Goal: Task Accomplishment & Management: Manage account settings

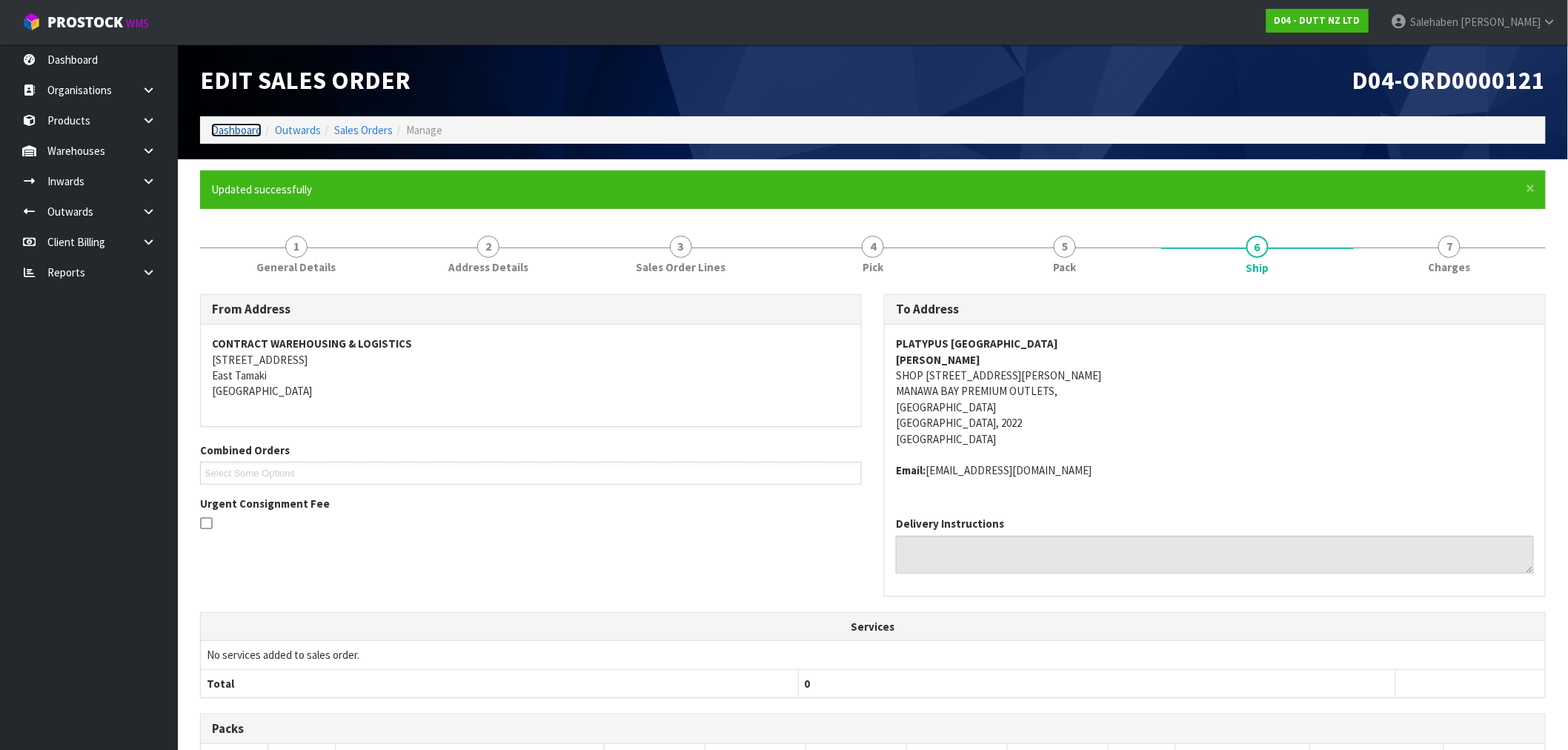
click at [235, 128] on link "Dashboard" at bounding box center [236, 130] width 51 height 14
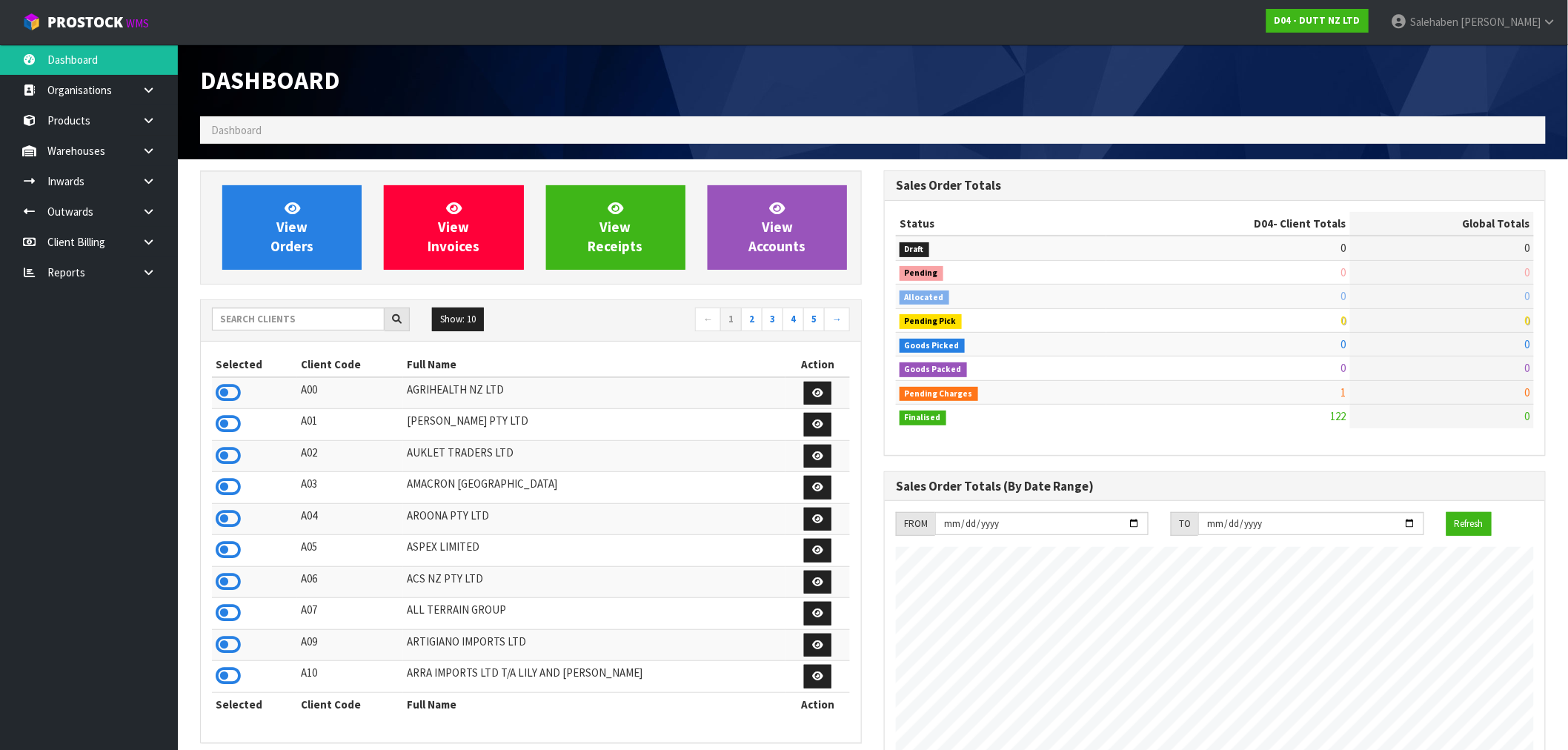
scroll to position [1028, 684]
click at [289, 319] on input "text" at bounding box center [298, 319] width 173 height 23
type input "J02"
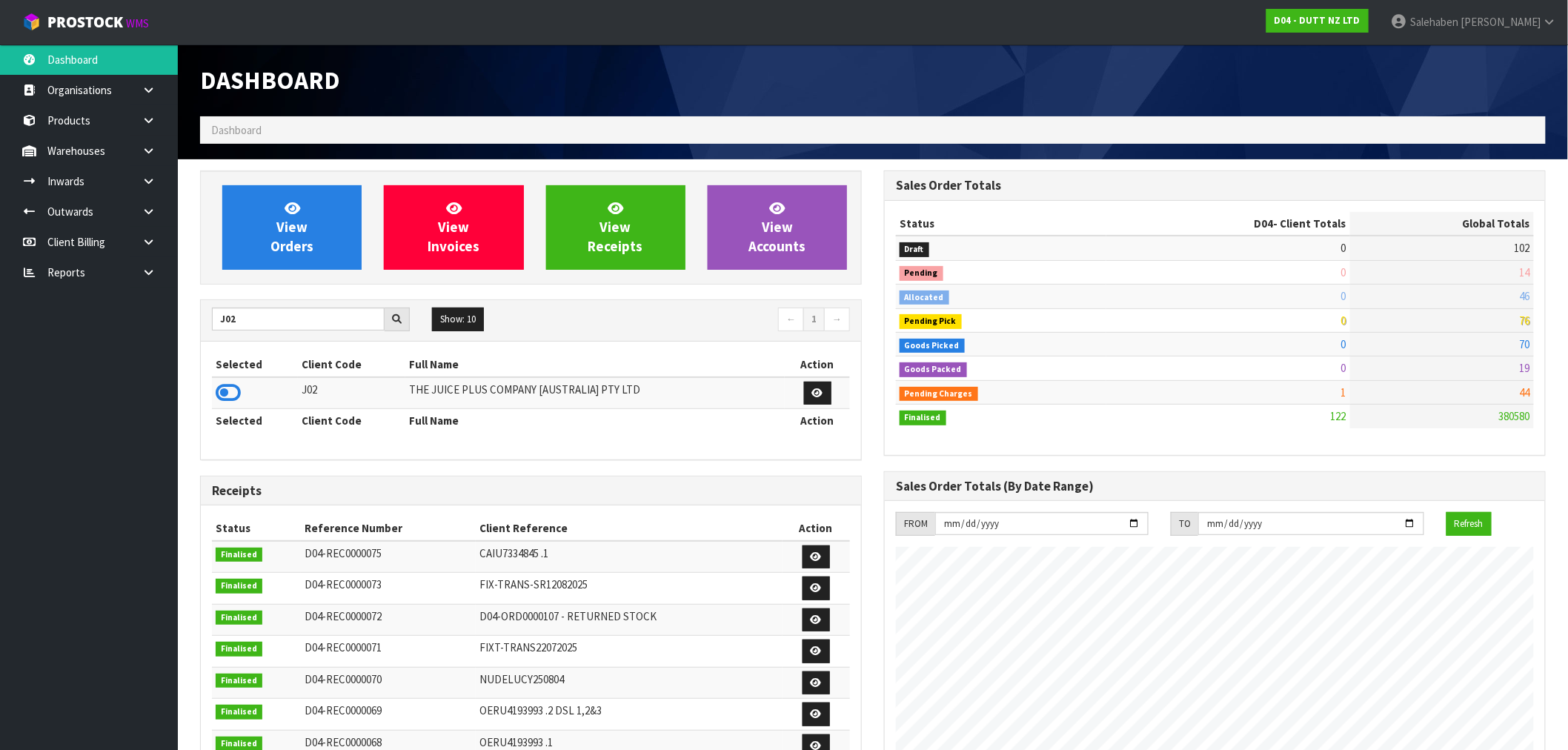
click at [233, 386] on icon at bounding box center [228, 393] width 25 height 22
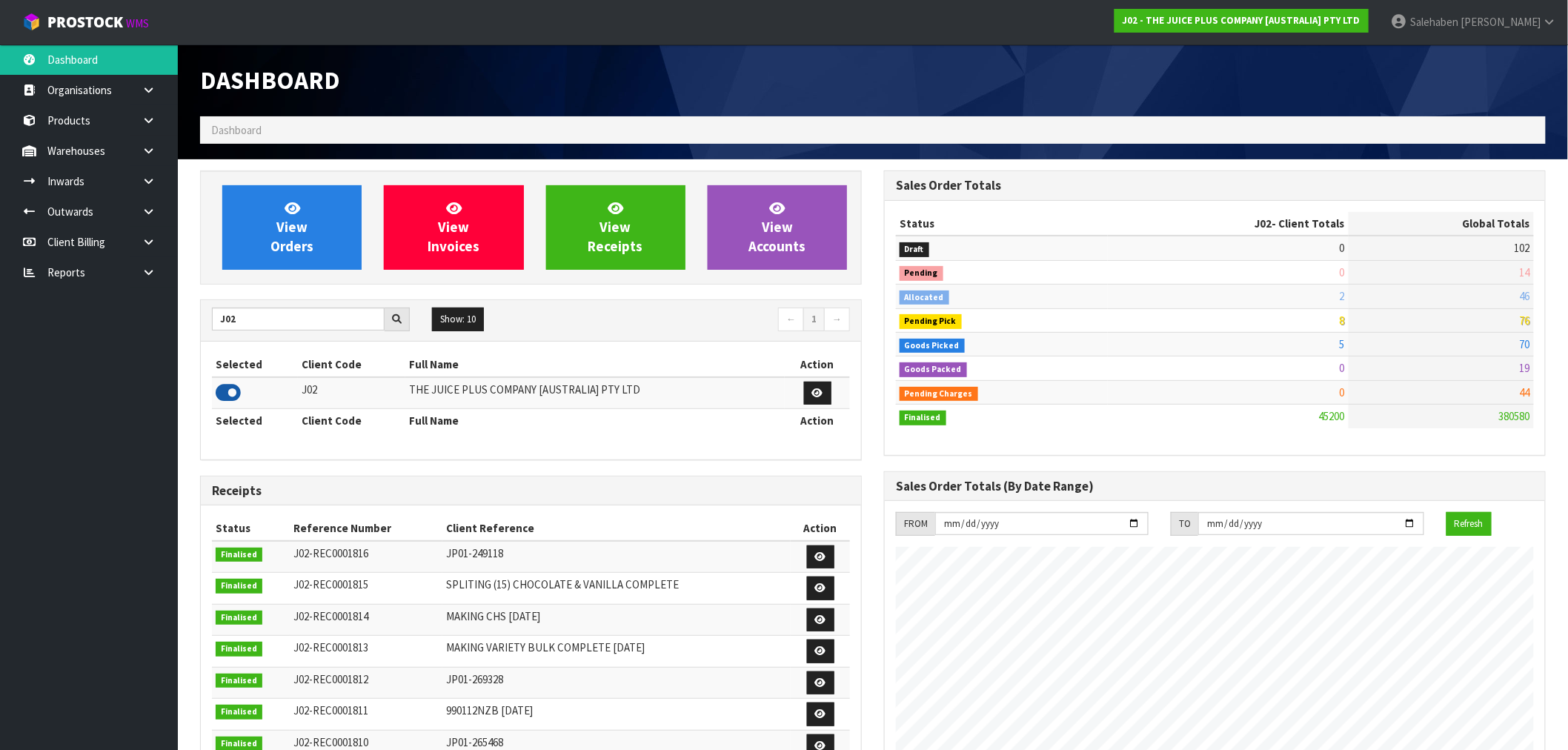
scroll to position [1123, 684]
drag, startPoint x: 245, startPoint y: 312, endPoint x: 191, endPoint y: 334, distance: 58.3
click at [191, 334] on div "View Orders View Invoices View Receipts View Accounts J02 Show: 10 5 10 25 50 ←…" at bounding box center [530, 601] width 684 height 861
click at [232, 390] on icon at bounding box center [228, 393] width 25 height 22
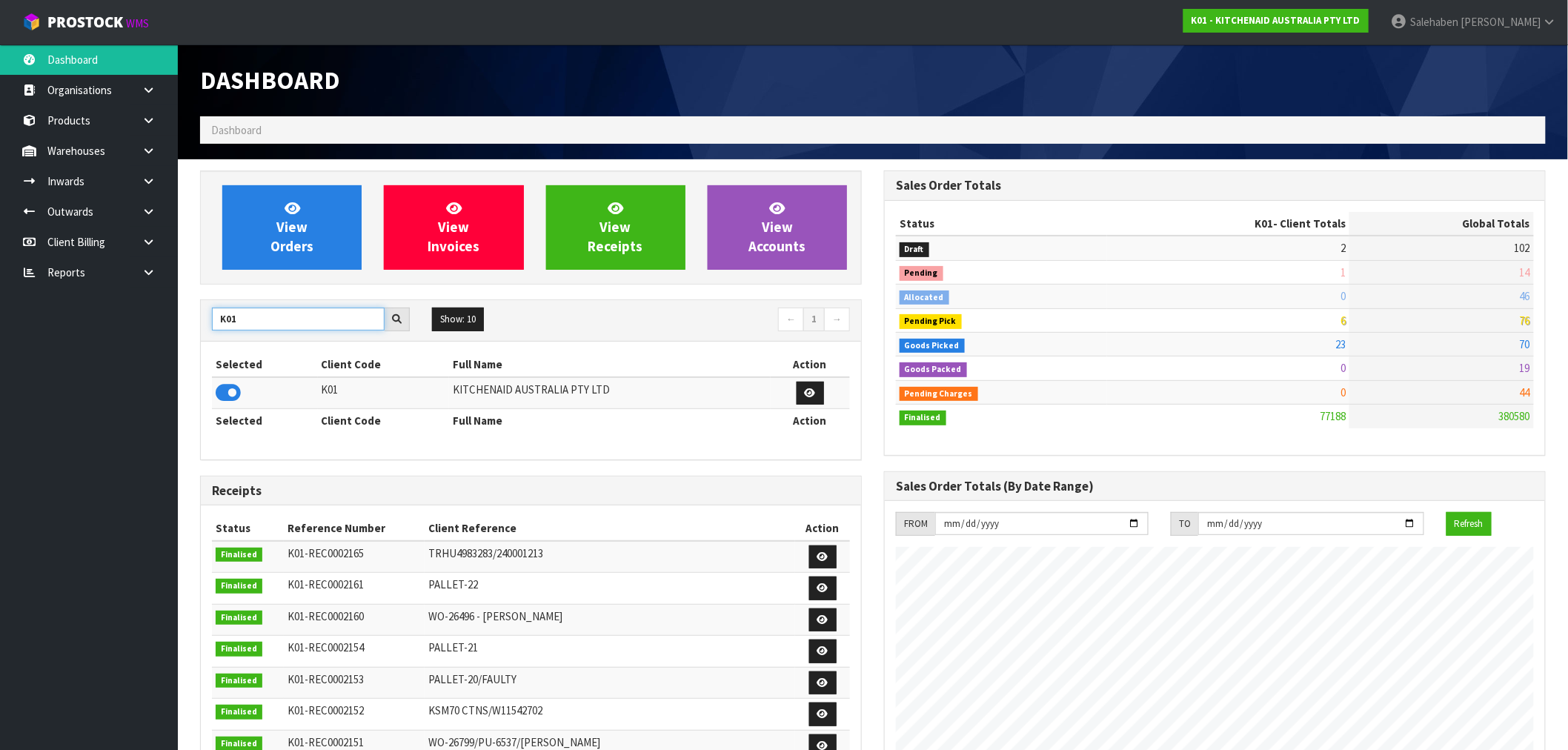
drag, startPoint x: 246, startPoint y: 312, endPoint x: 178, endPoint y: 336, distance: 72.1
click at [178, 336] on section "View Orders View Invoices View Receipts View Accounts K01 Show: 10 5 10 25 50 ←…" at bounding box center [873, 733] width 1390 height 1146
click at [260, 322] on input "K01" at bounding box center [298, 319] width 173 height 23
drag, startPoint x: 260, startPoint y: 322, endPoint x: 204, endPoint y: 331, distance: 56.7
click at [204, 331] on div "K01 Show: 10 5 10 25 50 ← 1 →" at bounding box center [530, 320] width 660 height 26
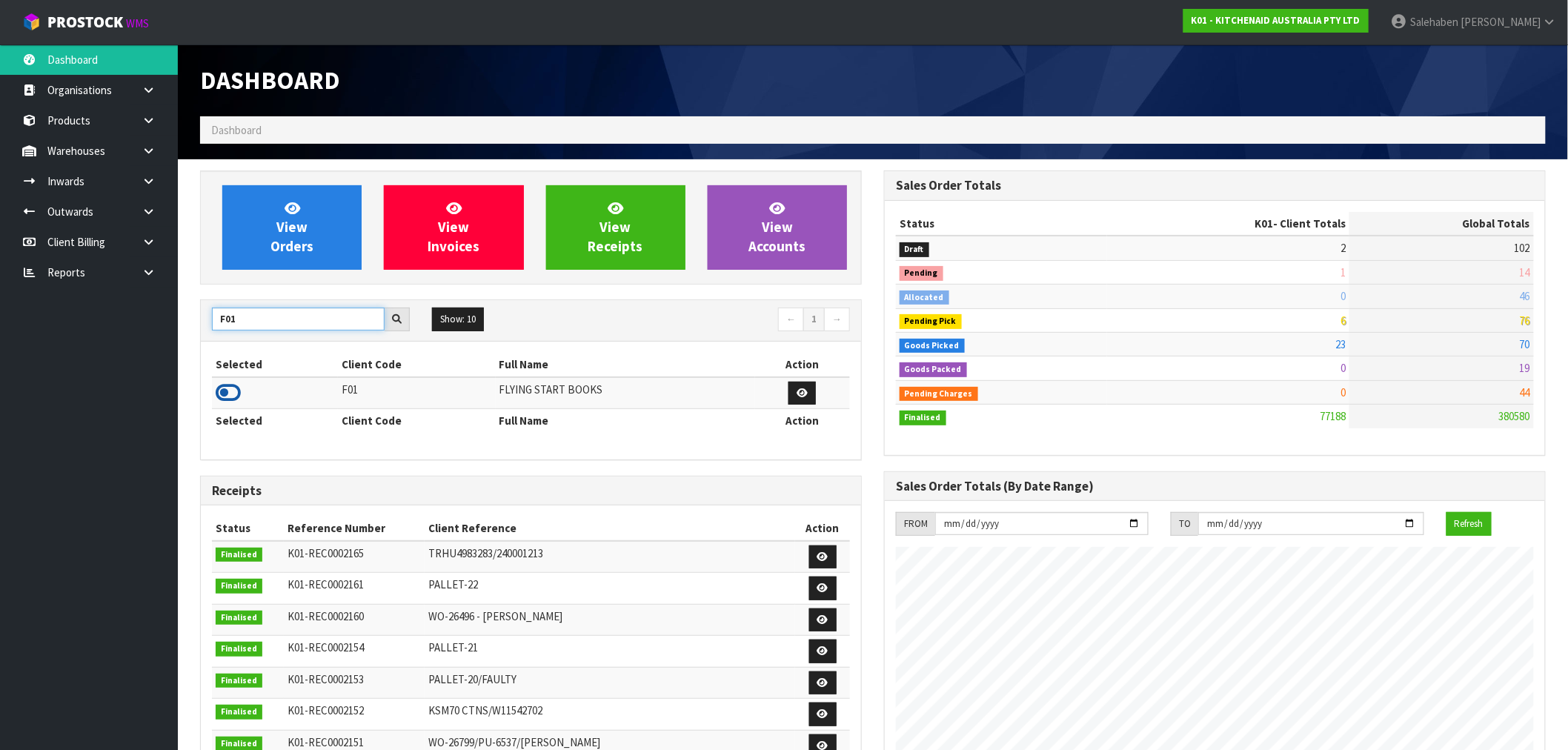
type input "F01"
click at [226, 399] on icon at bounding box center [228, 393] width 25 height 22
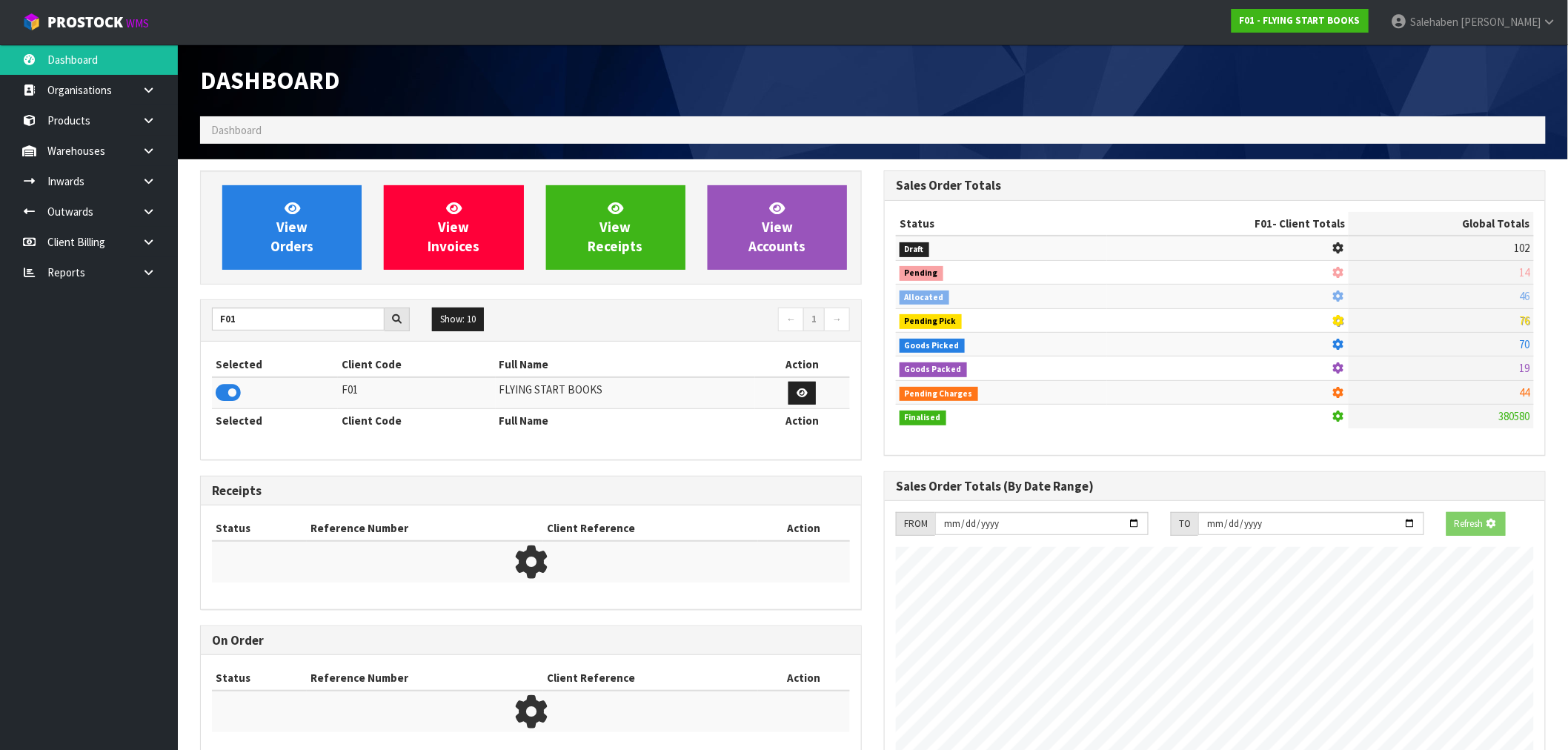
scroll to position [740543, 740472]
click at [289, 245] on span "View Orders" at bounding box center [292, 227] width 43 height 56
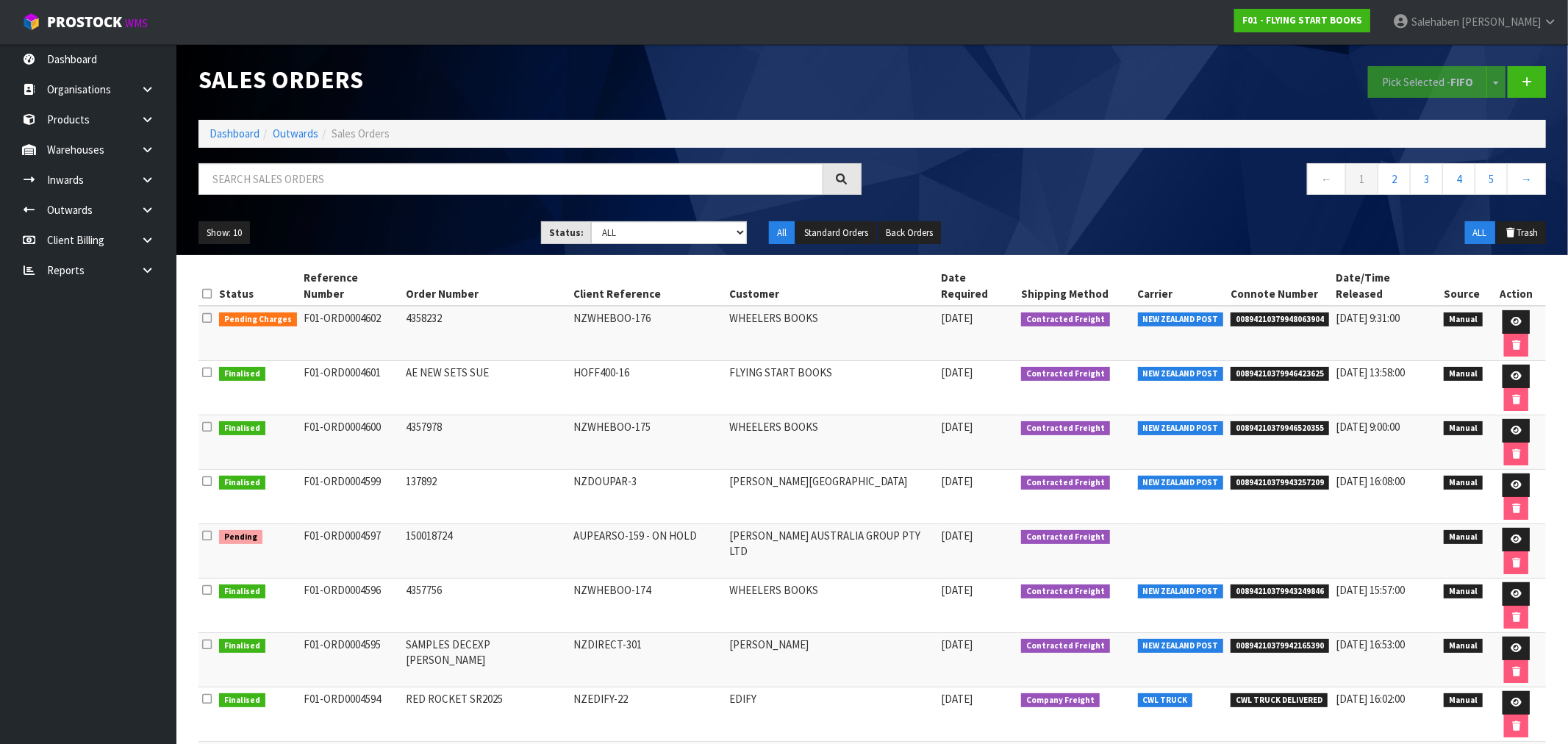
drag, startPoint x: 0, startPoint y: 734, endPoint x: 713, endPoint y: 67, distance: 976.3
click at [713, 67] on div "Sales Orders" at bounding box center [530, 80] width 685 height 71
click at [229, 127] on link "Dashboard" at bounding box center [235, 133] width 50 height 14
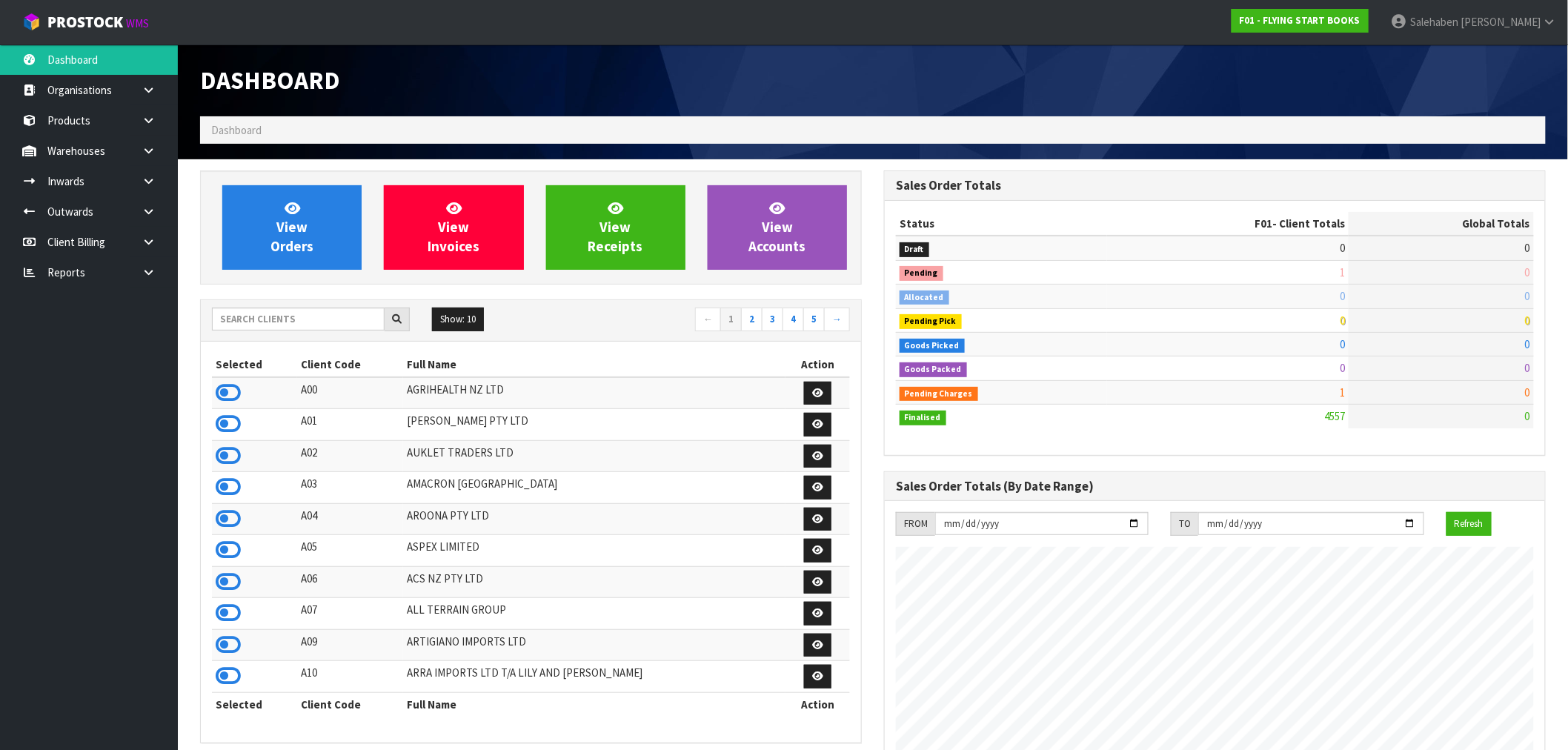
scroll to position [1123, 684]
click at [260, 324] on input "text" at bounding box center [298, 319] width 173 height 23
type input "C11"
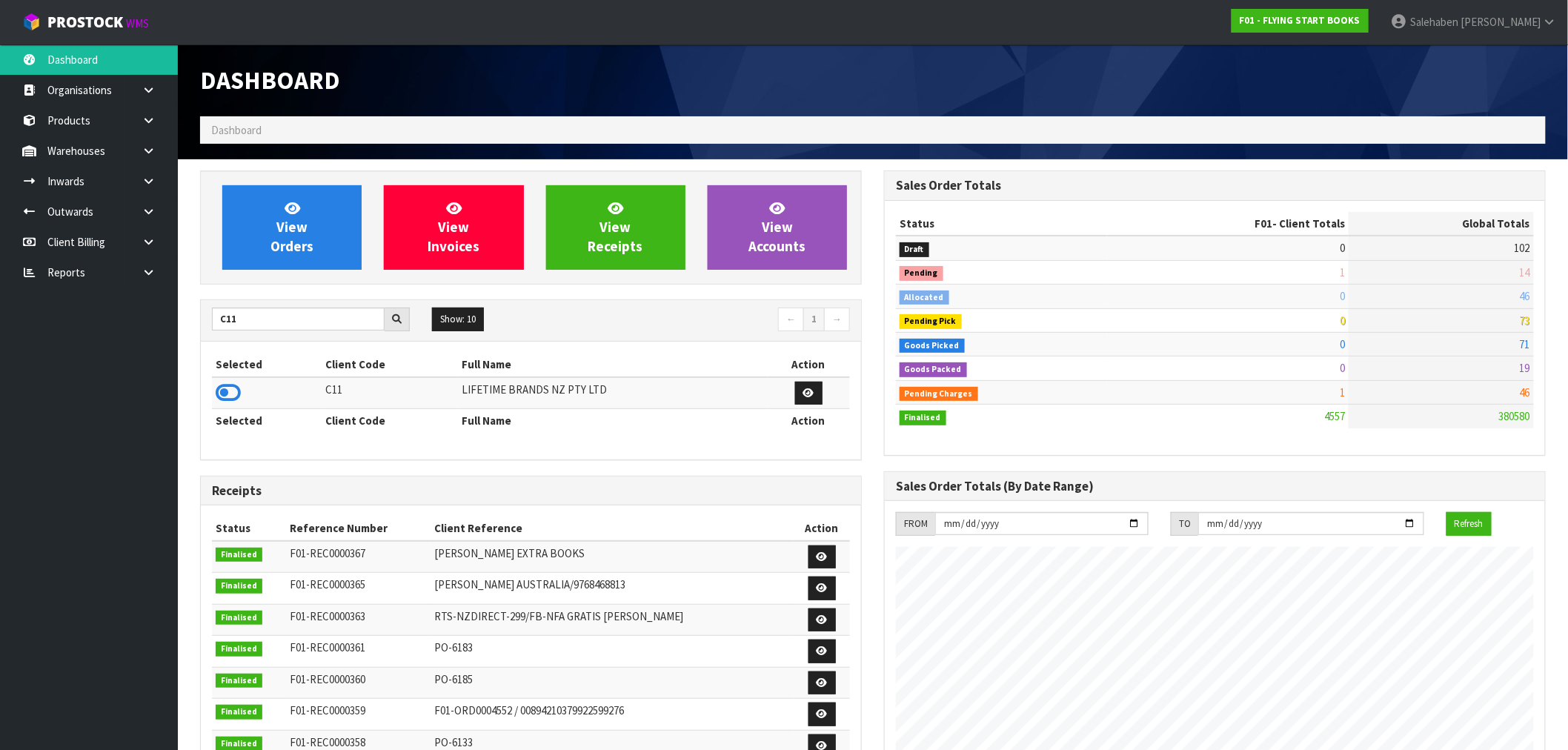
click at [231, 390] on icon at bounding box center [228, 393] width 25 height 22
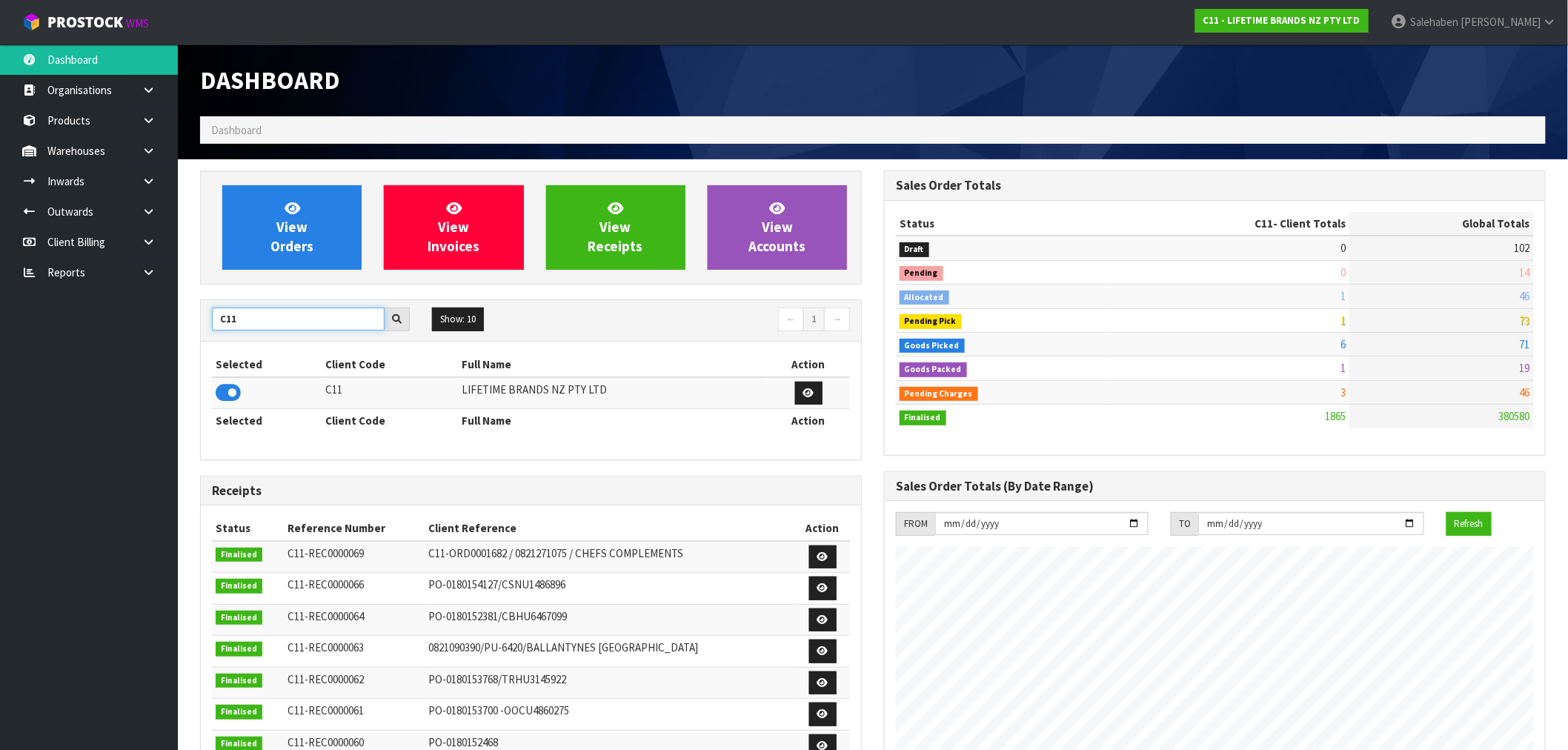
drag, startPoint x: 241, startPoint y: 322, endPoint x: 203, endPoint y: 335, distance: 40.2
click at [203, 334] on div "C11 Show: 10 5 10 25 50 ← 1 →" at bounding box center [530, 320] width 660 height 26
type input "S08"
click at [230, 399] on icon at bounding box center [228, 393] width 25 height 22
drag, startPoint x: 249, startPoint y: 313, endPoint x: 202, endPoint y: 334, distance: 51.5
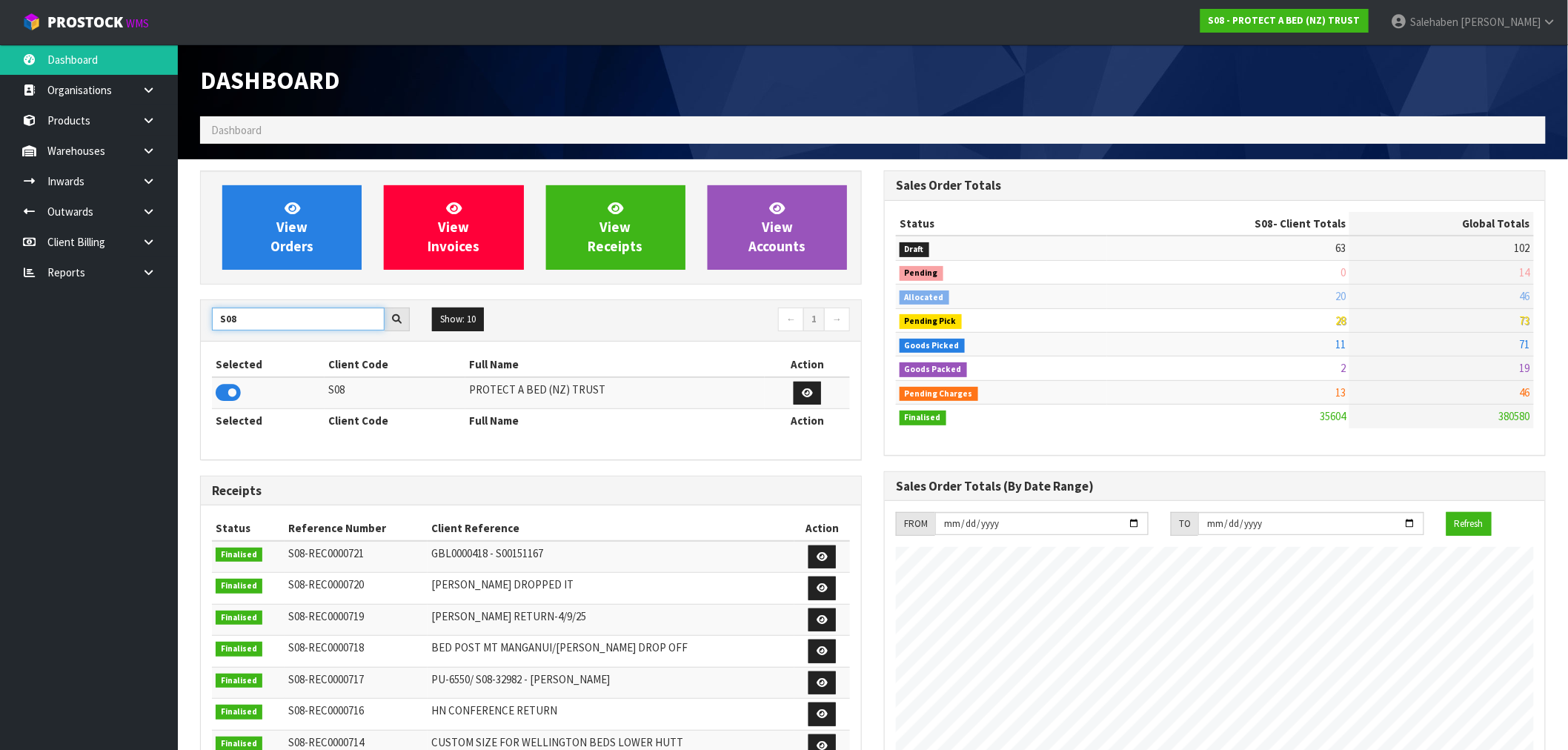
click at [204, 332] on div "S08 Show: 10 5 10 25 50 ← 1 →" at bounding box center [530, 320] width 660 height 26
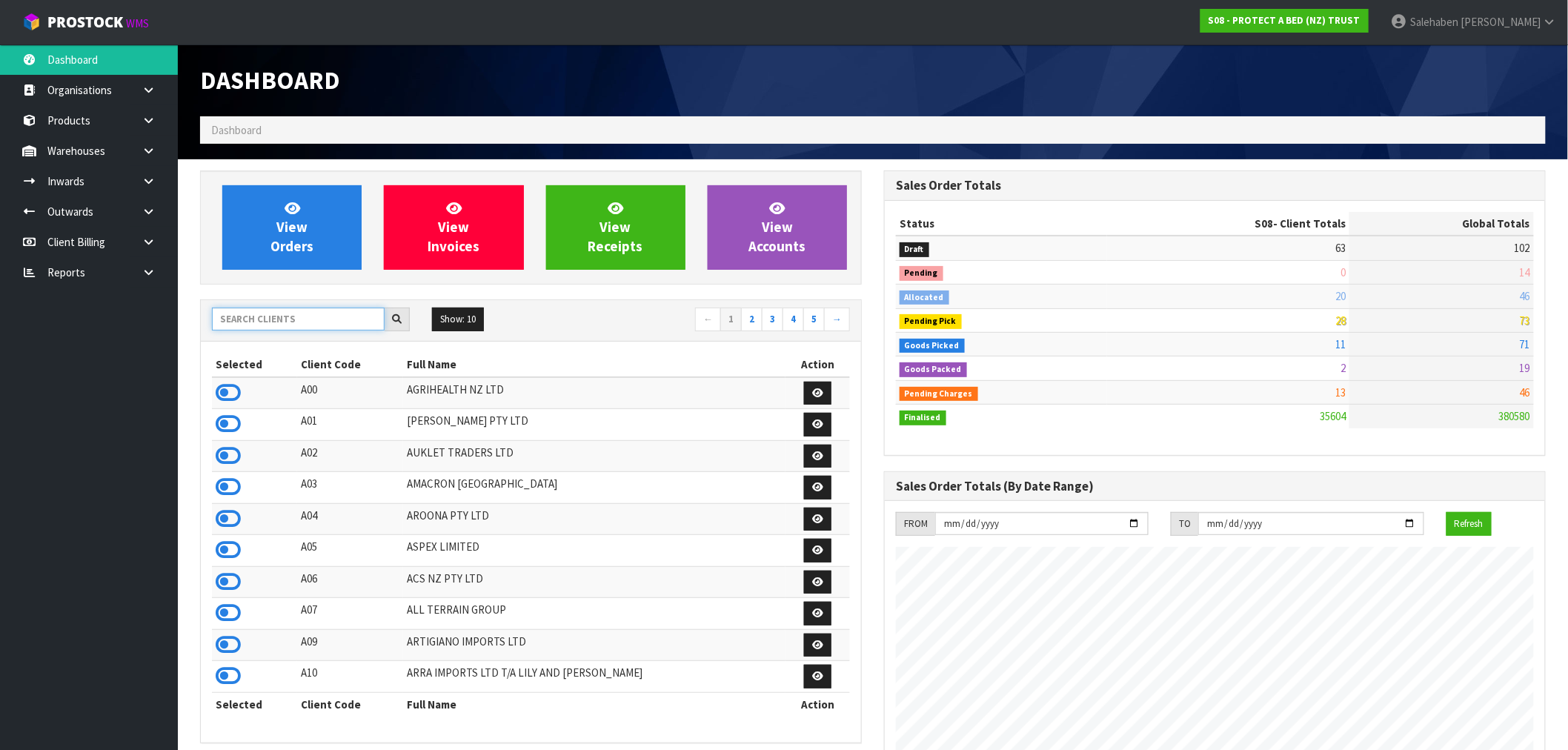
click at [339, 322] on input "text" at bounding box center [298, 319] width 173 height 23
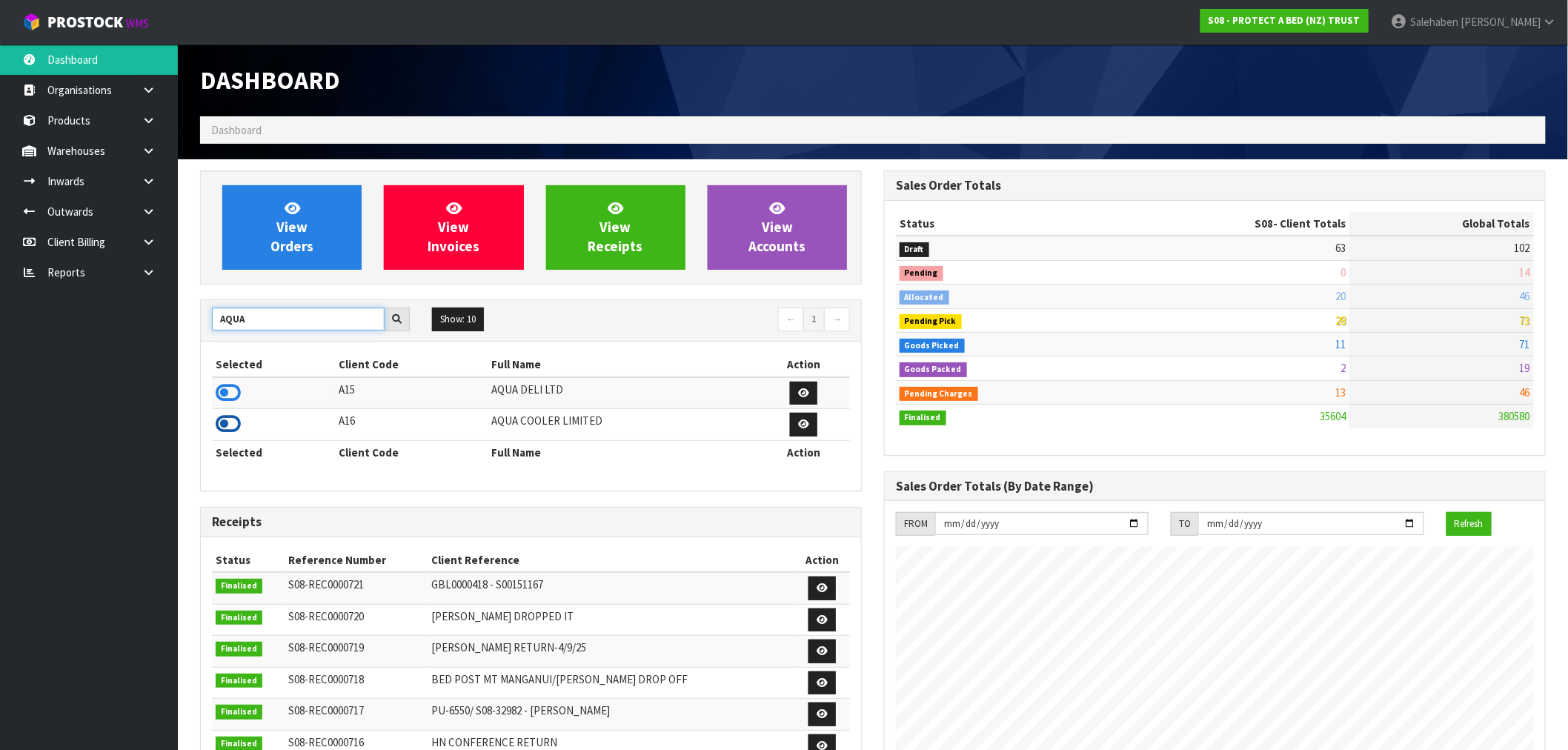
type input "AQUA"
click at [230, 427] on icon at bounding box center [228, 424] width 25 height 22
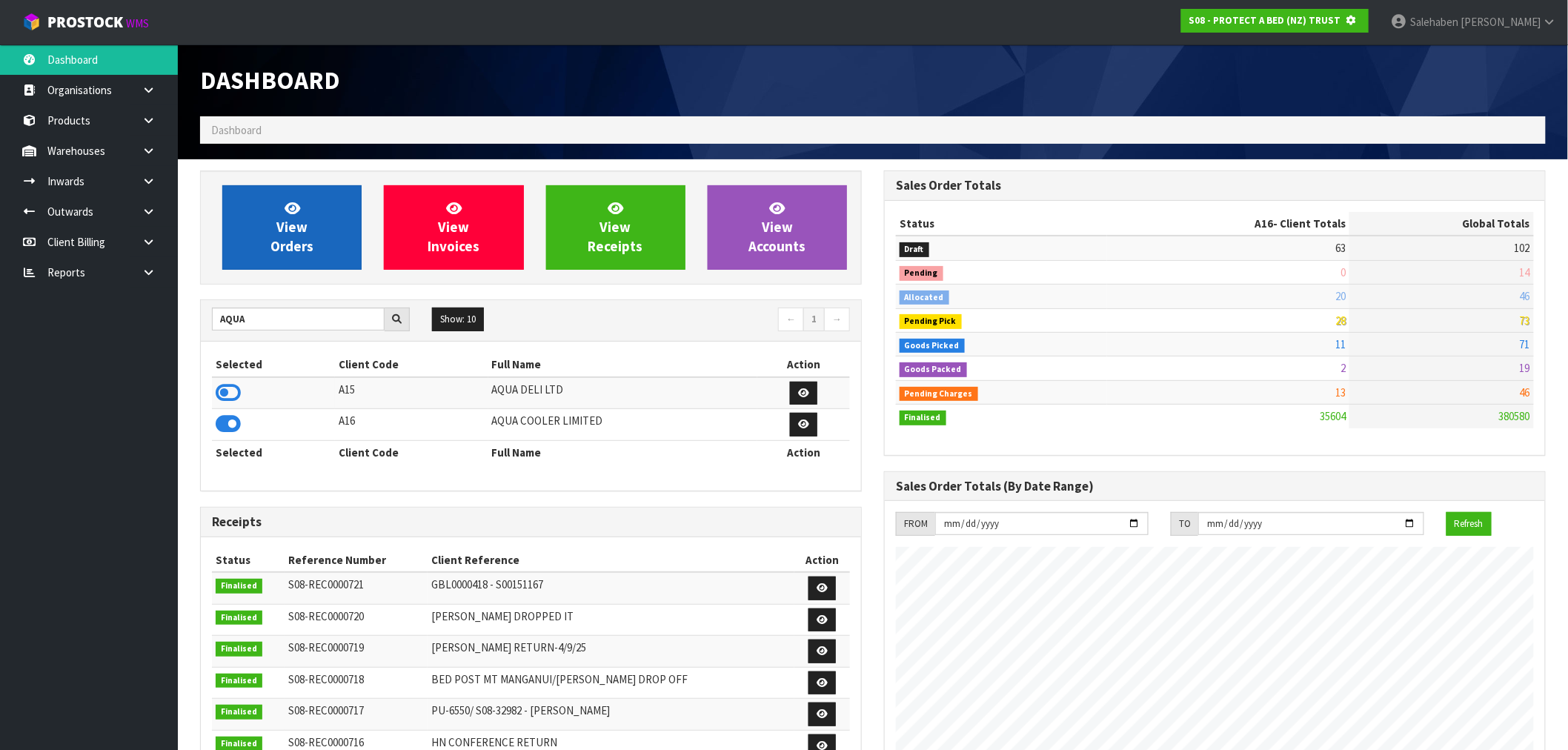
scroll to position [740543, 740472]
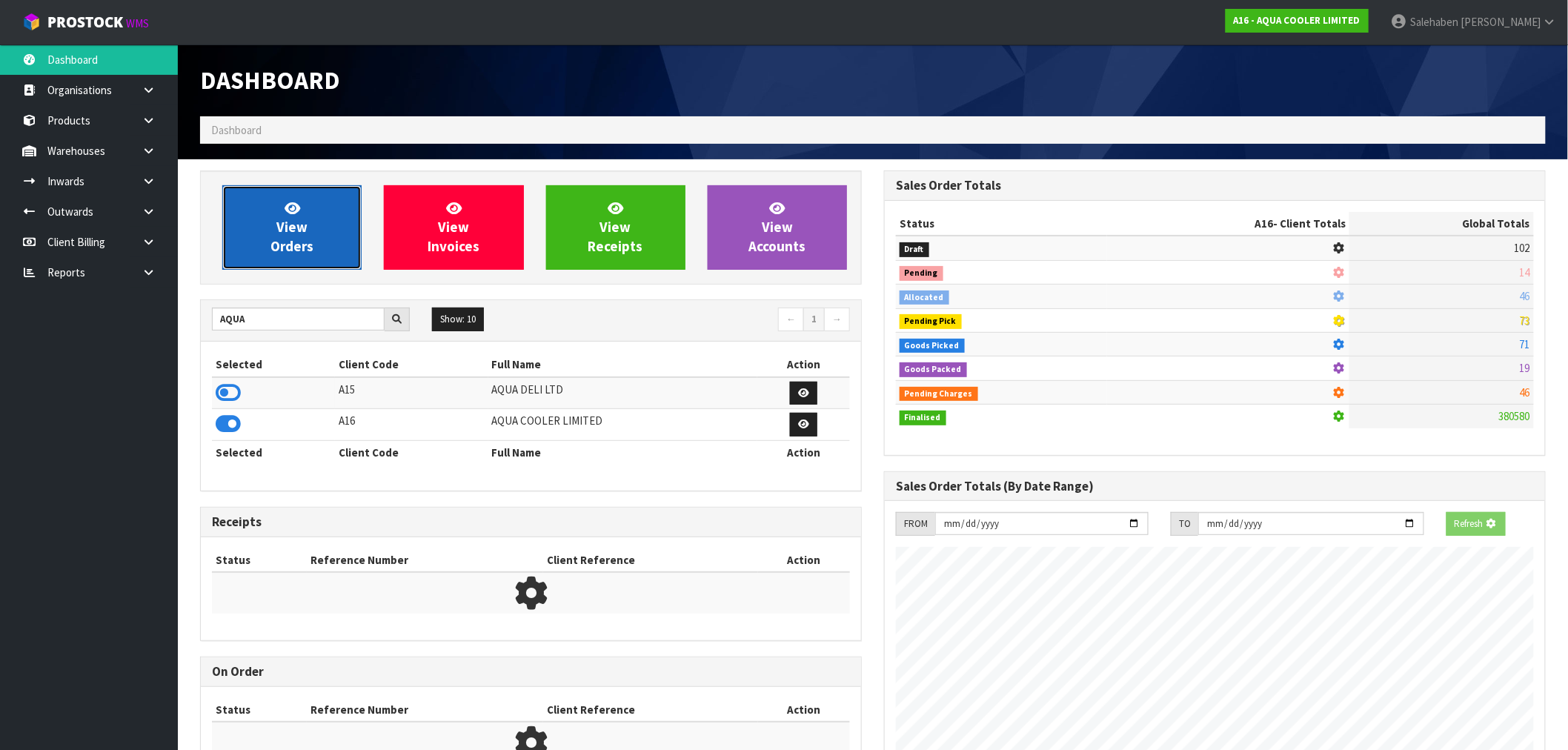
click at [320, 201] on link "View Orders" at bounding box center [292, 227] width 139 height 84
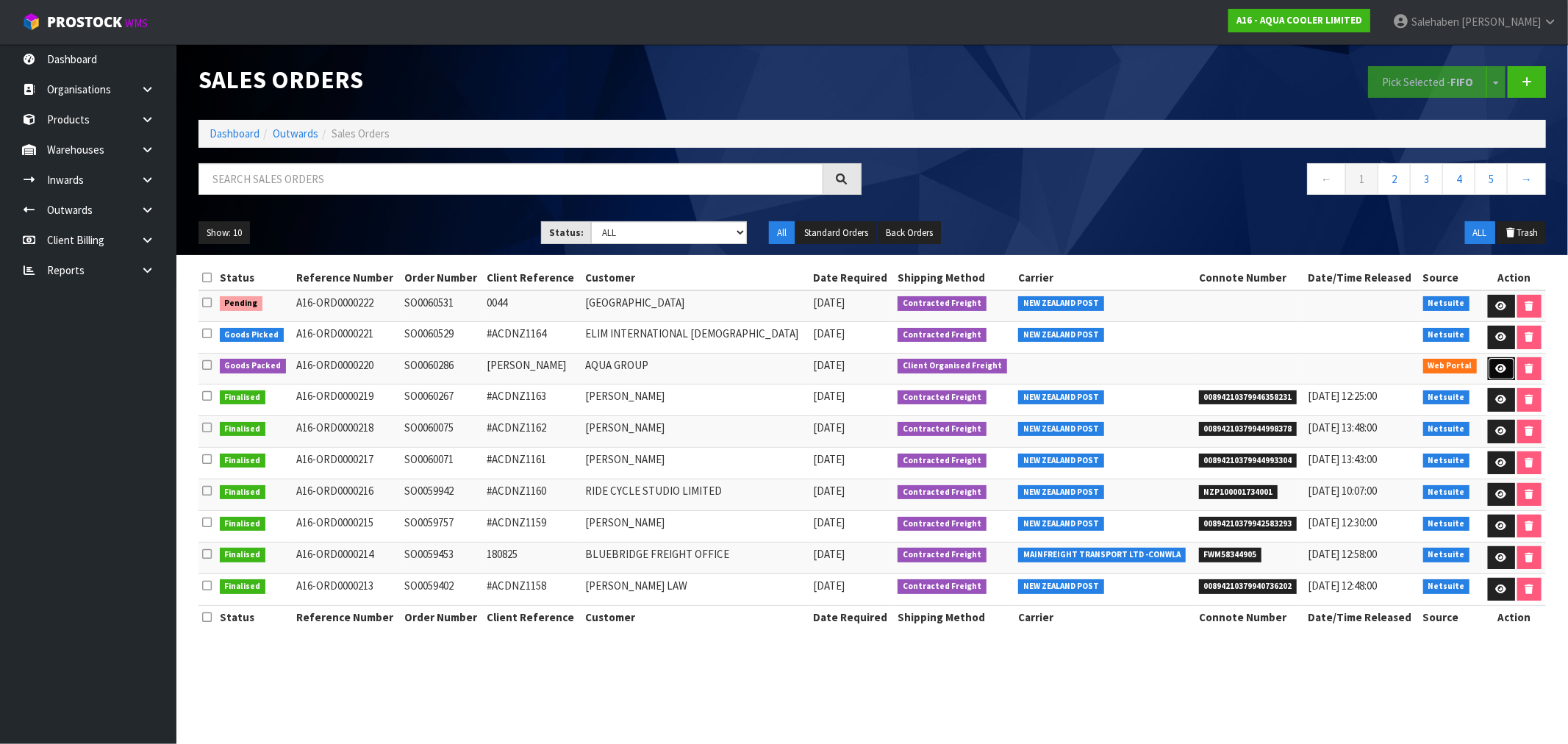
click at [1498, 372] on icon at bounding box center [1501, 369] width 11 height 10
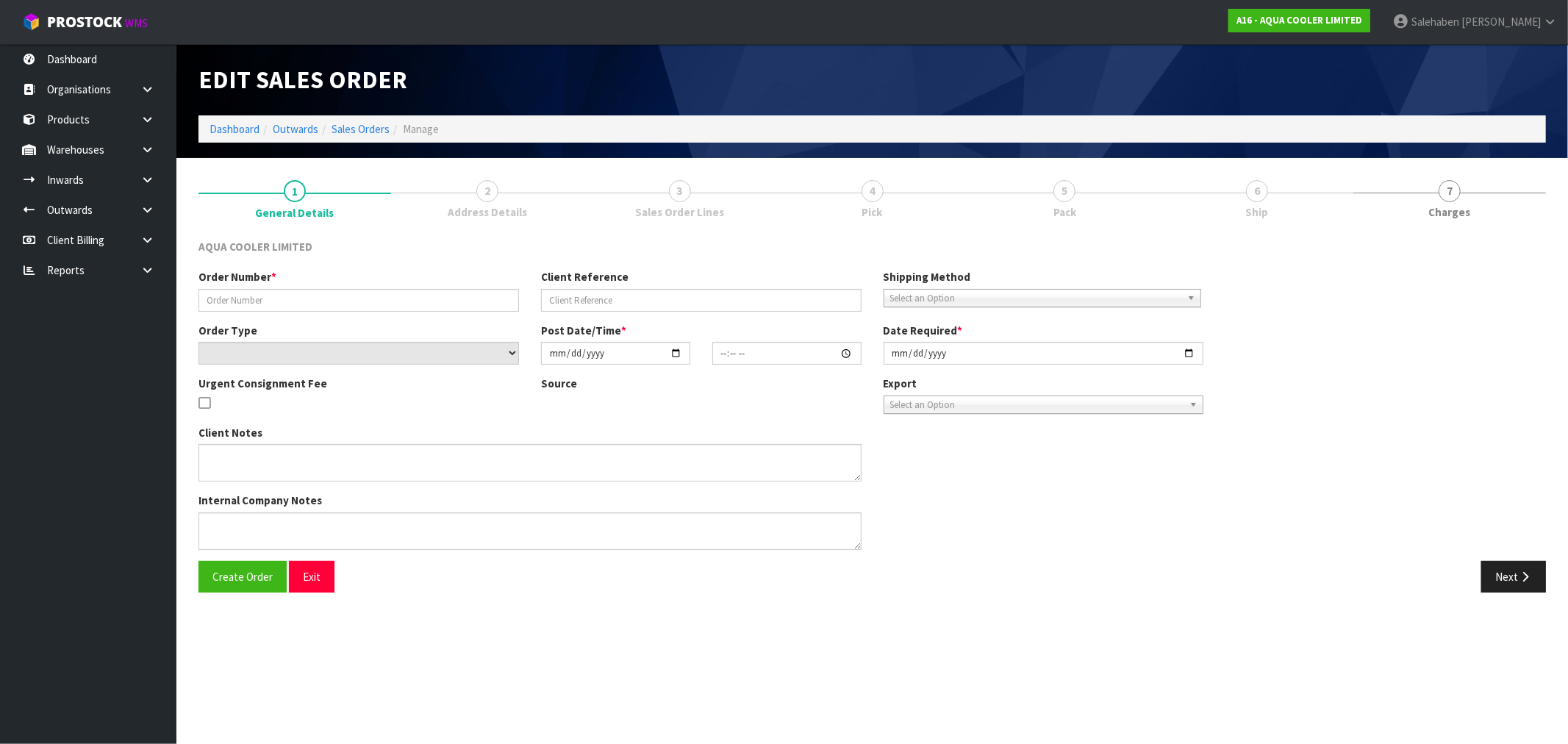
type input "SO0060286"
type input "GARY WINTER"
select select "number:0"
type input "2025-09-09"
type input "20:28:00.000"
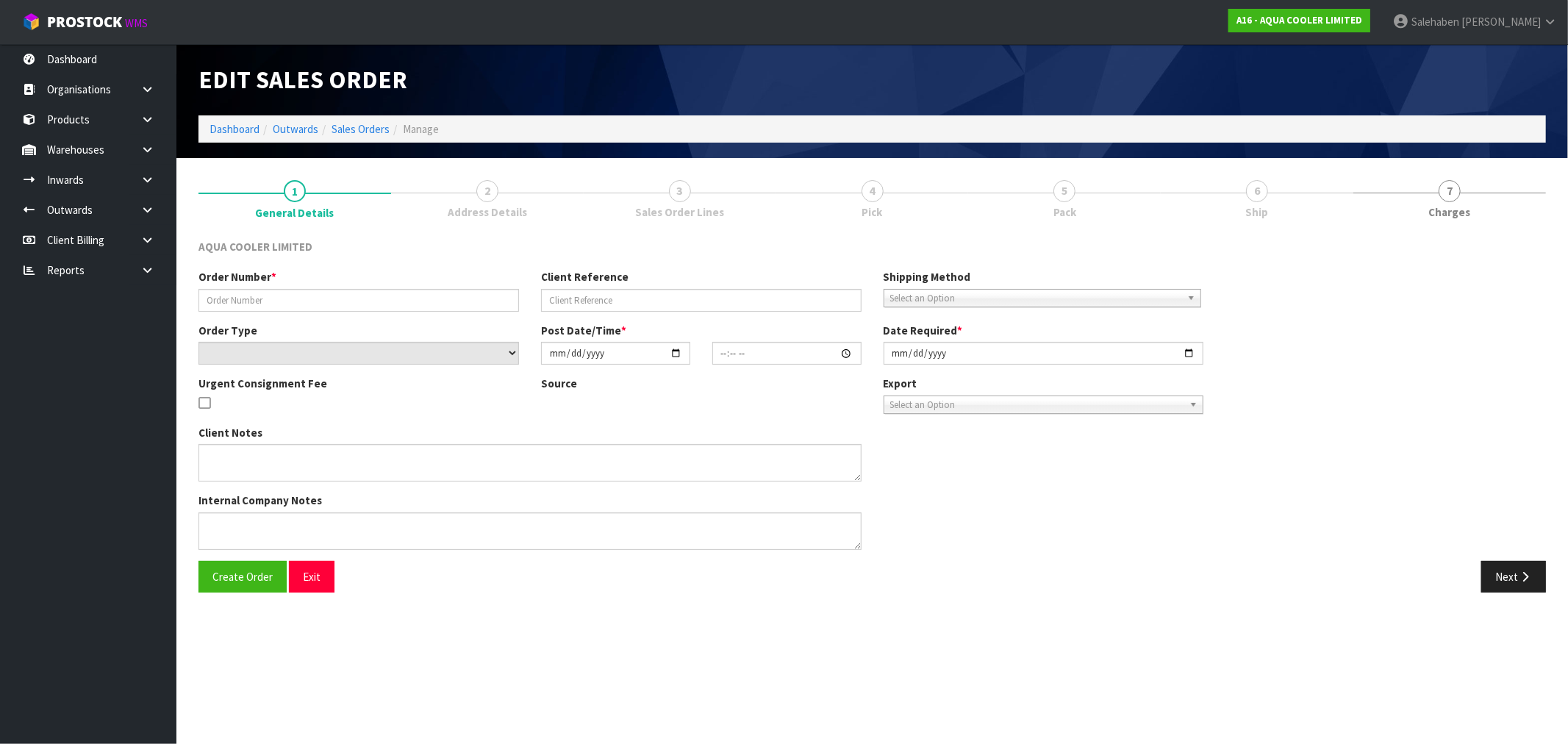
type input "2025-09-09"
type textarea "CUSTOMER CARRIER MAINFREIGHT COLLECTION"
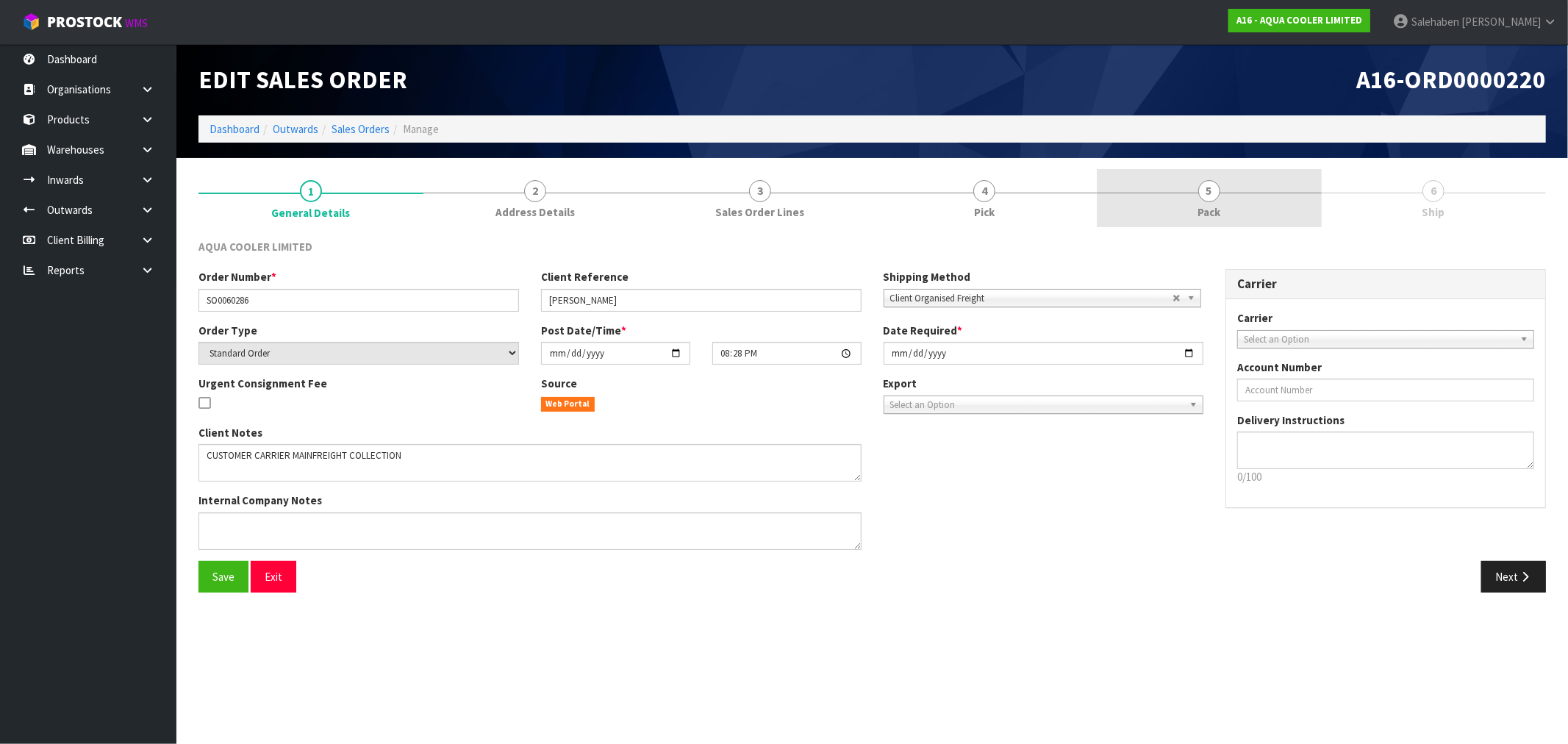
click at [1208, 199] on span "5" at bounding box center [1210, 191] width 22 height 22
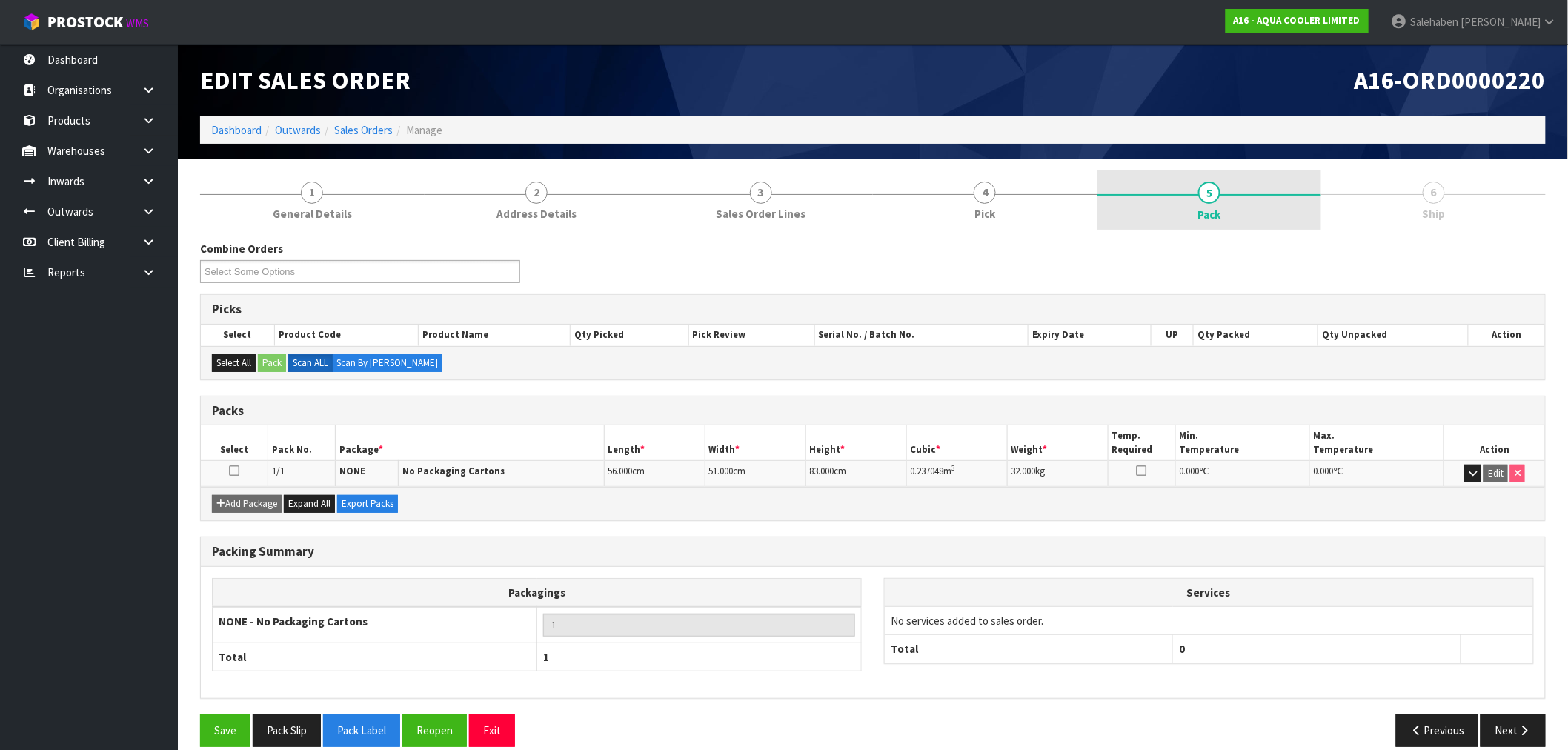
click at [1223, 206] on link "5 Pack" at bounding box center [1209, 200] width 225 height 59
click at [1223, 206] on link "5 Pack" at bounding box center [1209, 200] width 225 height 59
click at [1199, 241] on div "Combine Orders A16-ORD0000220 A16-ORD0000221 Select Some Options" at bounding box center [873, 268] width 1368 height 54
click at [239, 131] on link "Dashboard" at bounding box center [236, 130] width 51 height 14
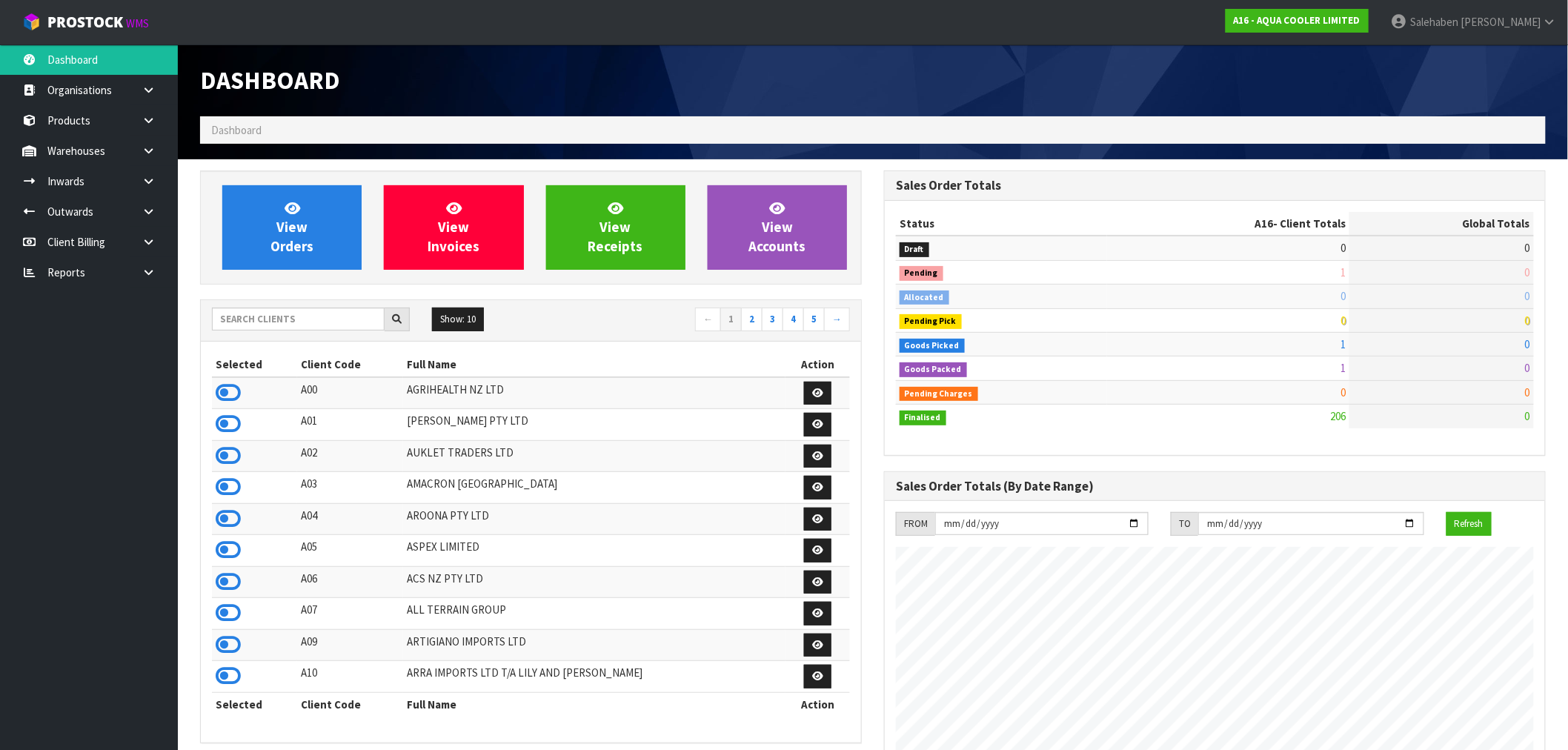
scroll to position [1051, 684]
click at [239, 131] on span "Dashboard" at bounding box center [236, 130] width 51 height 14
click at [331, 319] on input "text" at bounding box center [298, 319] width 173 height 23
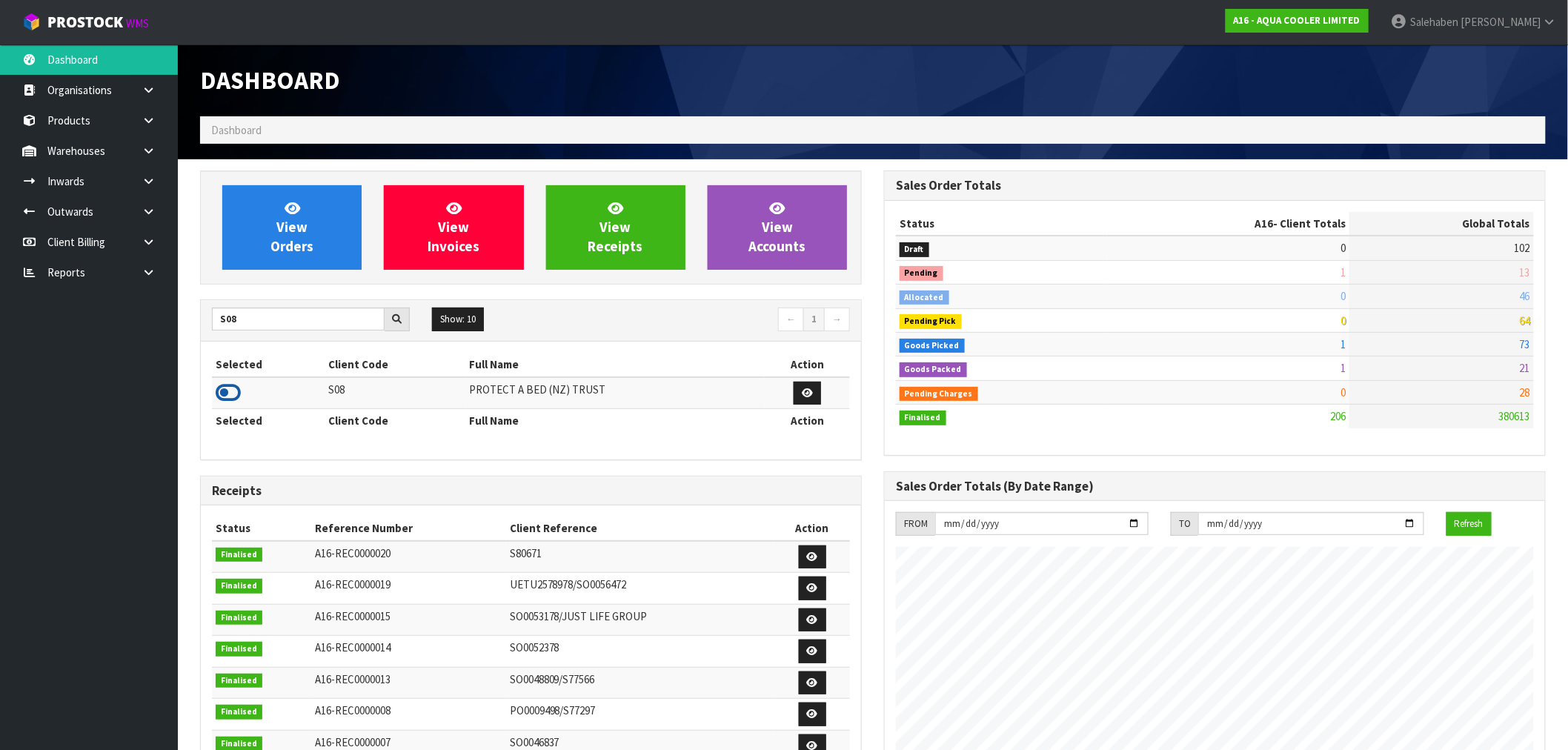
click at [232, 389] on icon at bounding box center [228, 393] width 25 height 22
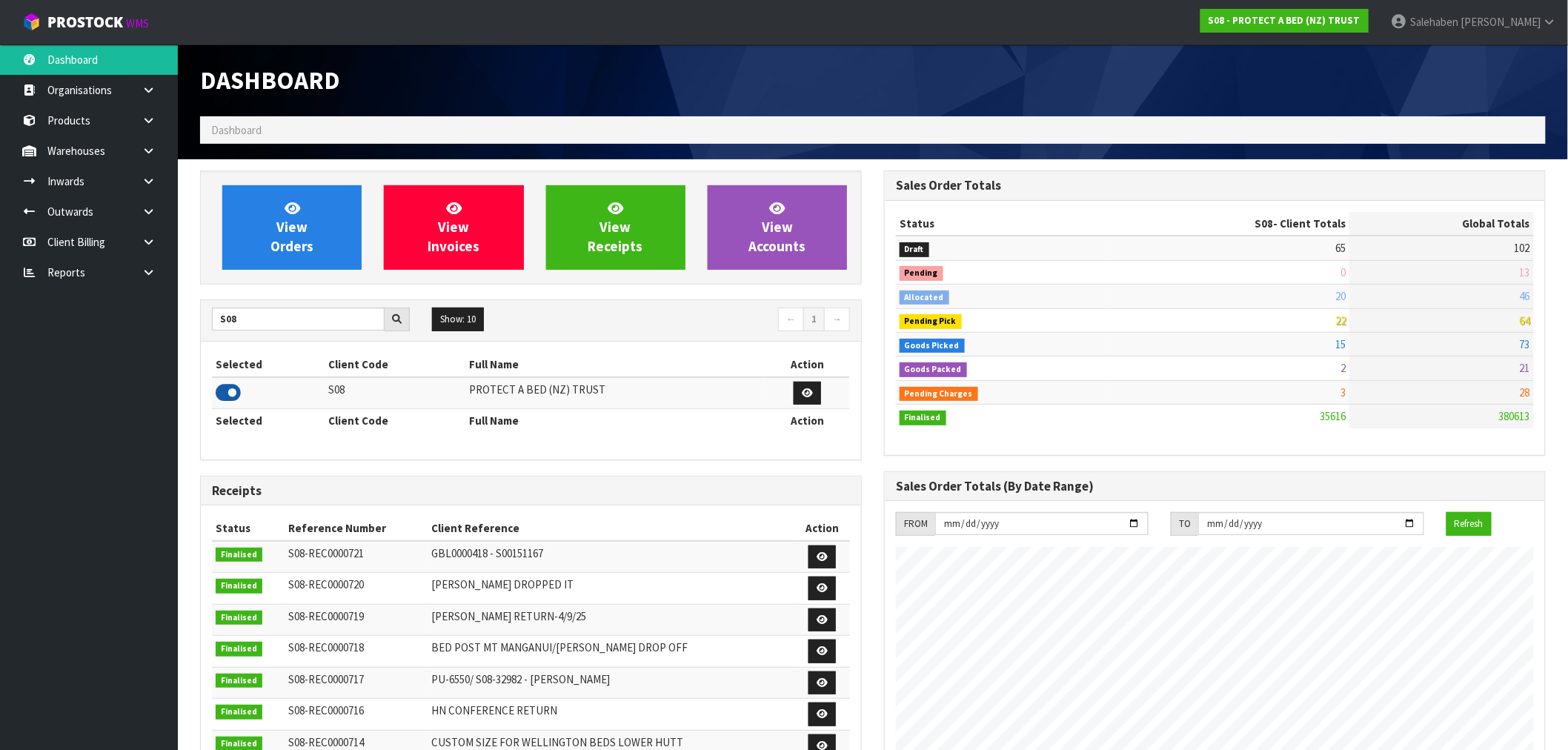
scroll to position [1123, 684]
drag, startPoint x: 260, startPoint y: 322, endPoint x: 189, endPoint y: 319, distance: 71.1
click at [189, 319] on div "View Orders View Invoices View Receipts View Accounts S08 Show: 10 5 10 25 50 ←…" at bounding box center [530, 601] width 684 height 861
type input "Y01"
click at [234, 389] on icon at bounding box center [228, 393] width 25 height 22
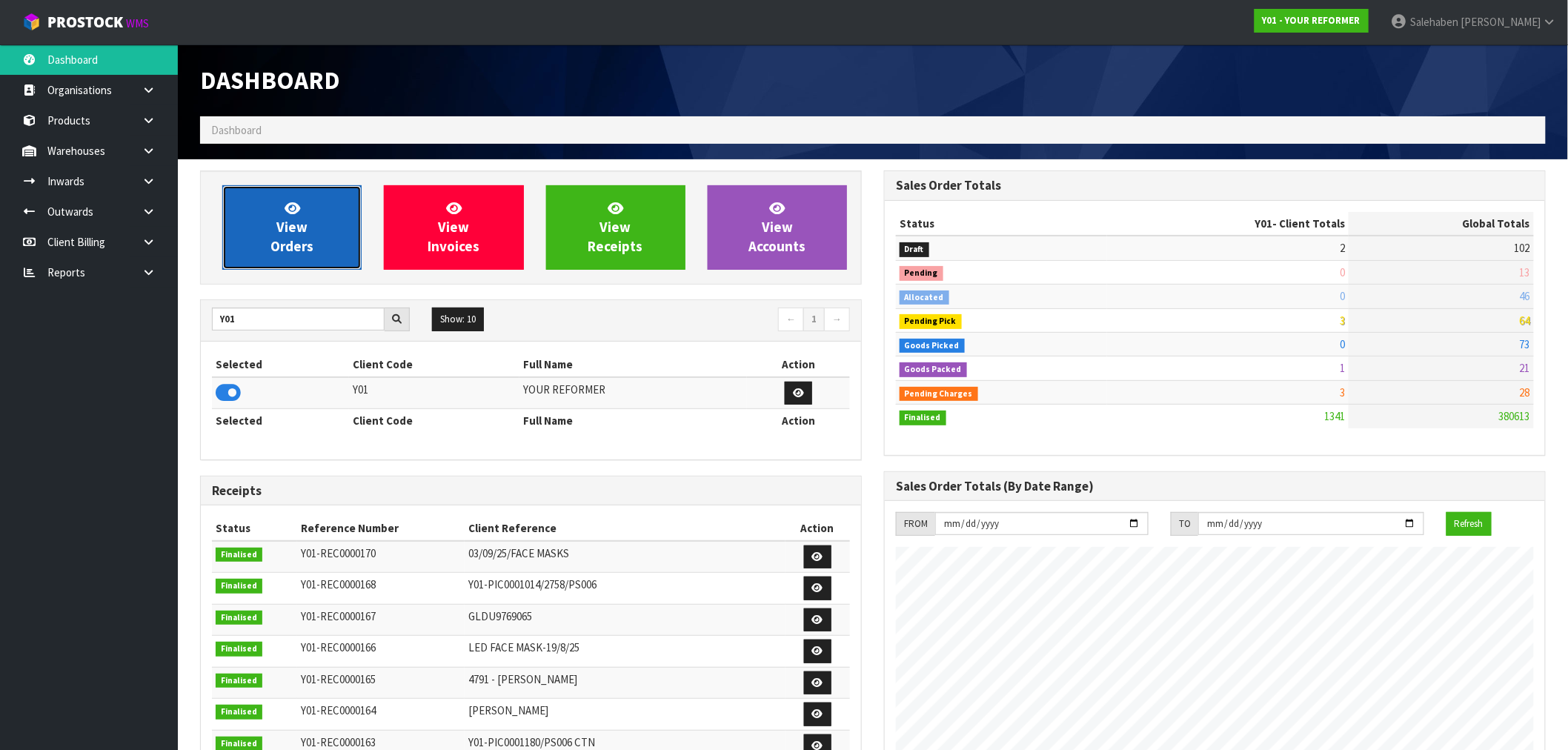
click at [292, 219] on span "View Orders" at bounding box center [292, 227] width 43 height 56
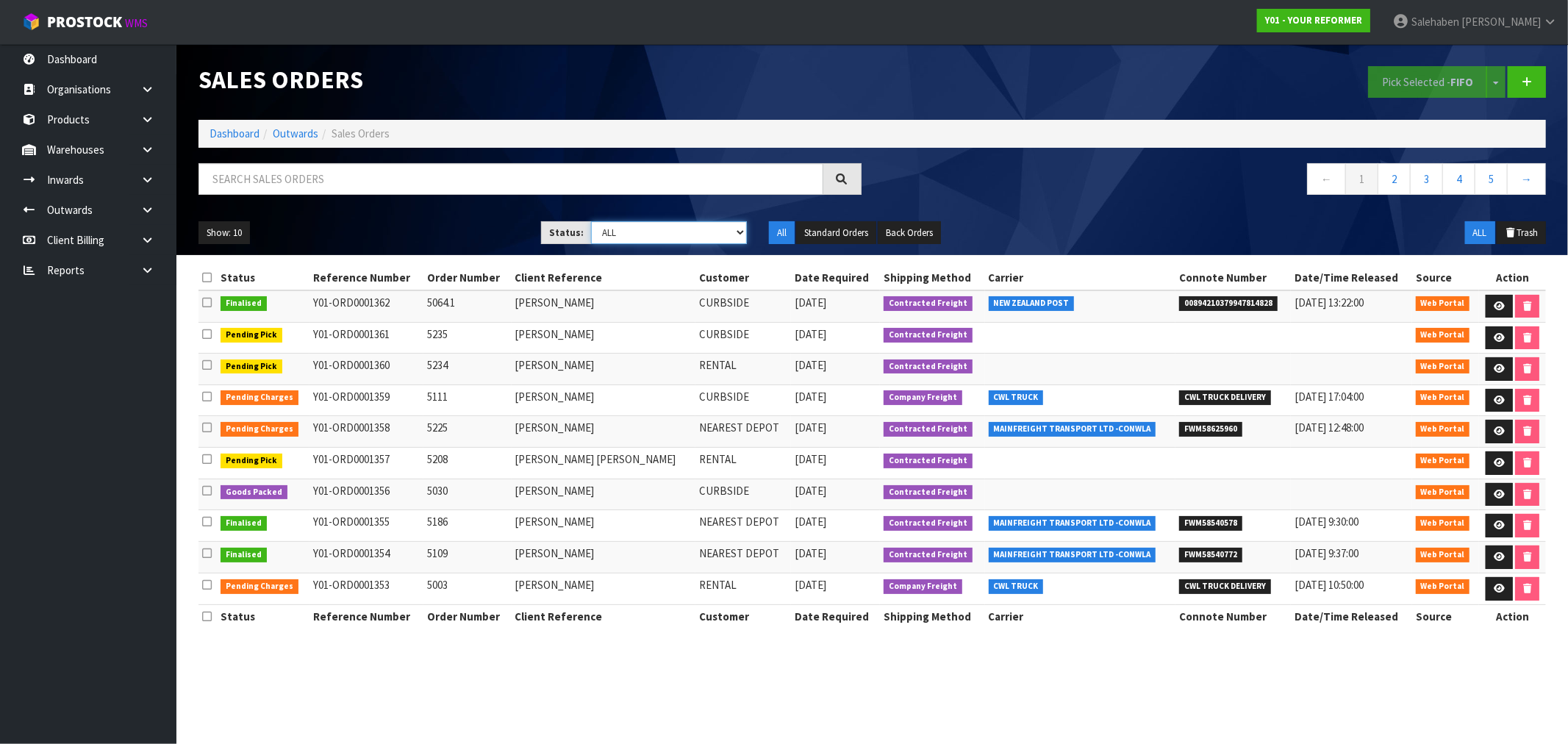
click at [656, 236] on select "Draft Pending Allocated Pending Pick Goods Picked Goods Packed Pending Charges …" at bounding box center [669, 232] width 156 height 23
click at [591, 221] on select "Draft Pending Allocated Pending Pick Goods Picked Goods Packed Pending Charges …" at bounding box center [669, 232] width 156 height 23
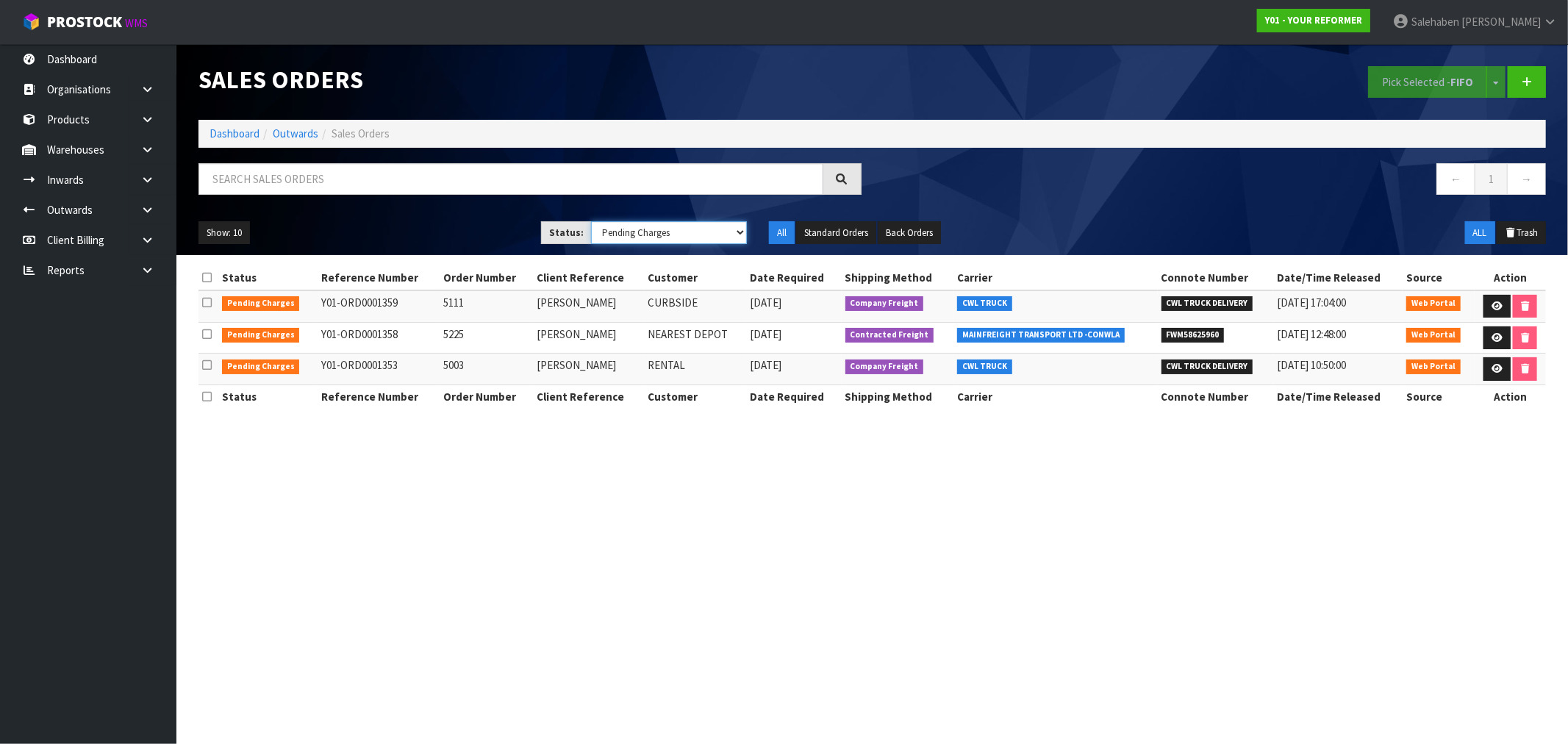
click at [738, 230] on select "Draft Pending Allocated Pending Pick Goods Picked Goods Packed Pending Charges …" at bounding box center [669, 232] width 156 height 23
click at [591, 221] on select "Draft Pending Allocated Pending Pick Goods Picked Goods Packed Pending Charges …" at bounding box center [669, 232] width 156 height 23
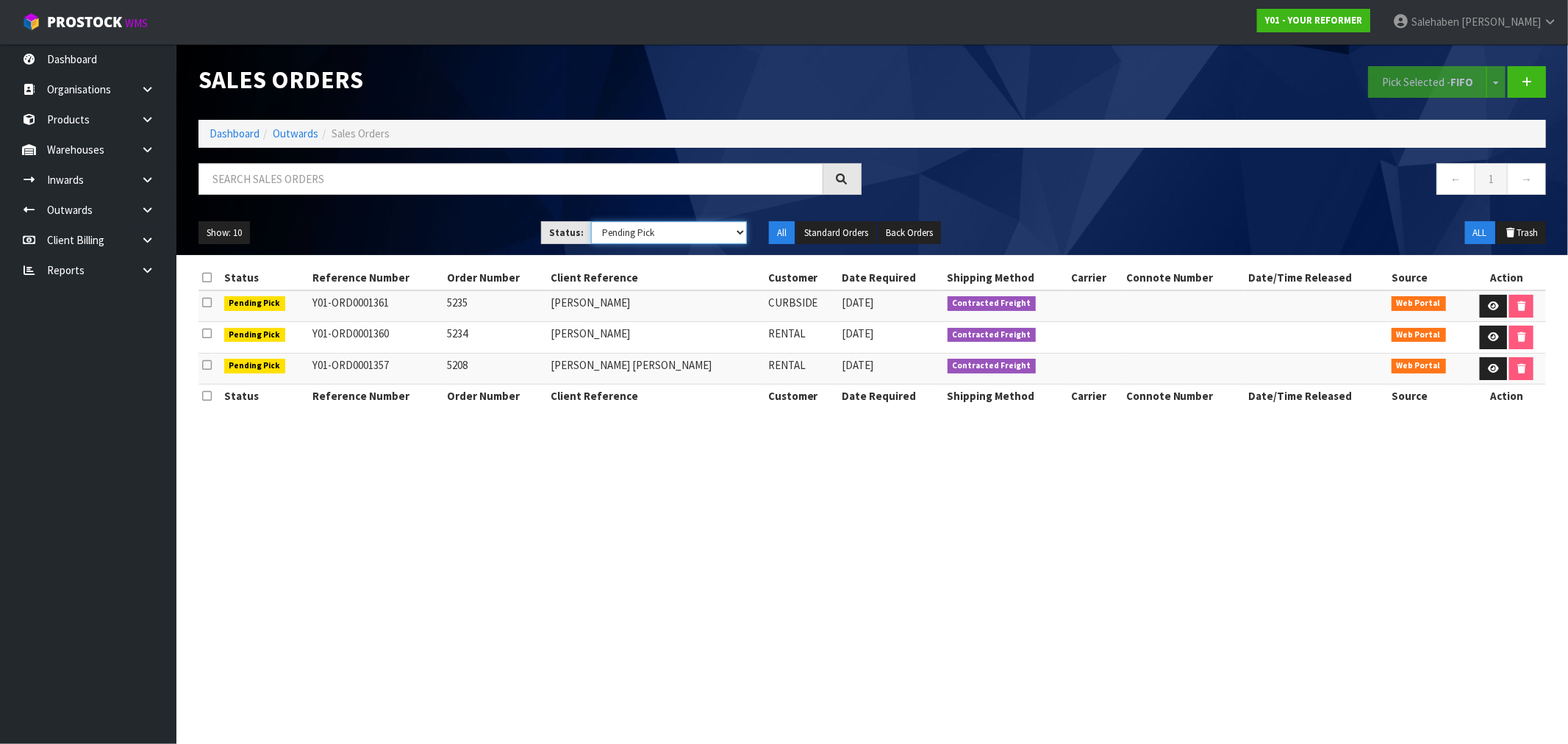
click at [736, 232] on select "Draft Pending Allocated Pending Pick Goods Picked Goods Packed Pending Charges …" at bounding box center [669, 232] width 156 height 23
click at [591, 221] on select "Draft Pending Allocated Pending Pick Goods Picked Goods Packed Pending Charges …" at bounding box center [669, 232] width 156 height 23
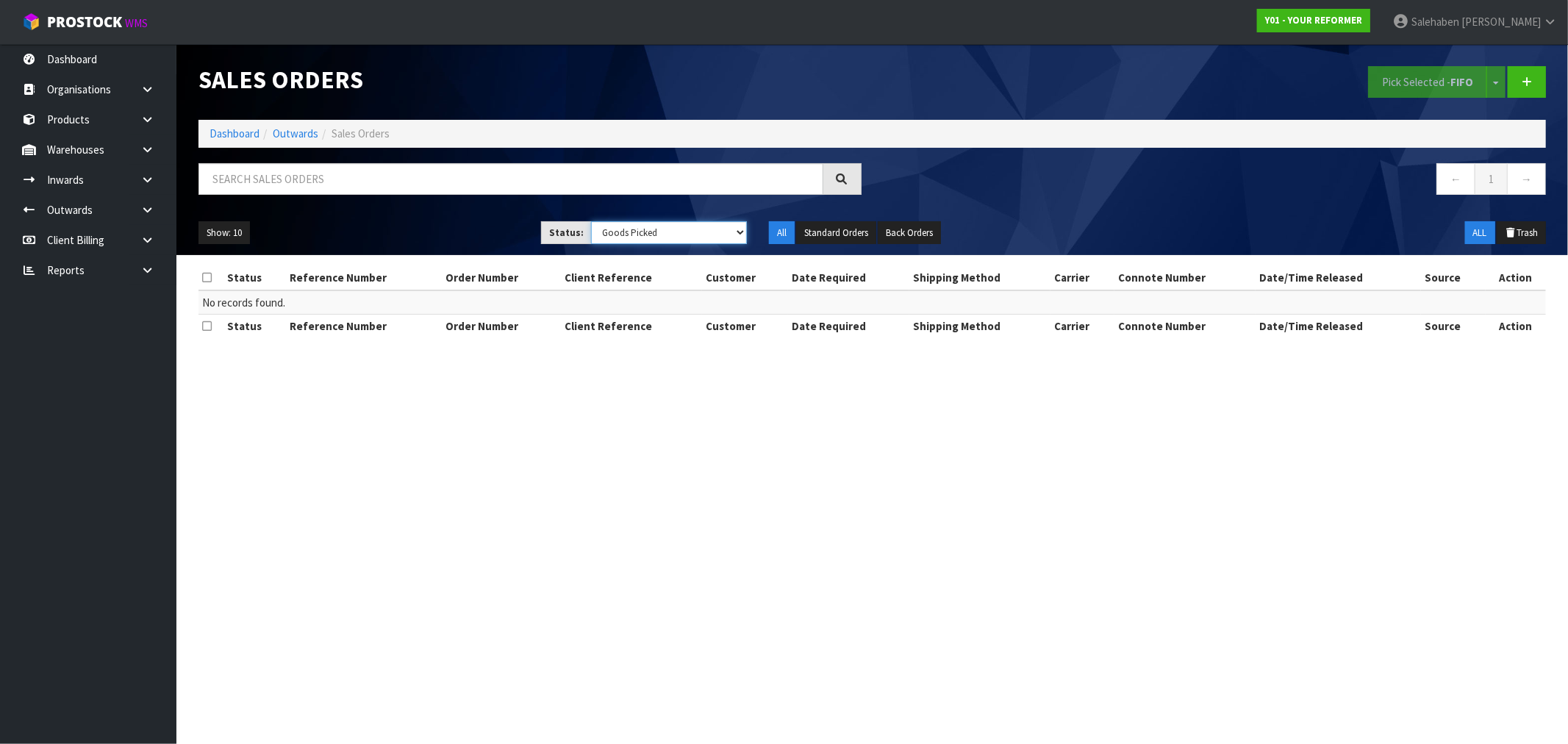
click at [645, 233] on select "Draft Pending Allocated Pending Pick Goods Picked Goods Packed Pending Charges …" at bounding box center [669, 232] width 156 height 23
select select "string:9"
click at [591, 221] on select "Draft Pending Allocated Pending Pick Goods Picked Goods Packed Pending Charges …" at bounding box center [669, 232] width 156 height 23
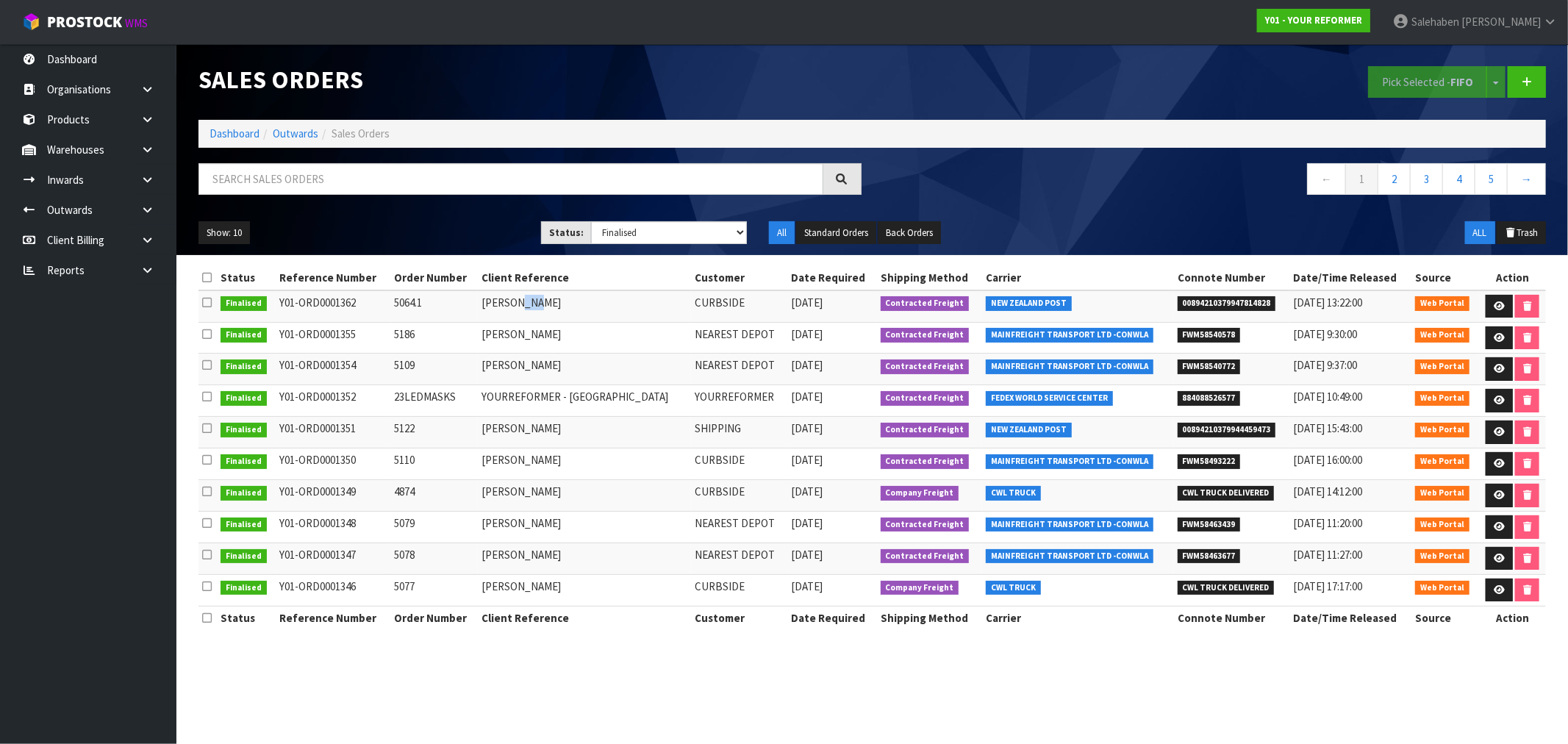
drag, startPoint x: 534, startPoint y: 315, endPoint x: 869, endPoint y: 342, distance: 336.1
click at [759, 328] on tbody "Finalised Y01-ORD0001362 5064.1 JESSE WOOD CURBSIDE 08/09/2025 Contracted Freig…" at bounding box center [872, 448] width 1347 height 316
click at [522, 301] on td "JESSE WOOD" at bounding box center [585, 306] width 213 height 32
click at [1491, 301] on link at bounding box center [1499, 306] width 27 height 24
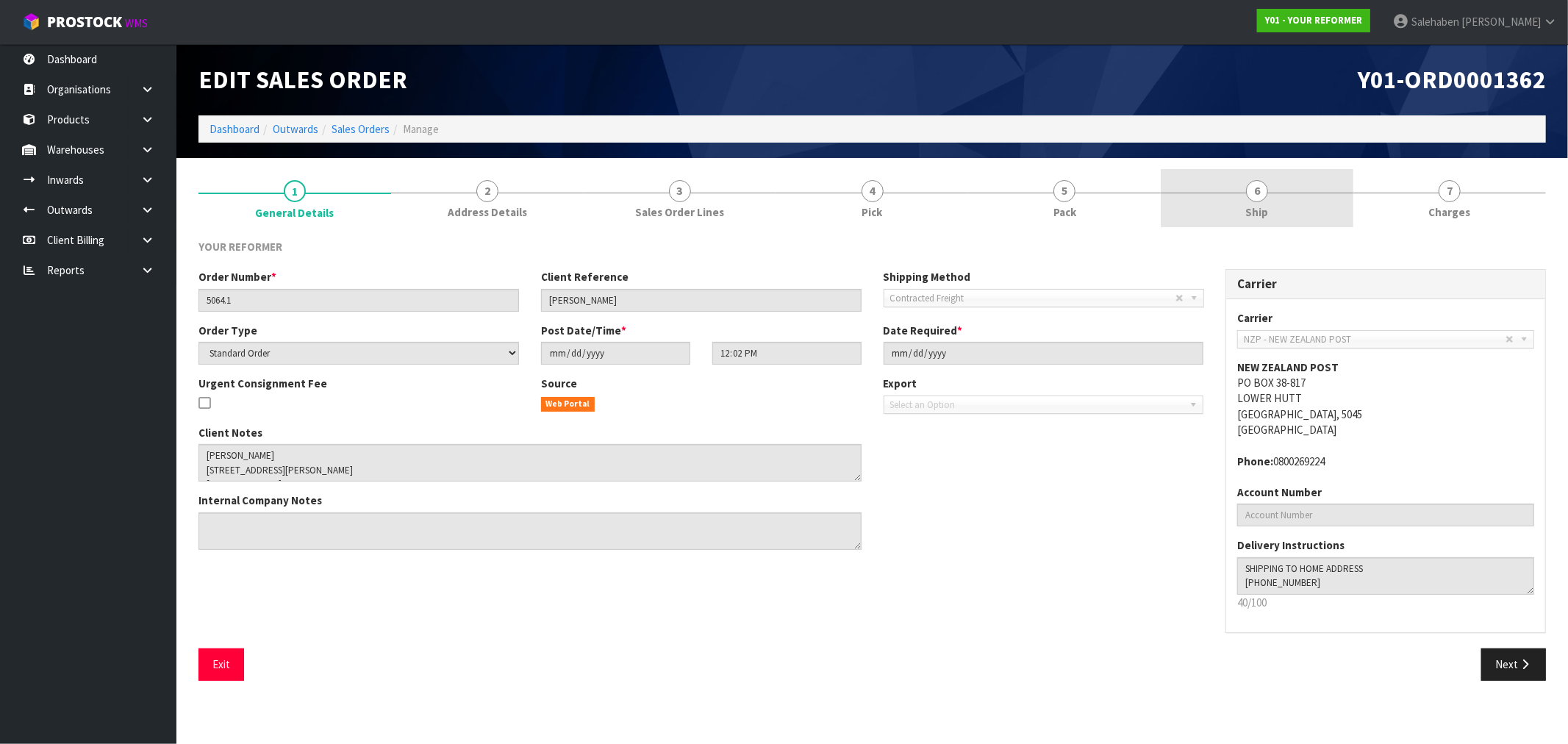
click at [1260, 202] on link "6 Ship" at bounding box center [1257, 198] width 192 height 58
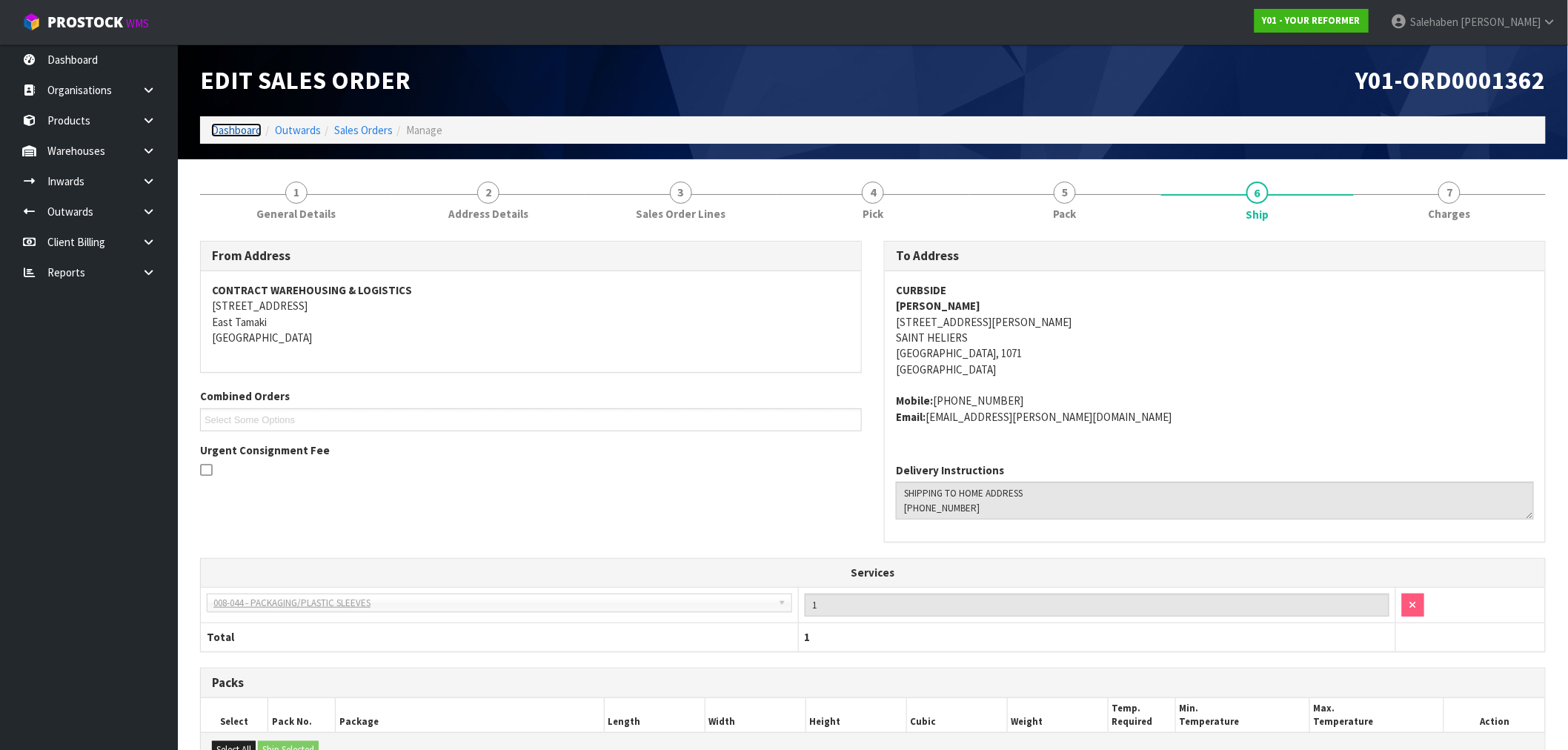
click at [231, 131] on link "Dashboard" at bounding box center [236, 130] width 51 height 14
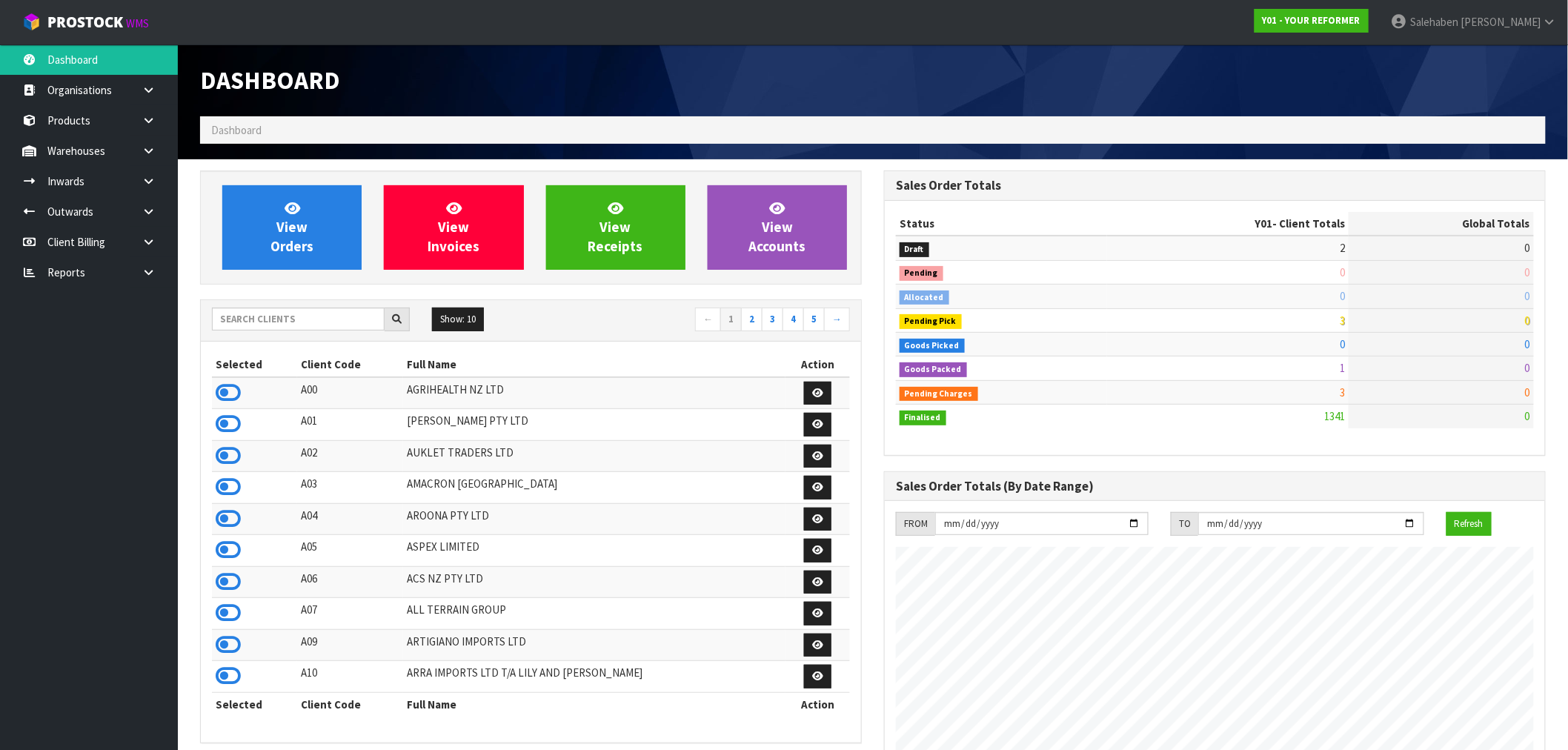
scroll to position [1123, 684]
click at [68, 185] on link "Inwards" at bounding box center [89, 181] width 178 height 31
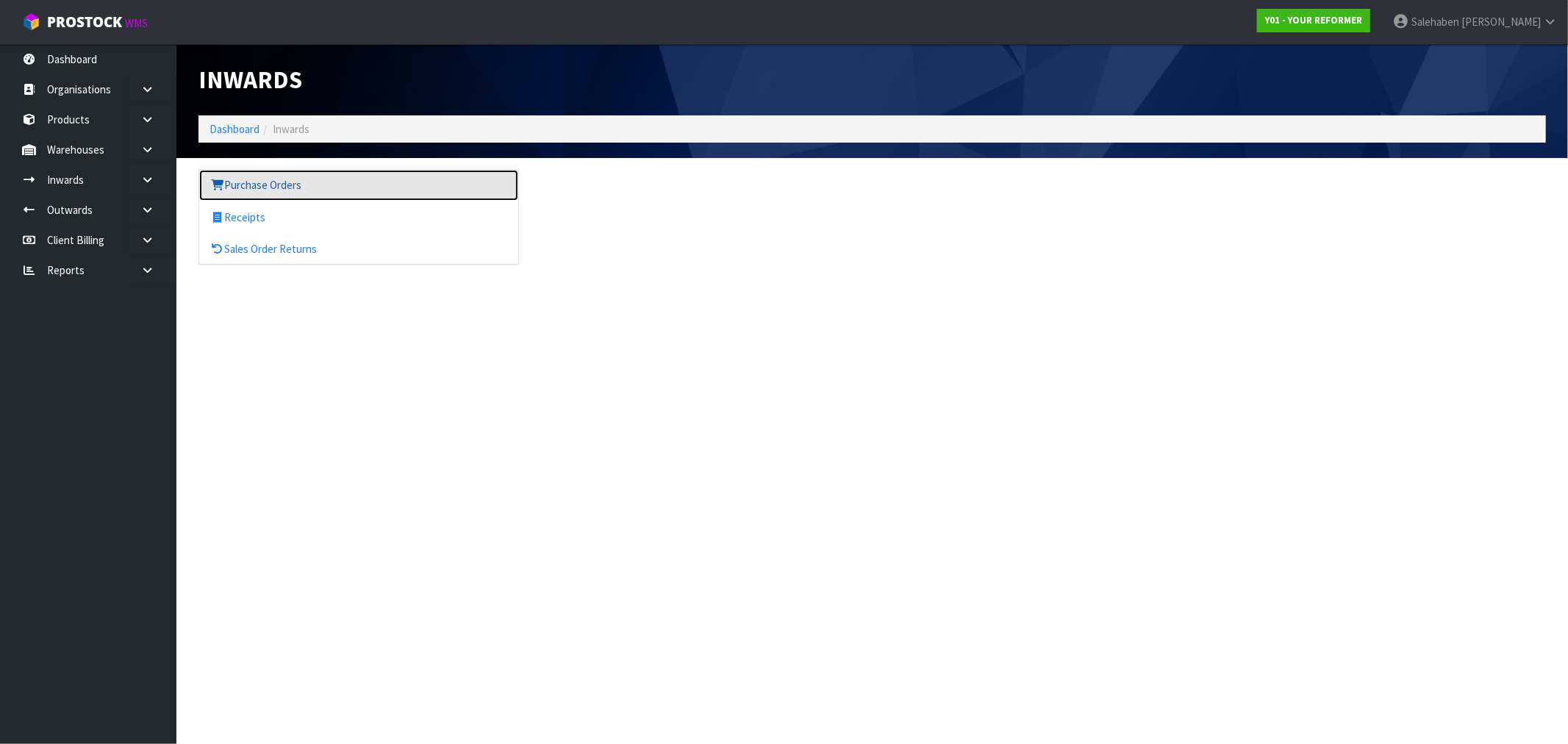
click at [248, 185] on link "Purchase Orders" at bounding box center [358, 185] width 319 height 30
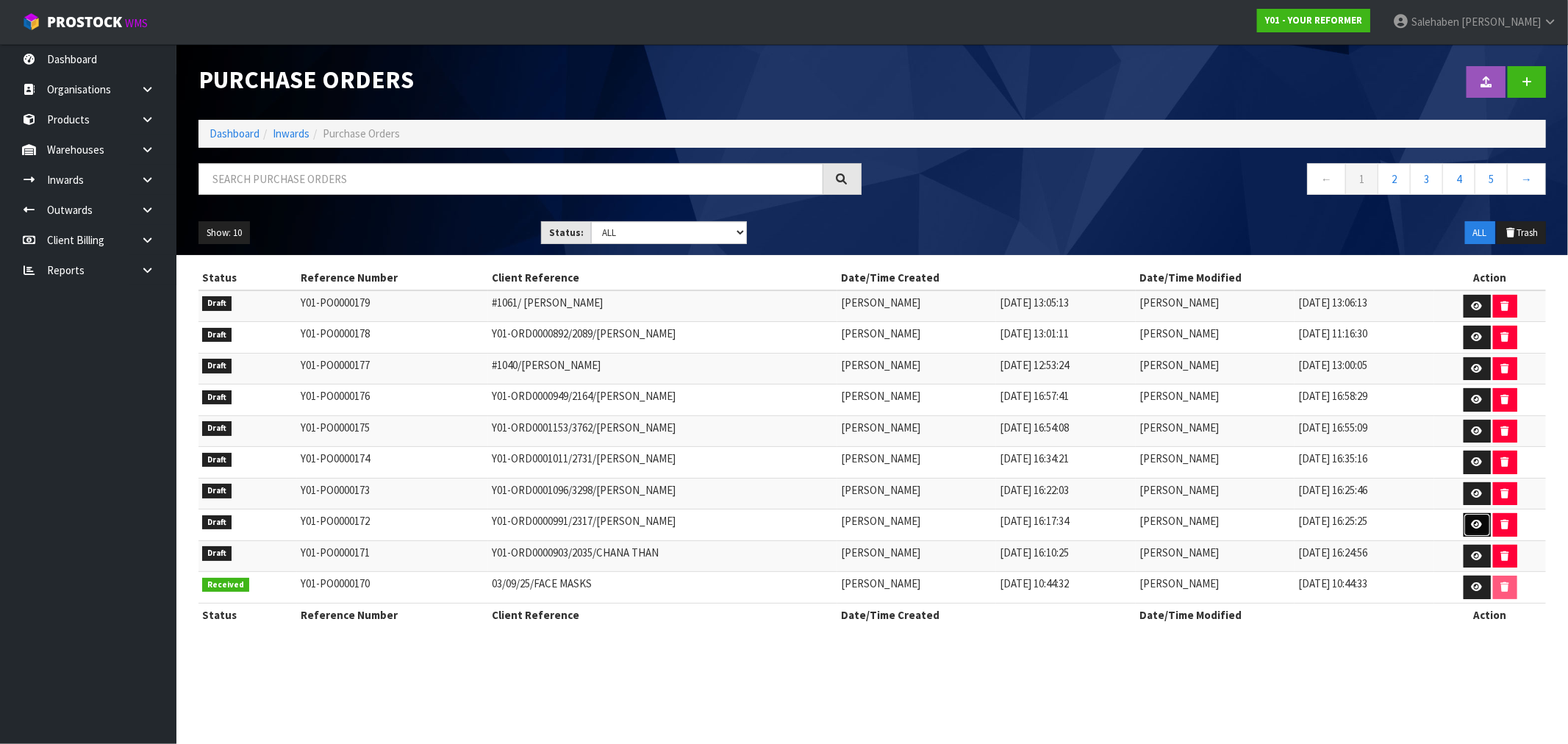
click at [1483, 524] on icon at bounding box center [1477, 524] width 11 height 10
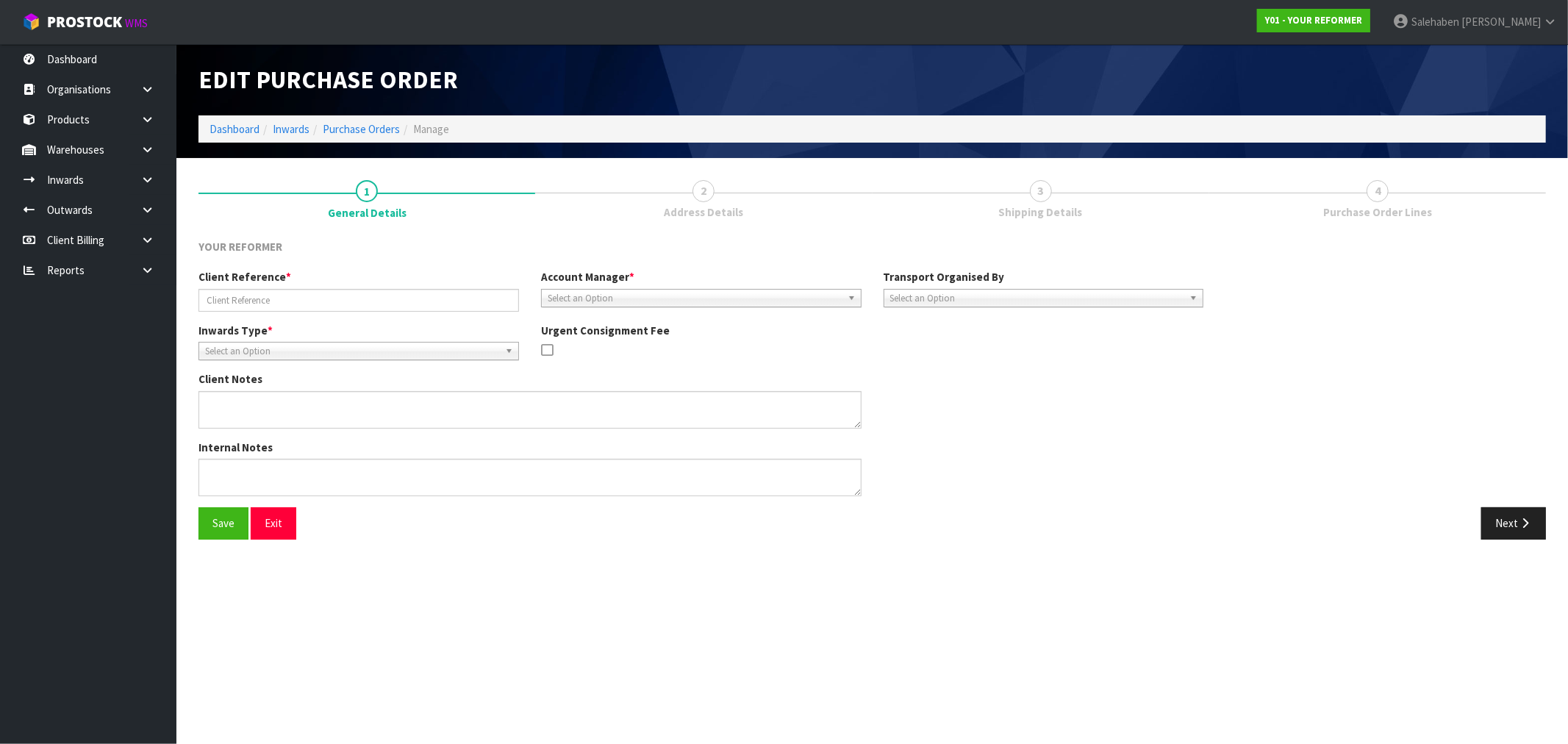
type input "Y01-ORD0000991/2317/JESSE WOOD"
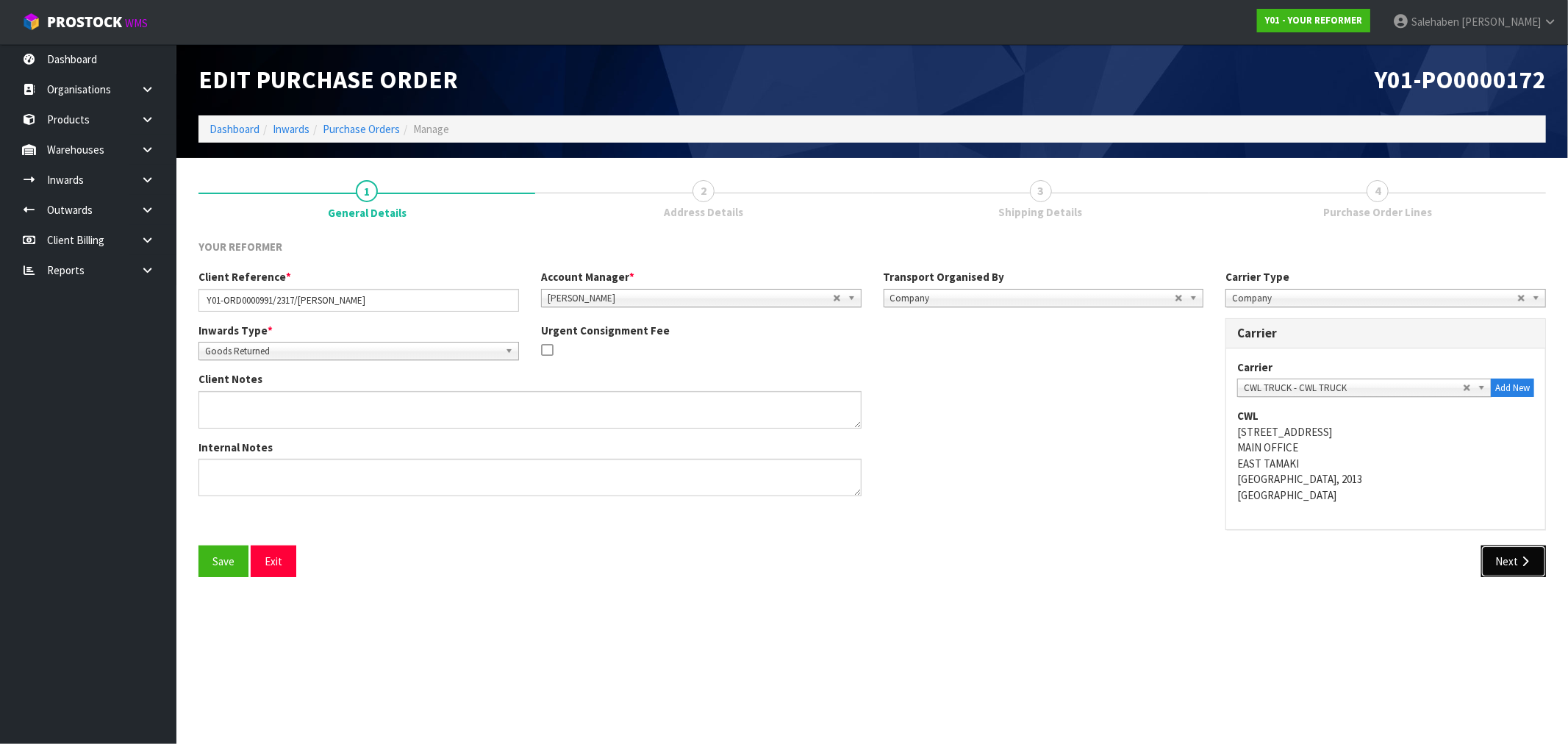
click at [1507, 554] on button "Next" at bounding box center [1513, 561] width 64 height 32
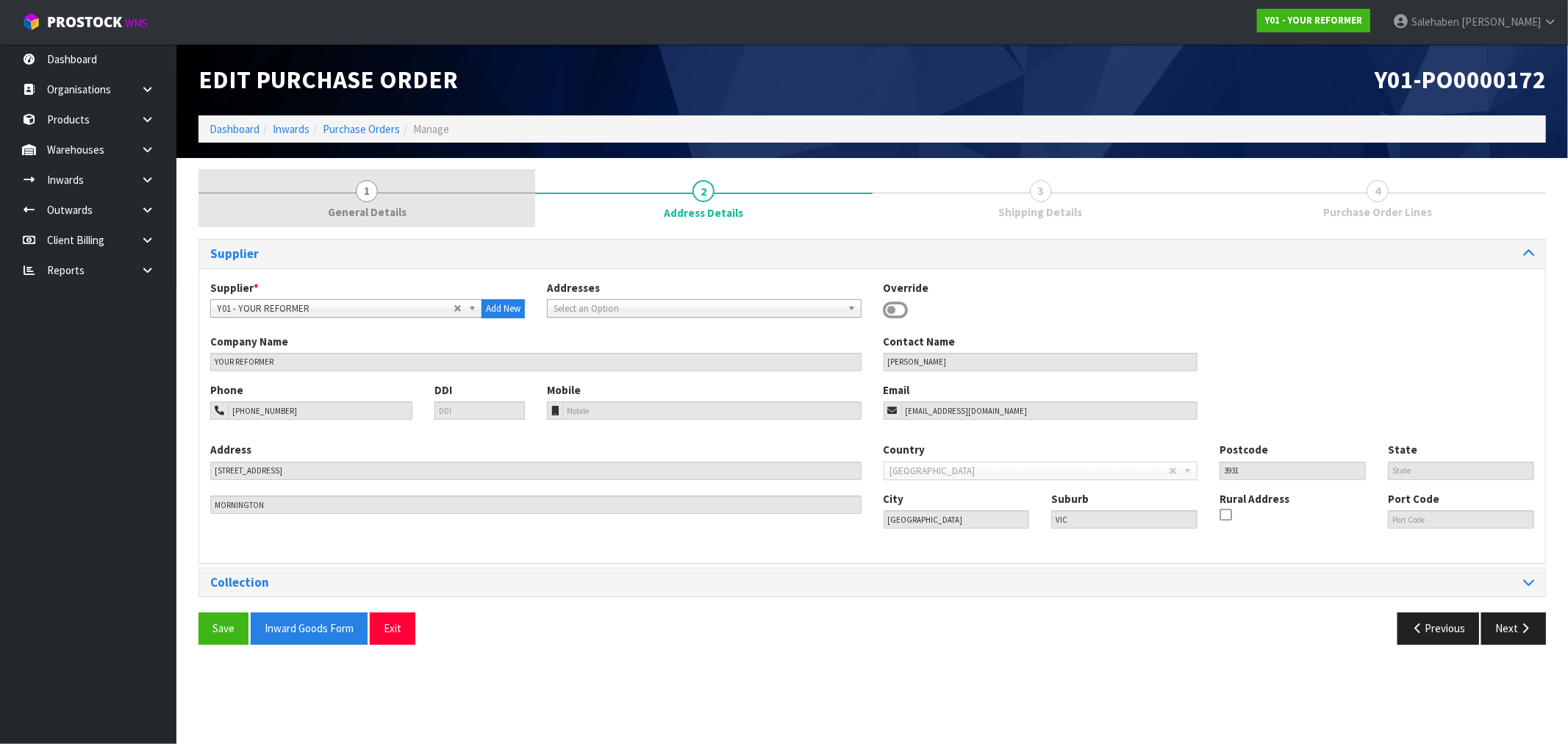
click at [362, 196] on span "1" at bounding box center [367, 191] width 22 height 22
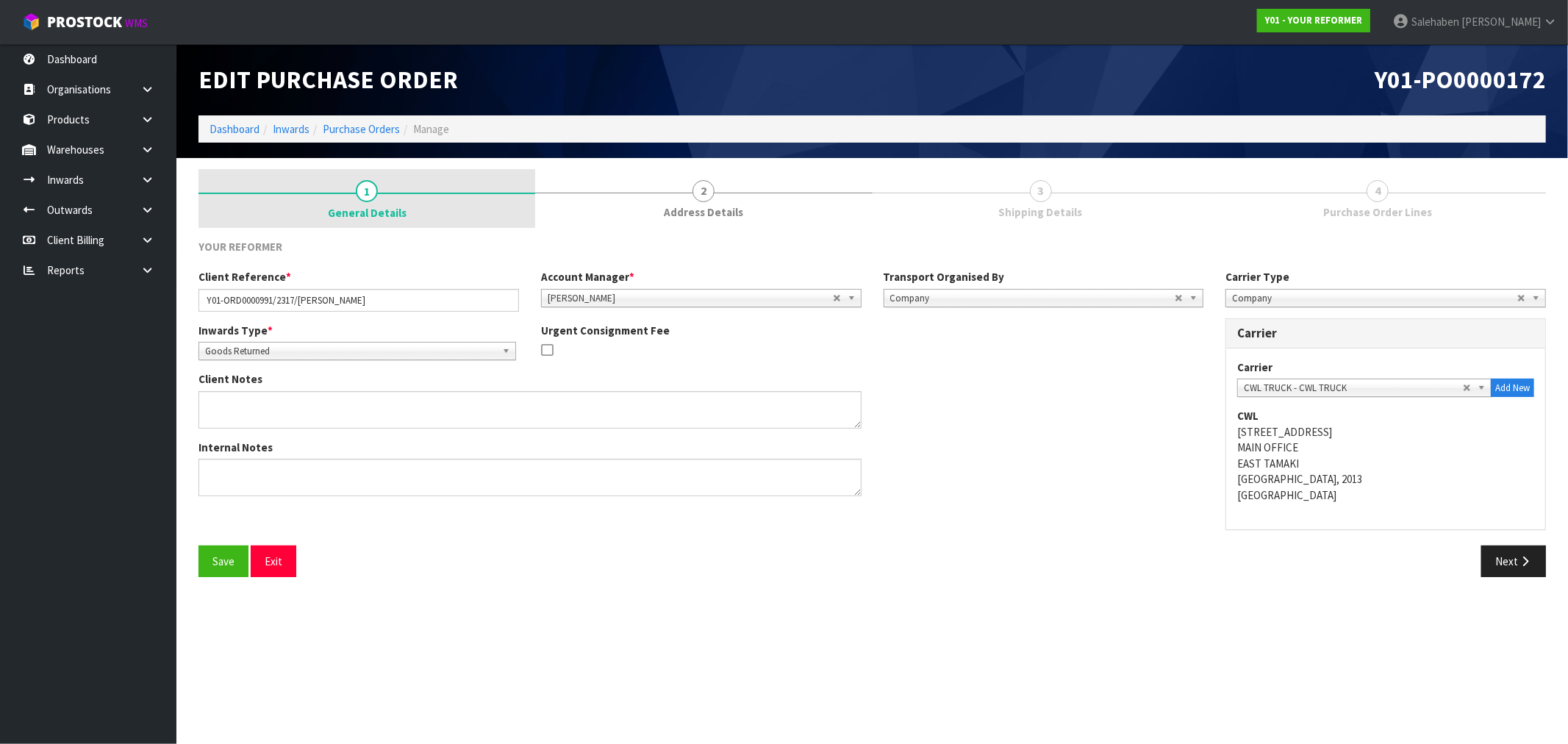
click at [362, 196] on span "1" at bounding box center [367, 191] width 22 height 22
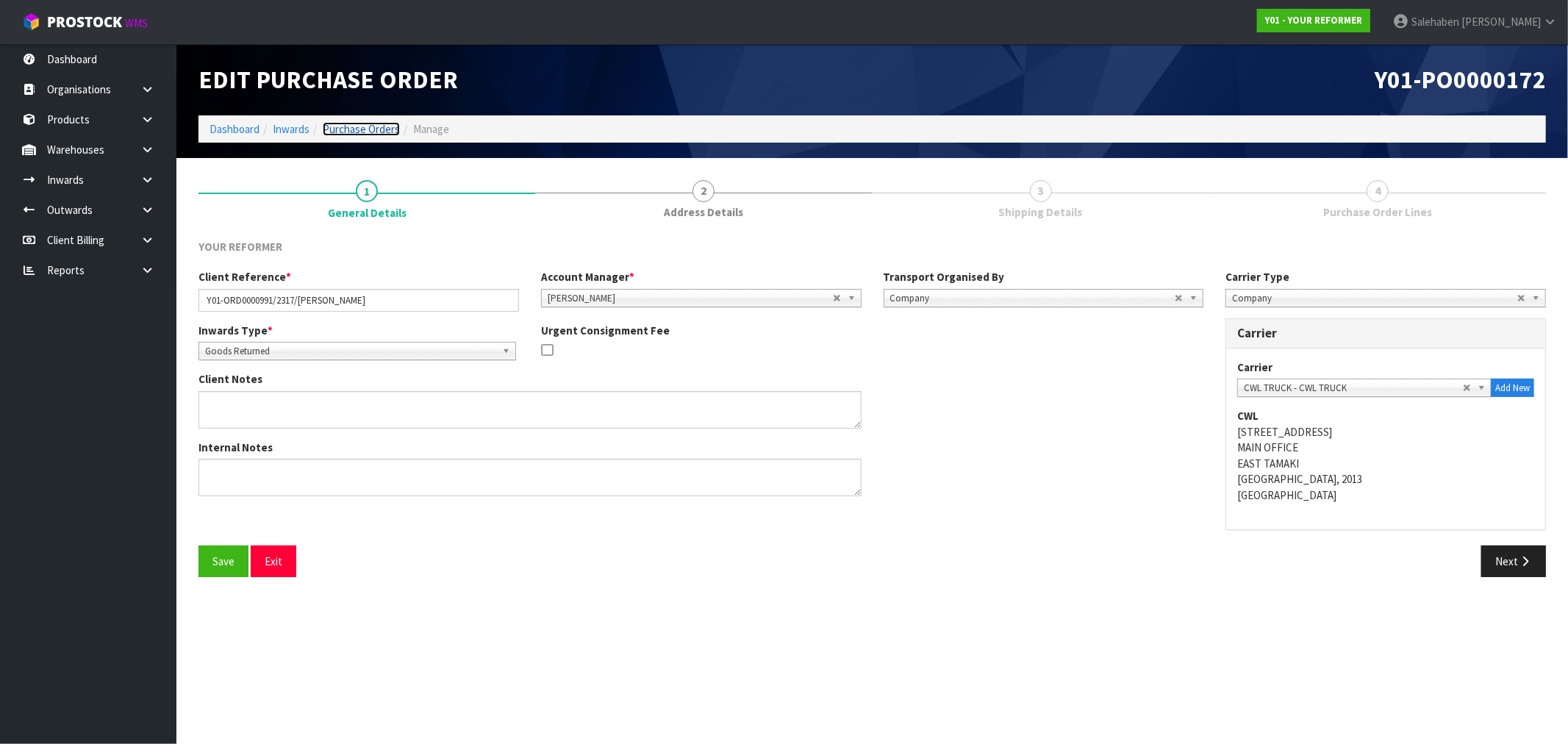
click at [347, 130] on link "Purchase Orders" at bounding box center [361, 129] width 77 height 14
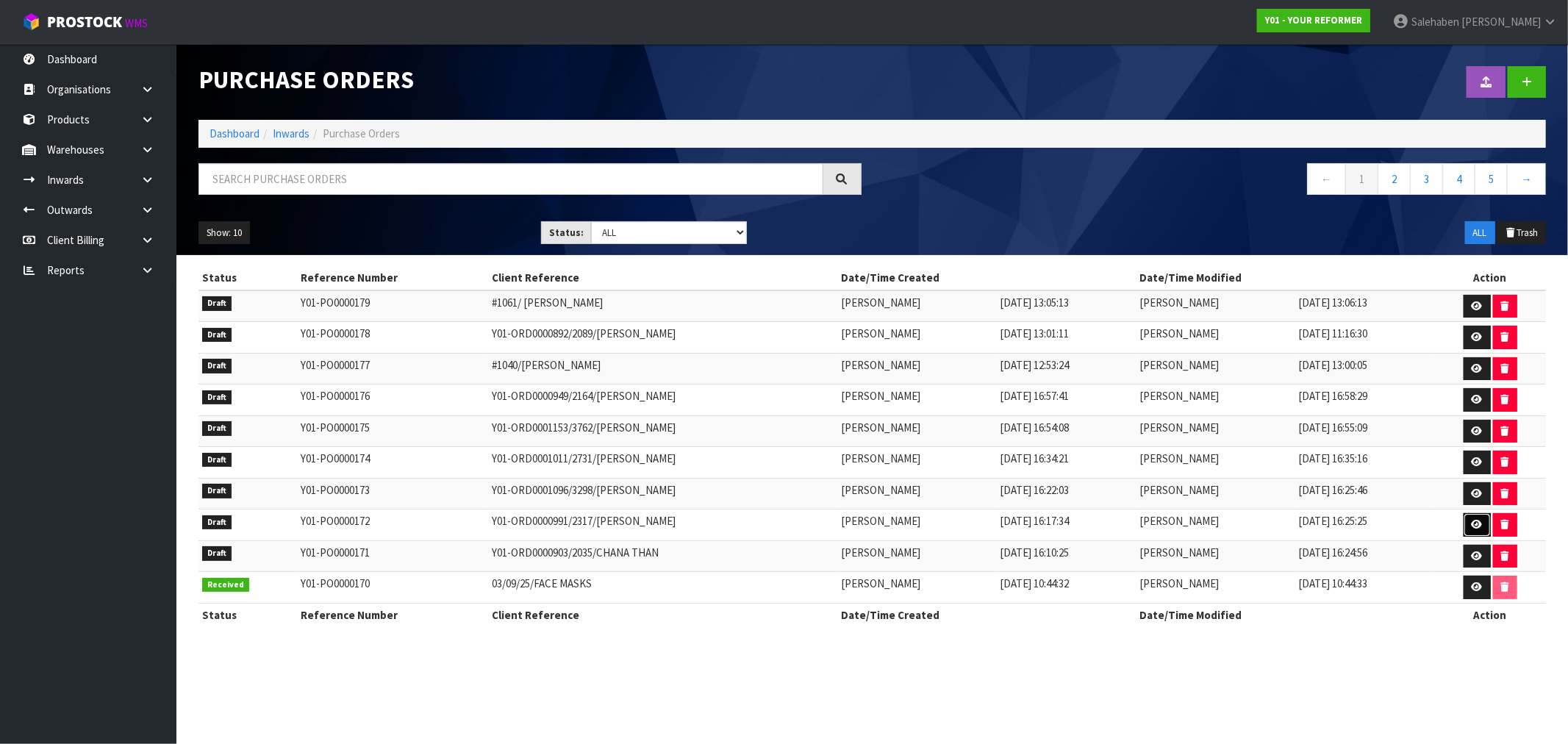
click at [1482, 529] on icon at bounding box center [1477, 524] width 11 height 10
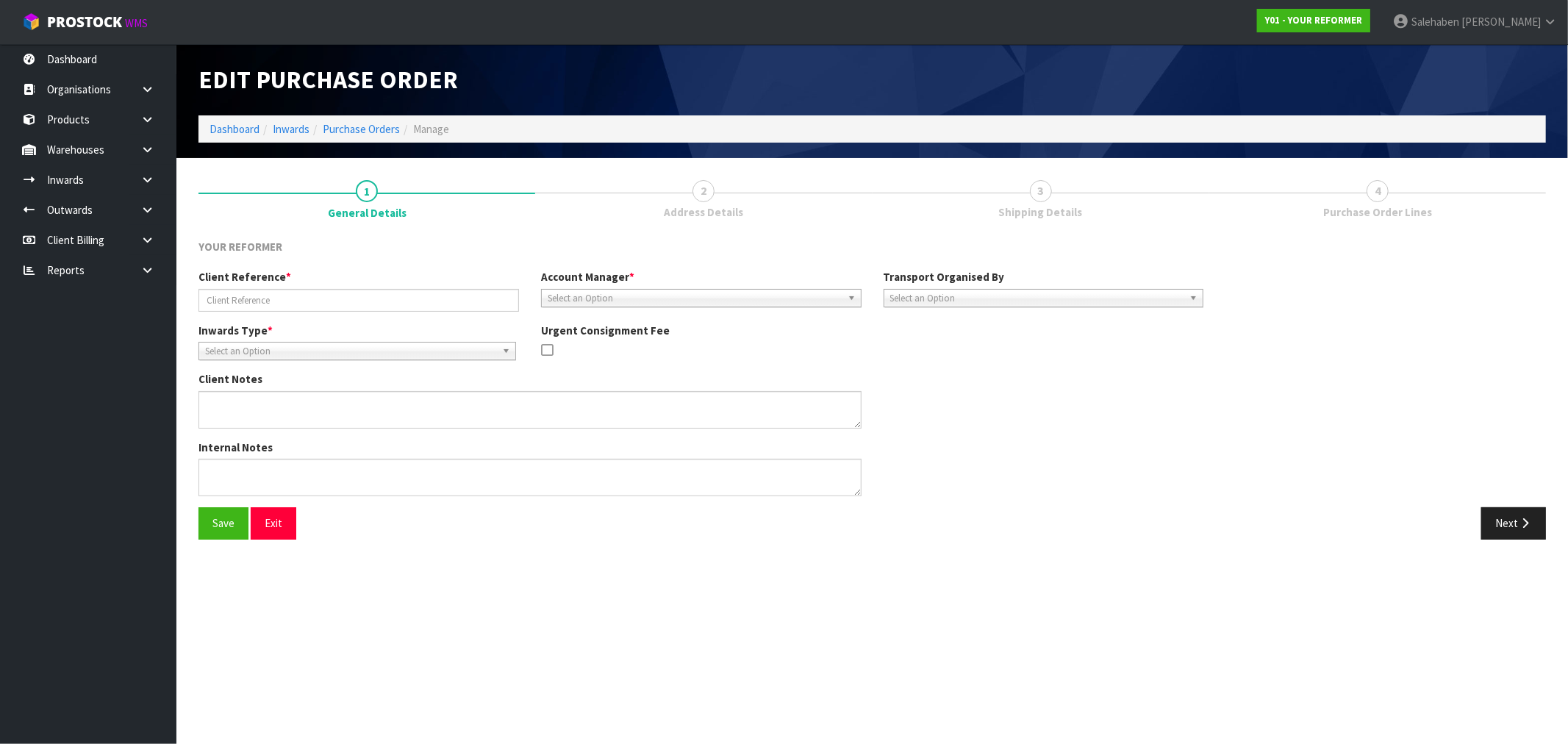
type input "Y01-ORD0000991/2317/JESSE WOOD"
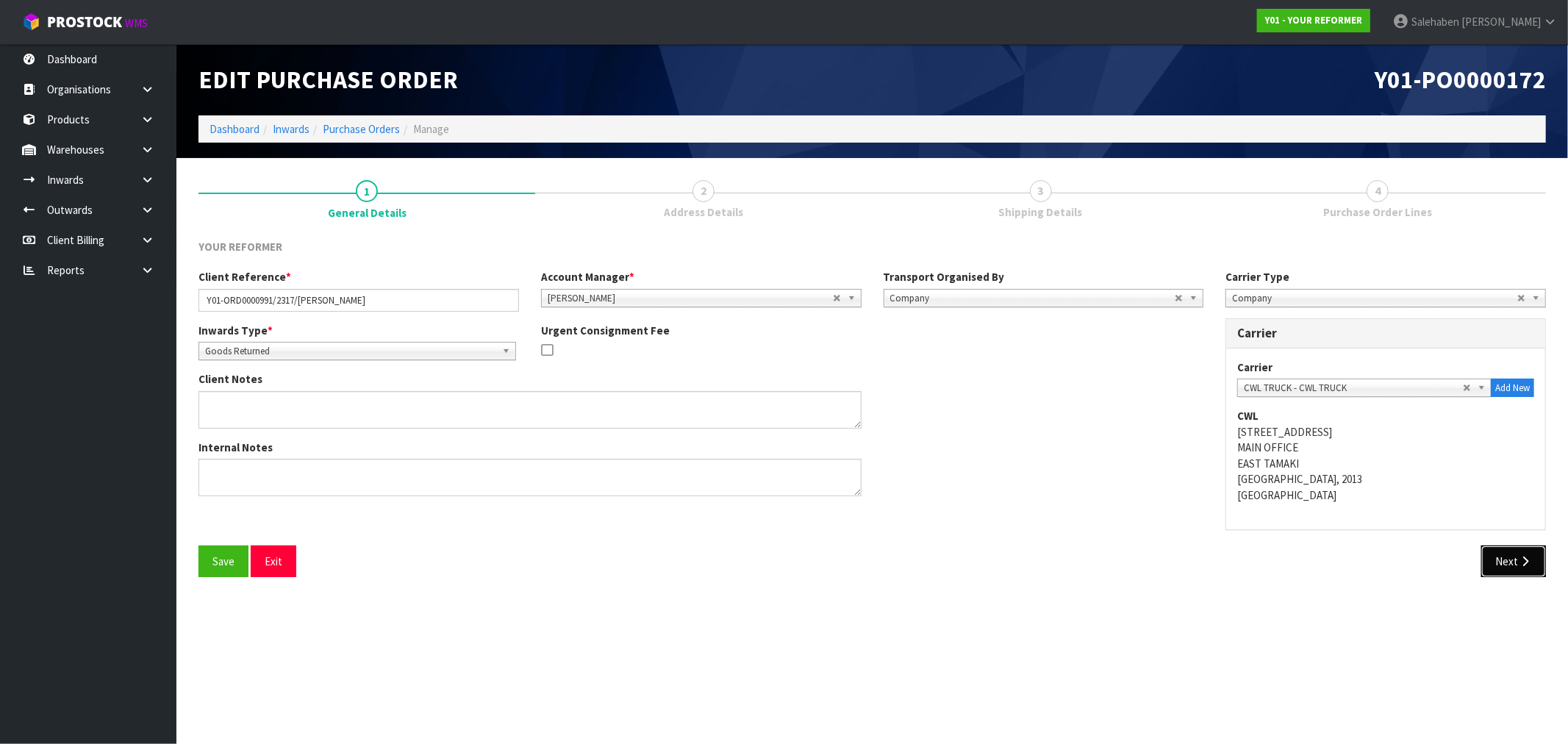
click at [1503, 557] on button "Next" at bounding box center [1513, 561] width 64 height 32
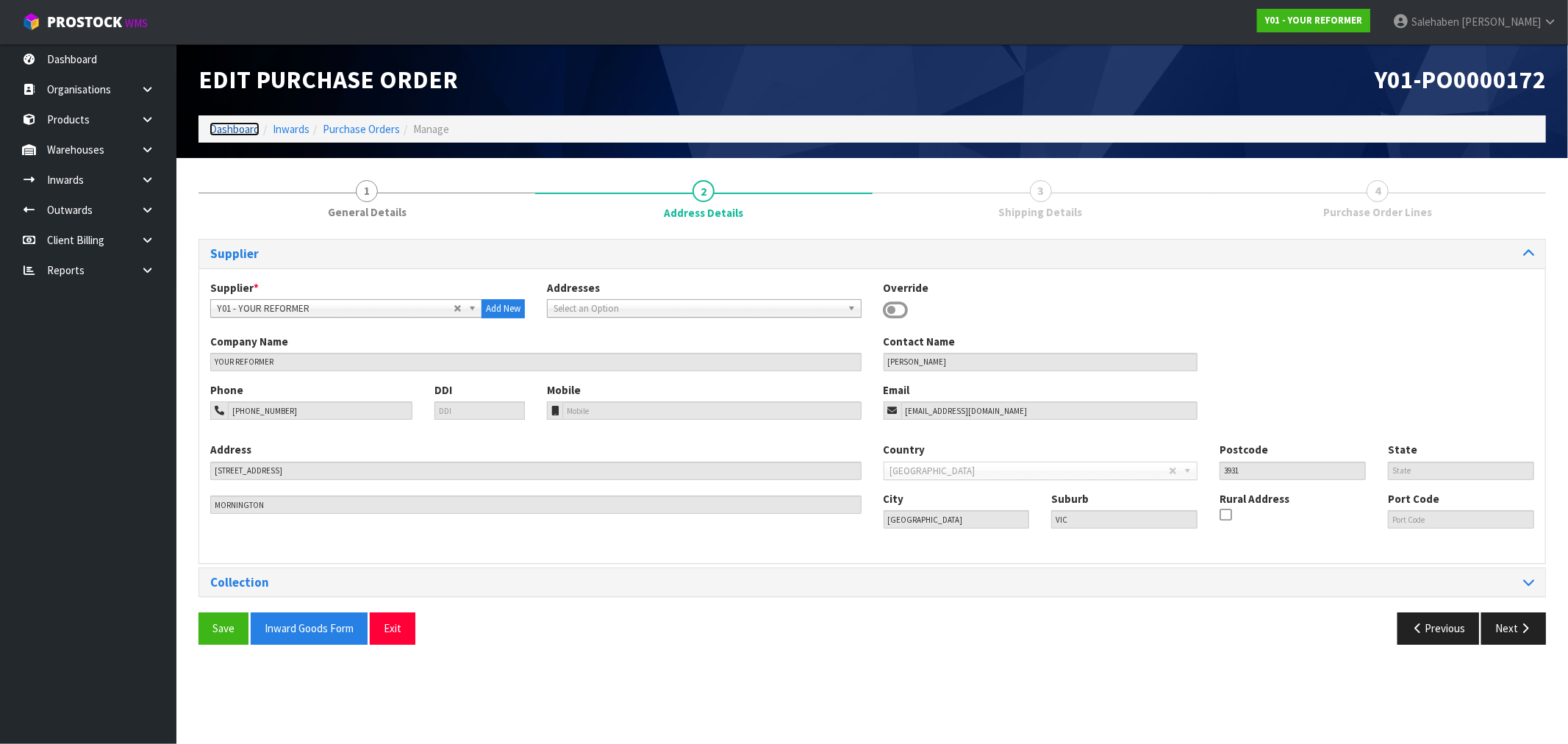
click at [246, 127] on link "Dashboard" at bounding box center [235, 129] width 50 height 14
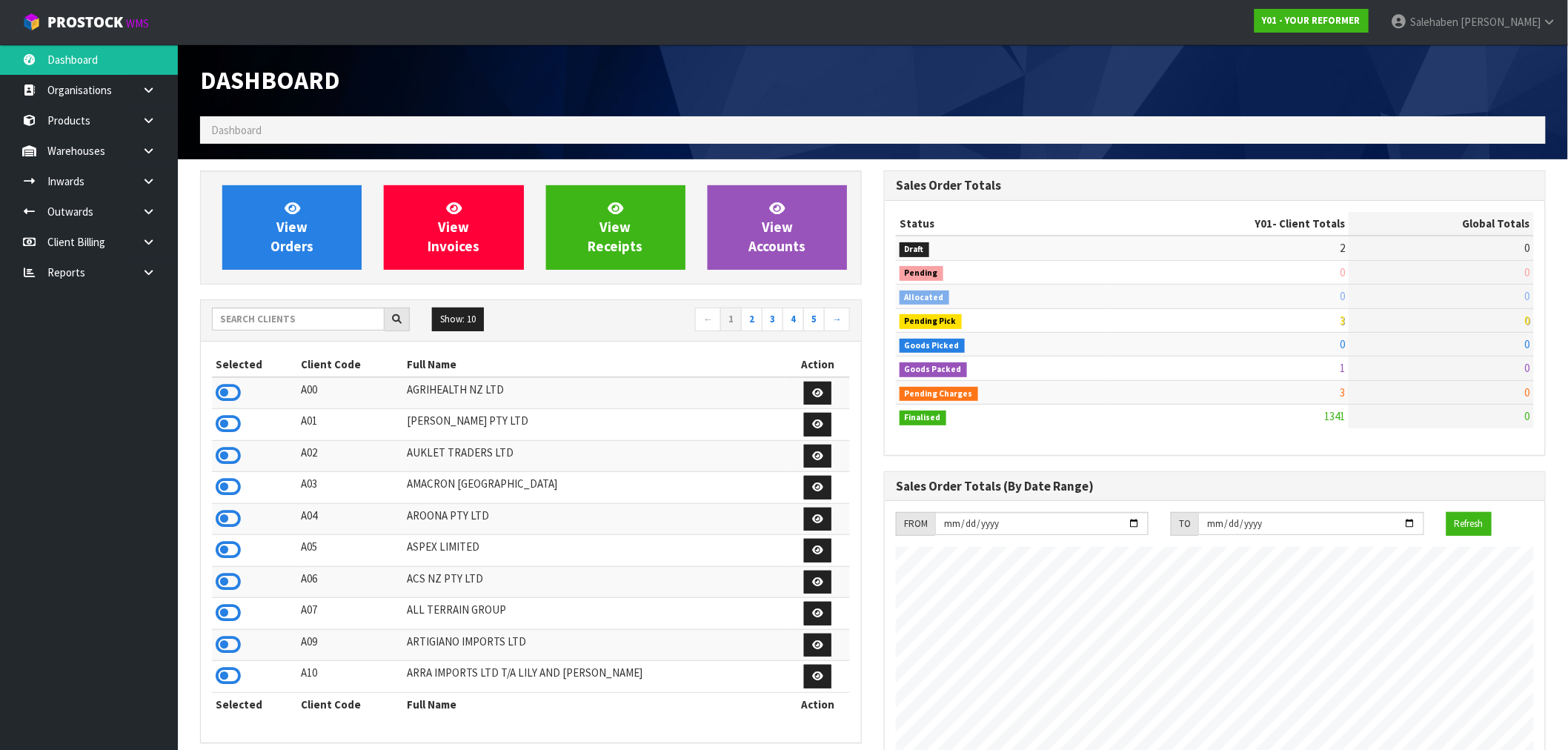
scroll to position [1123, 684]
click at [289, 313] on input "text" at bounding box center [298, 319] width 173 height 23
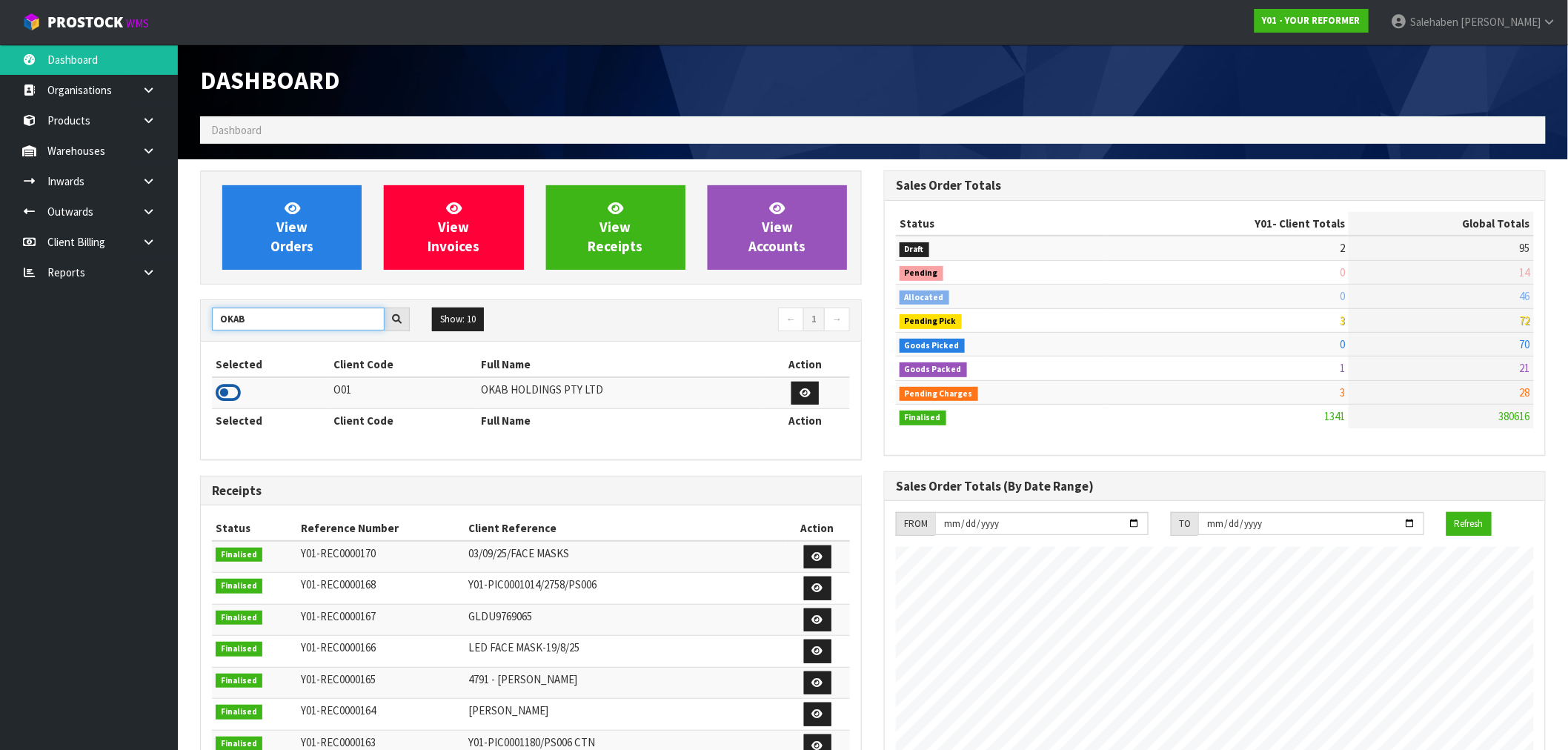
type input "OKAB"
click at [228, 395] on icon at bounding box center [228, 393] width 25 height 22
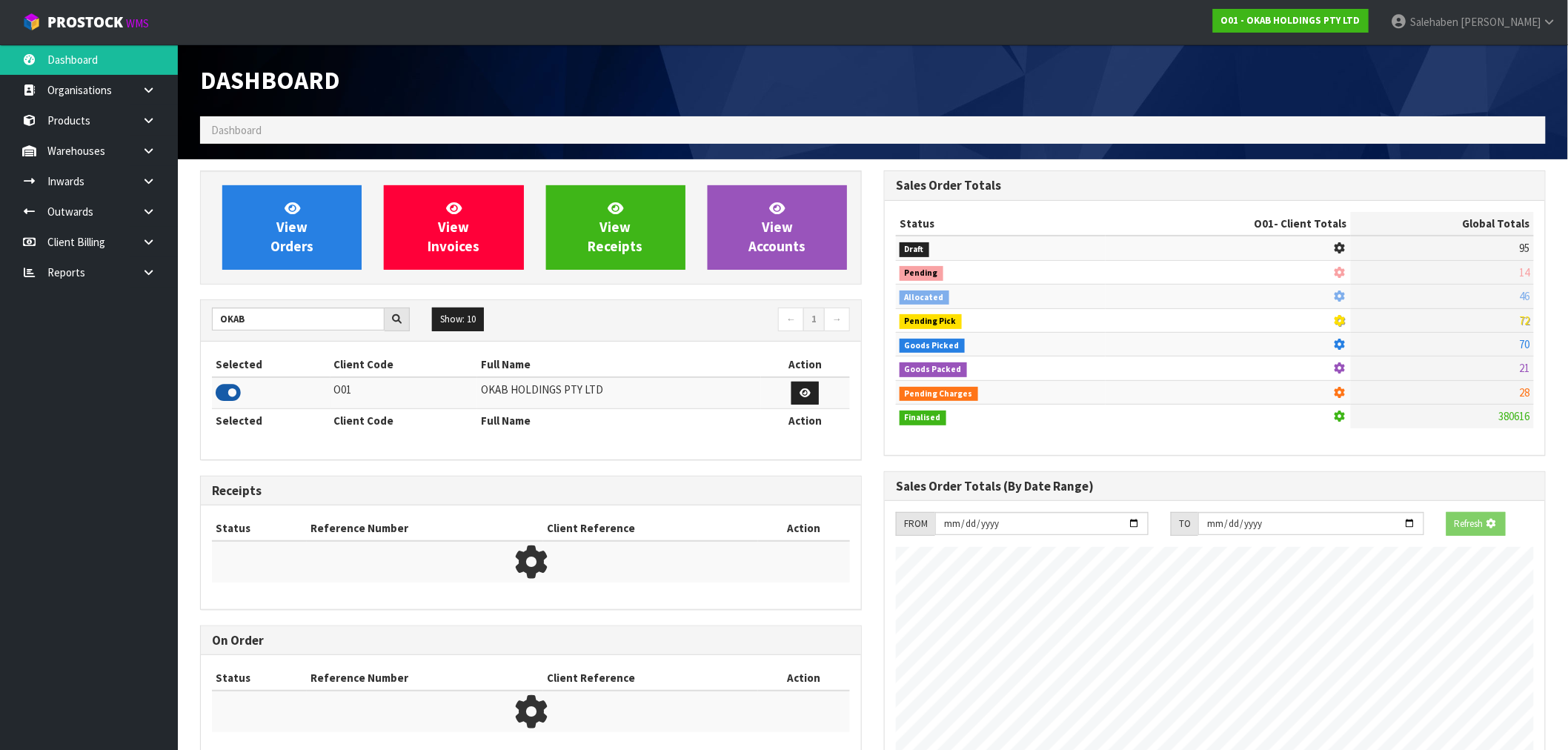
scroll to position [931, 684]
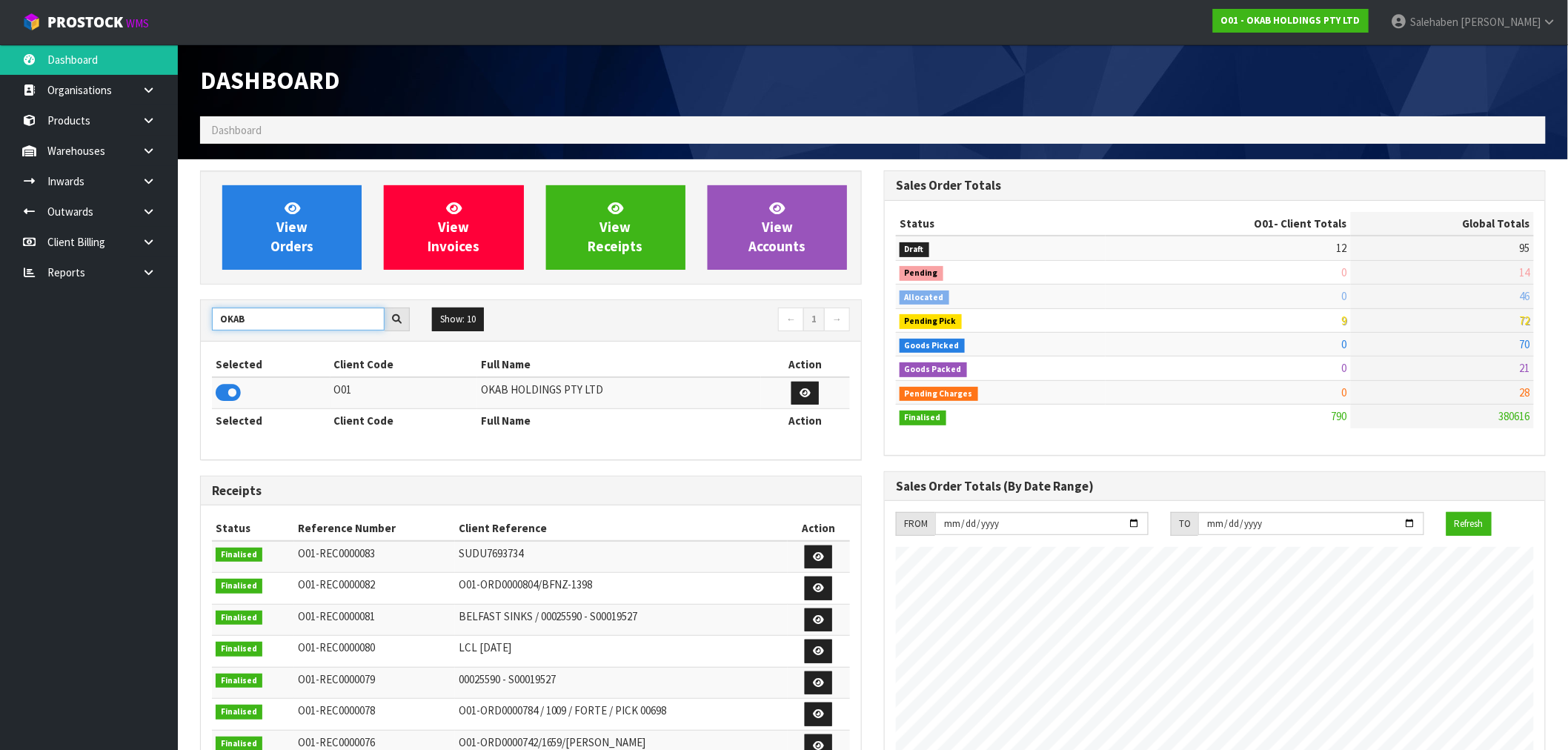
drag, startPoint x: 216, startPoint y: 330, endPoint x: 206, endPoint y: 327, distance: 10.4
click at [206, 327] on div "OKAB" at bounding box center [310, 319] width 220 height 24
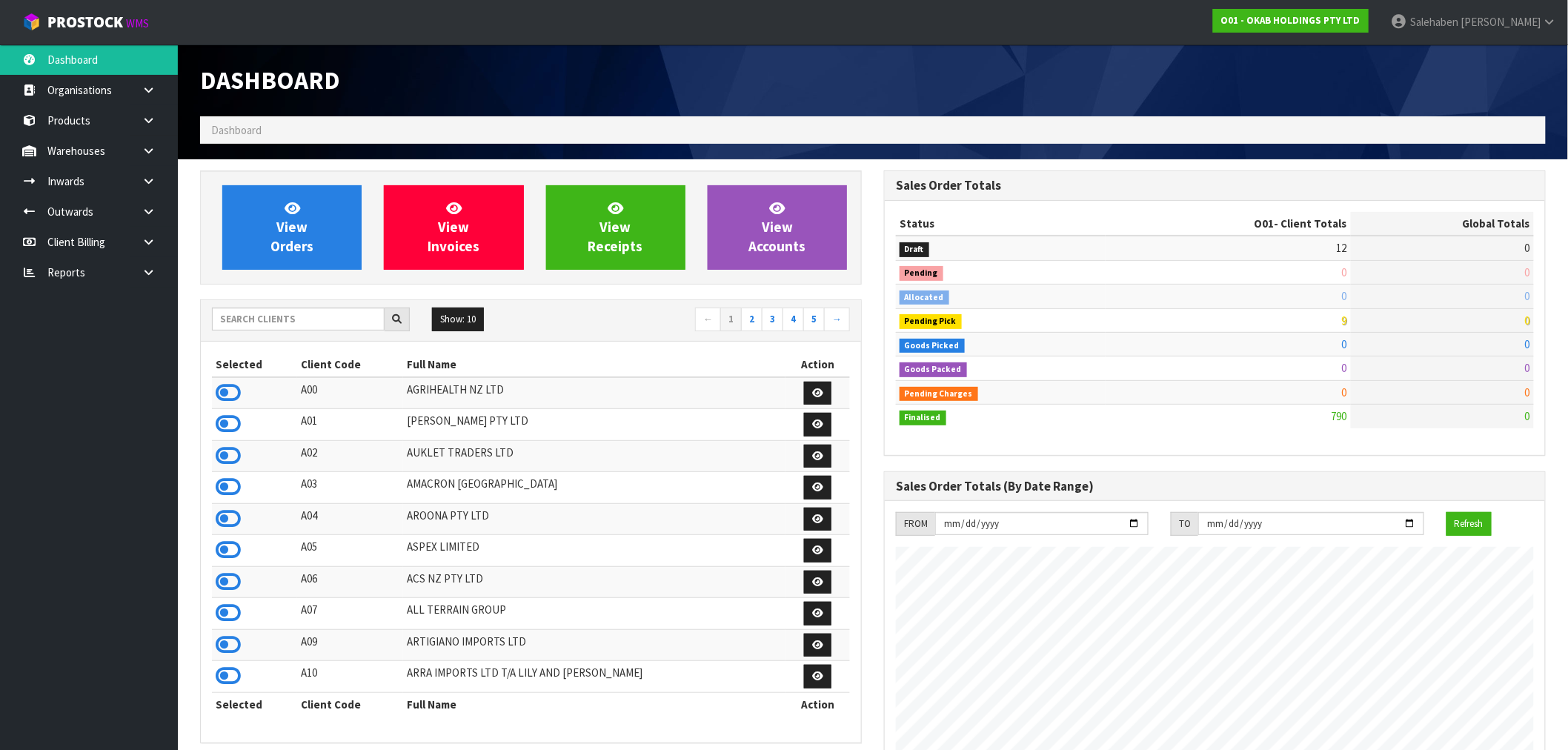
scroll to position [931, 684]
click at [282, 327] on input "text" at bounding box center [298, 319] width 173 height 23
click at [246, 322] on input "text" at bounding box center [298, 319] width 173 height 23
type input "Y01"
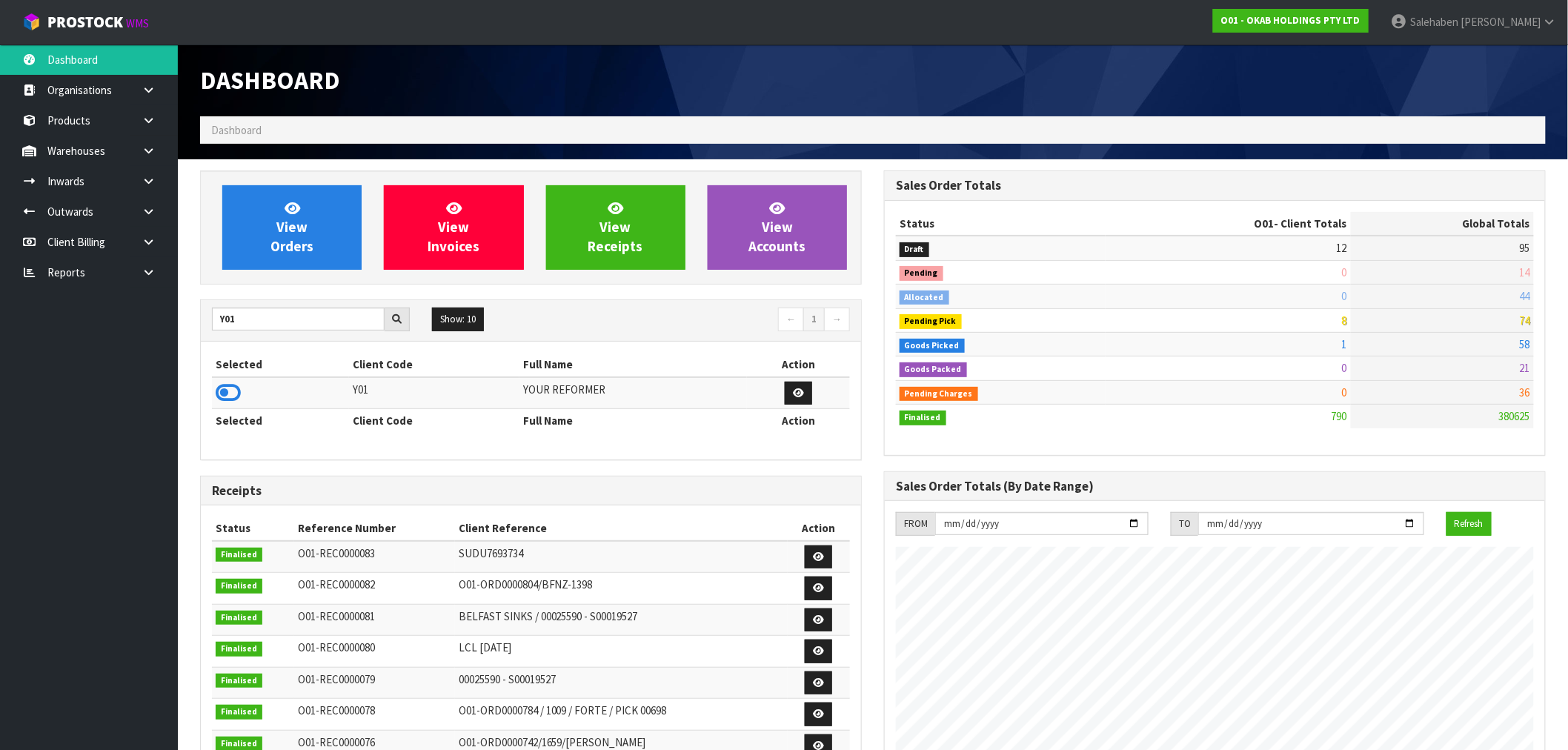
click at [218, 396] on icon at bounding box center [228, 393] width 25 height 22
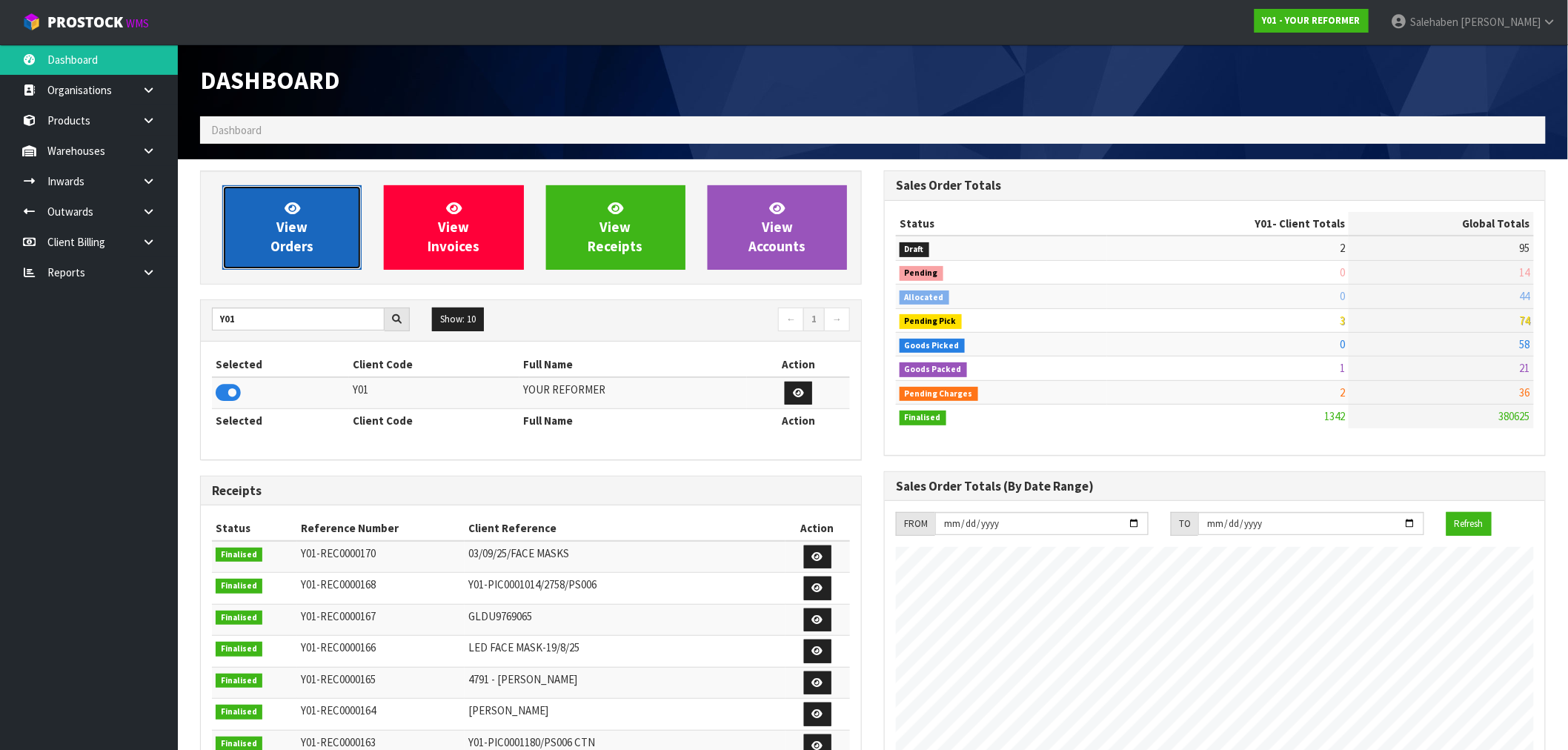
scroll to position [1123, 684]
click at [298, 230] on span "View Orders" at bounding box center [292, 227] width 43 height 56
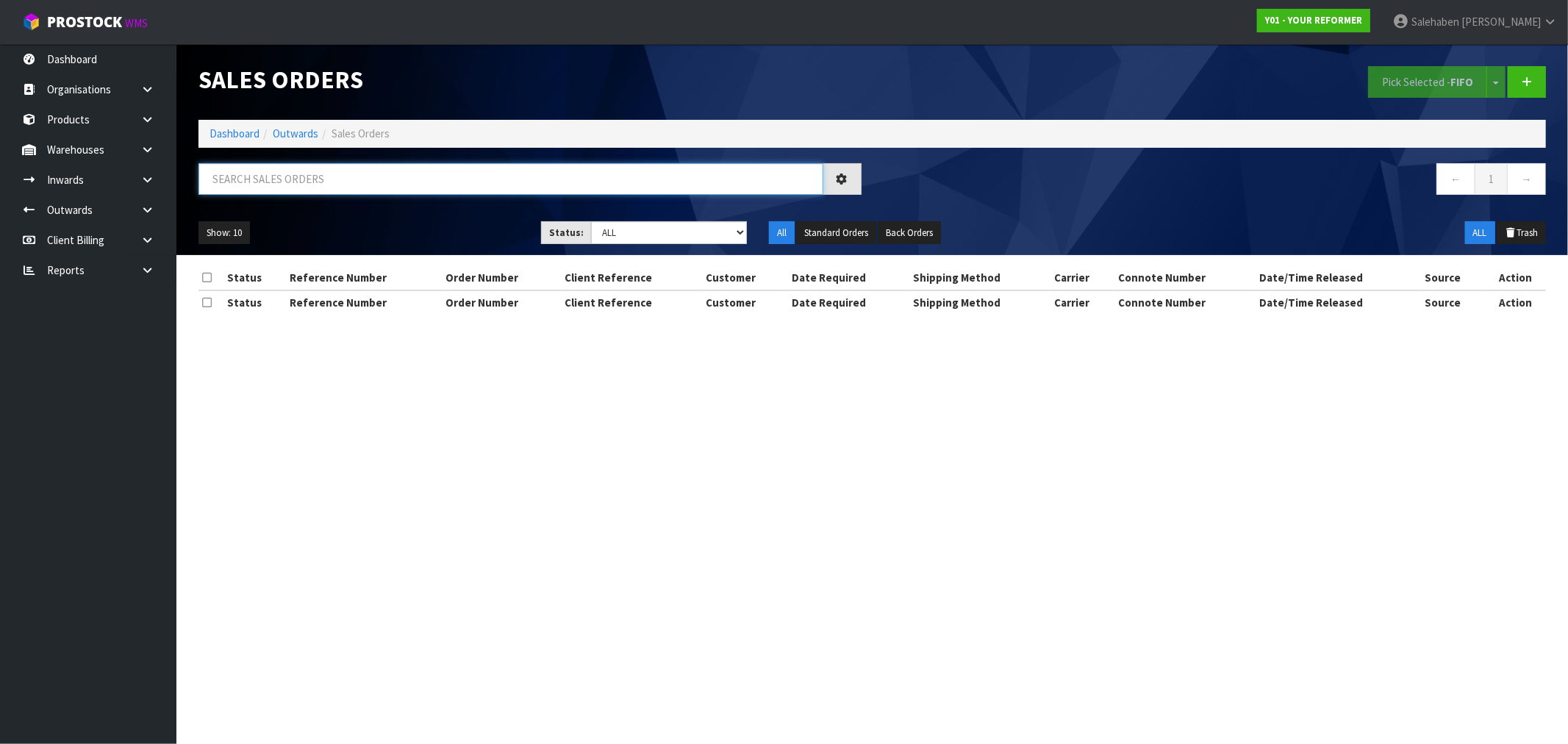
click at [263, 188] on input "text" at bounding box center [511, 179] width 625 height 32
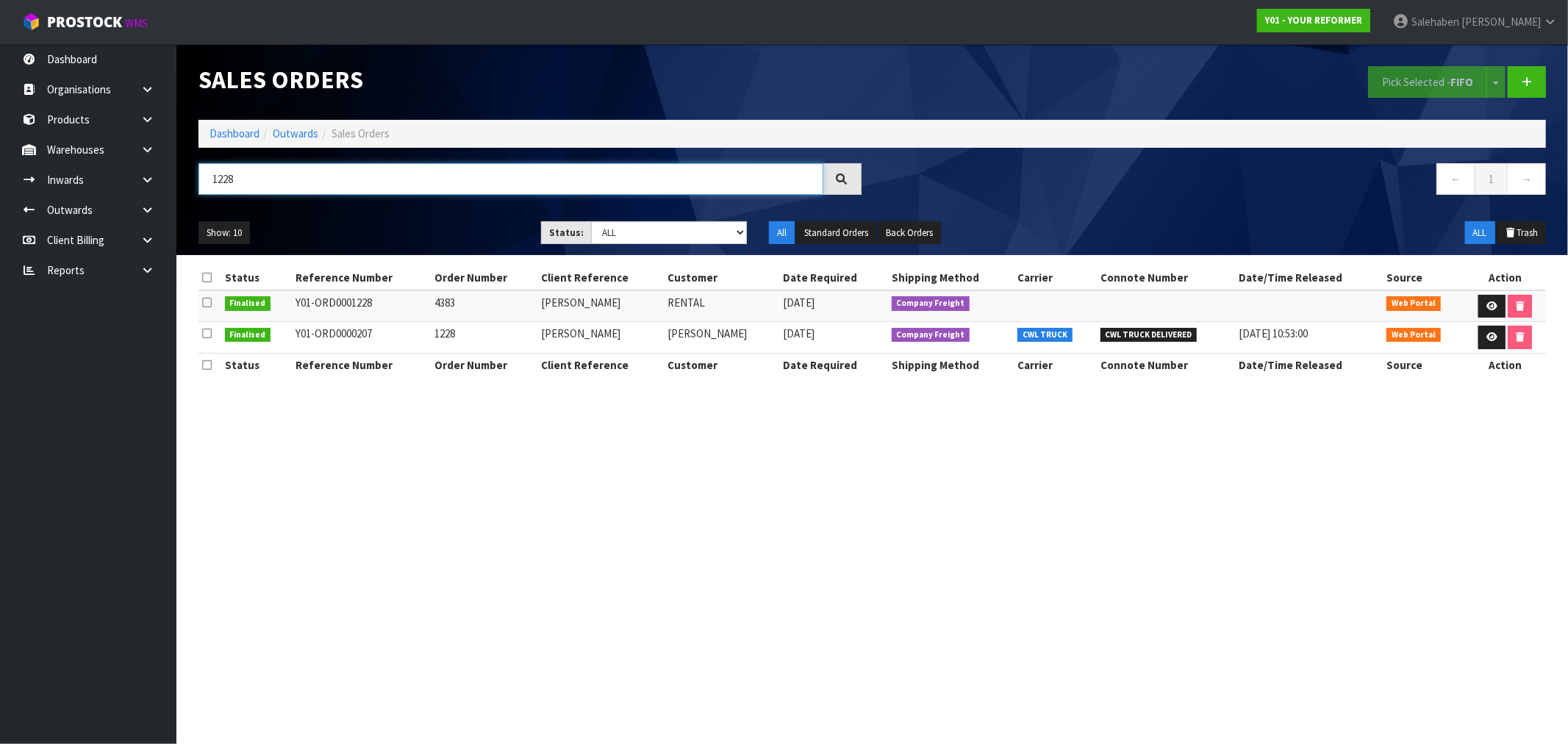
type input "1228"
click at [363, 304] on td "Y01-ORD0001228" at bounding box center [361, 306] width 139 height 32
click at [377, 306] on td "Y01-ORD0001228" at bounding box center [361, 306] width 139 height 32
click at [1490, 301] on icon at bounding box center [1492, 306] width 11 height 10
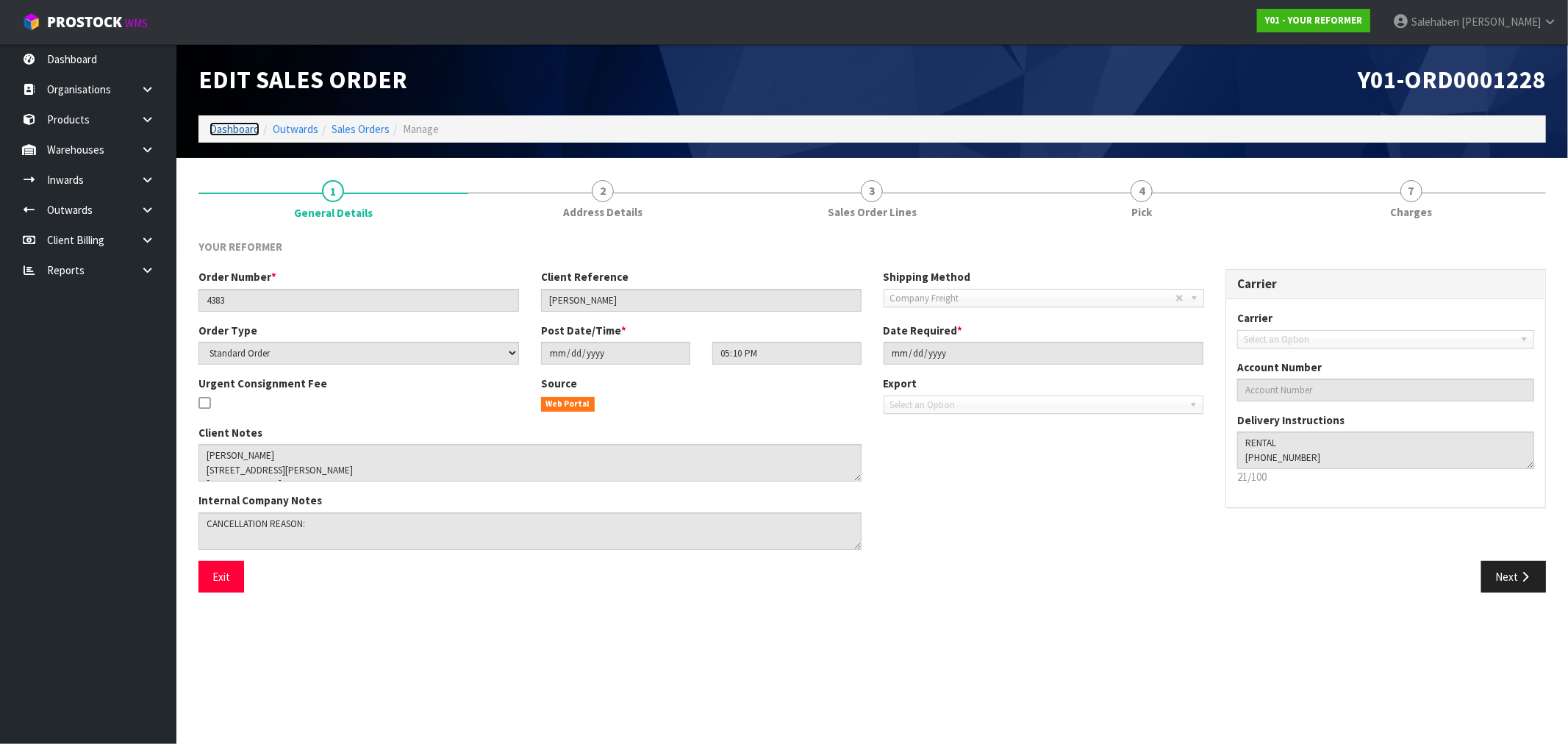
click at [243, 124] on link "Dashboard" at bounding box center [235, 129] width 50 height 14
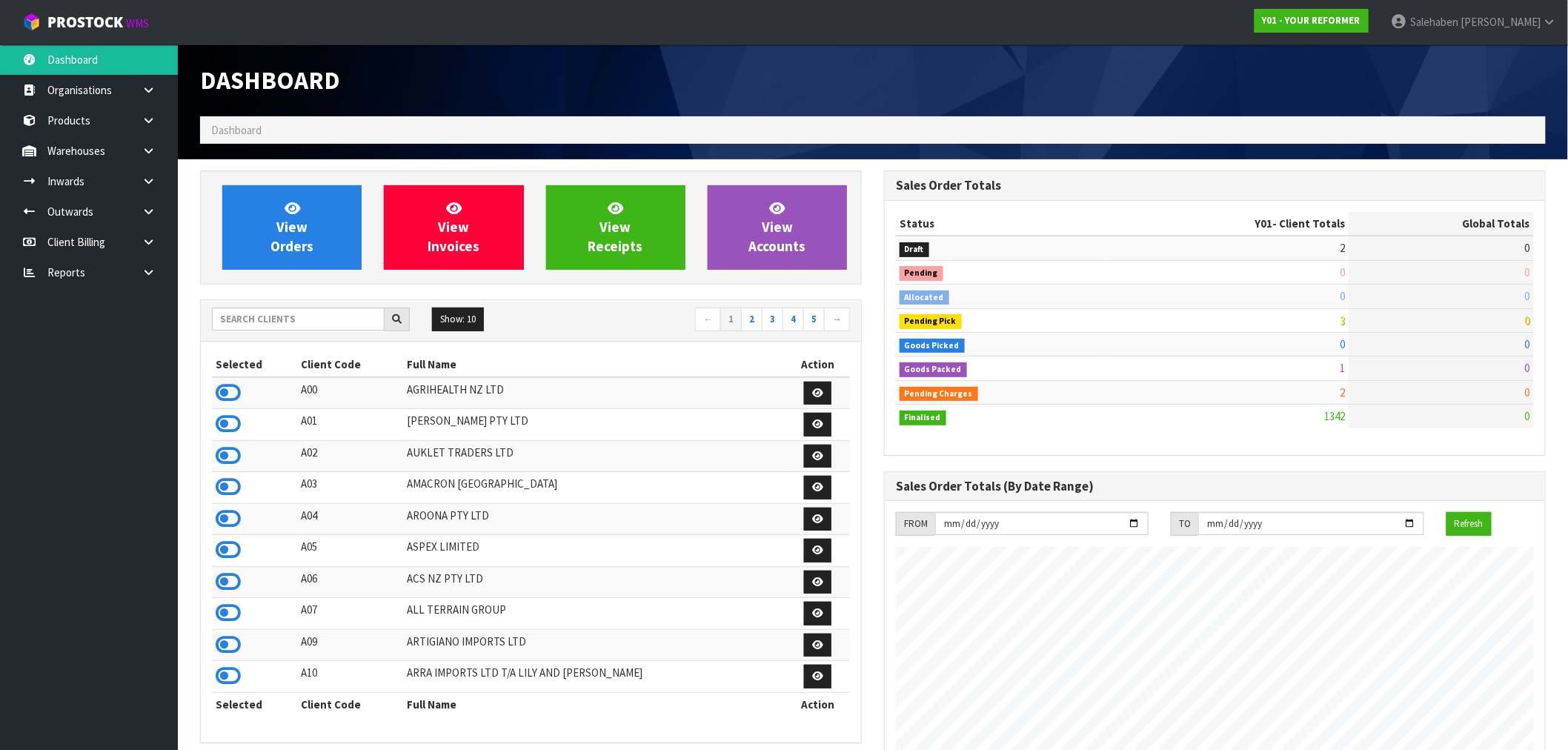
scroll to position [1123, 684]
click at [294, 210] on icon at bounding box center [292, 207] width 16 height 14
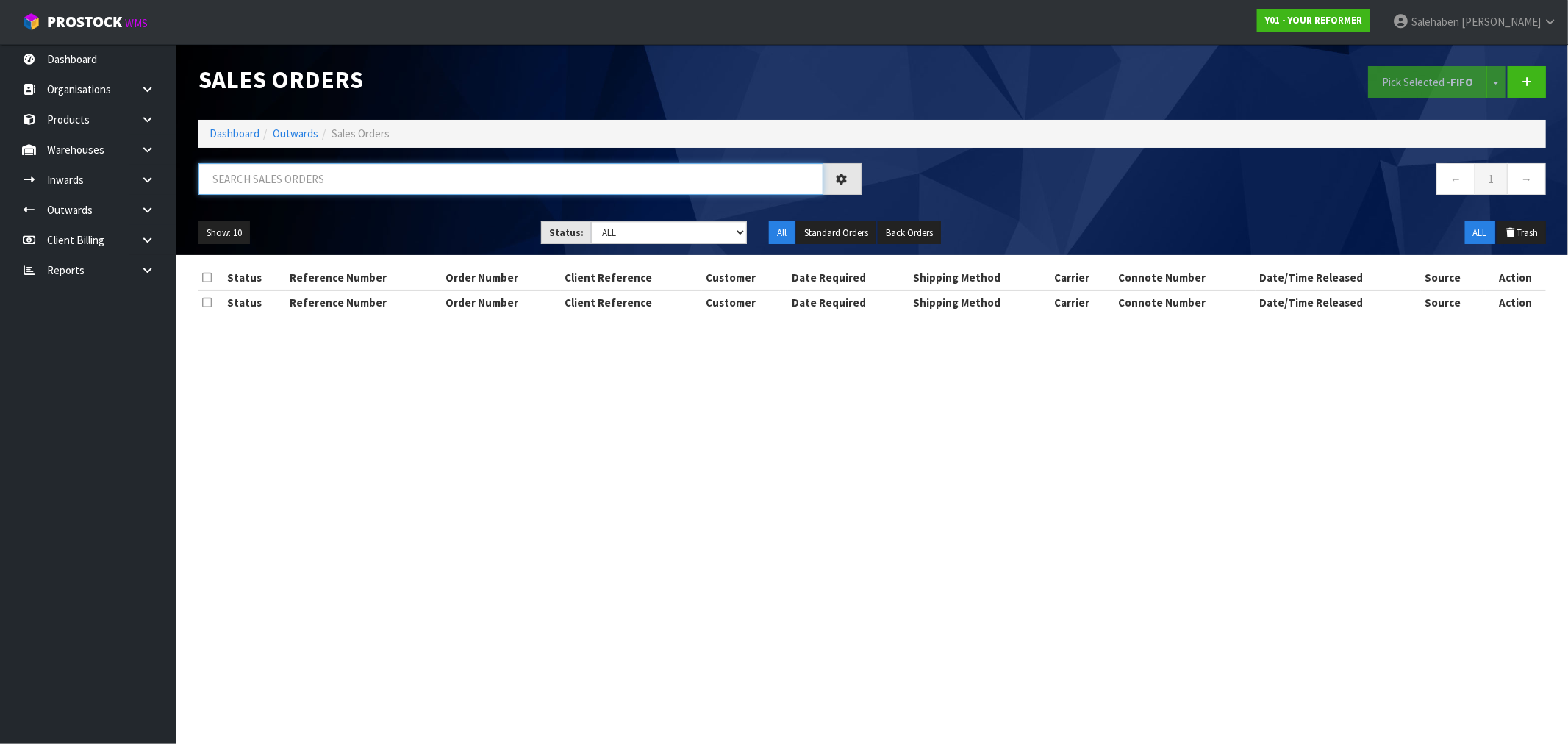
click at [255, 181] on input "text" at bounding box center [511, 179] width 625 height 32
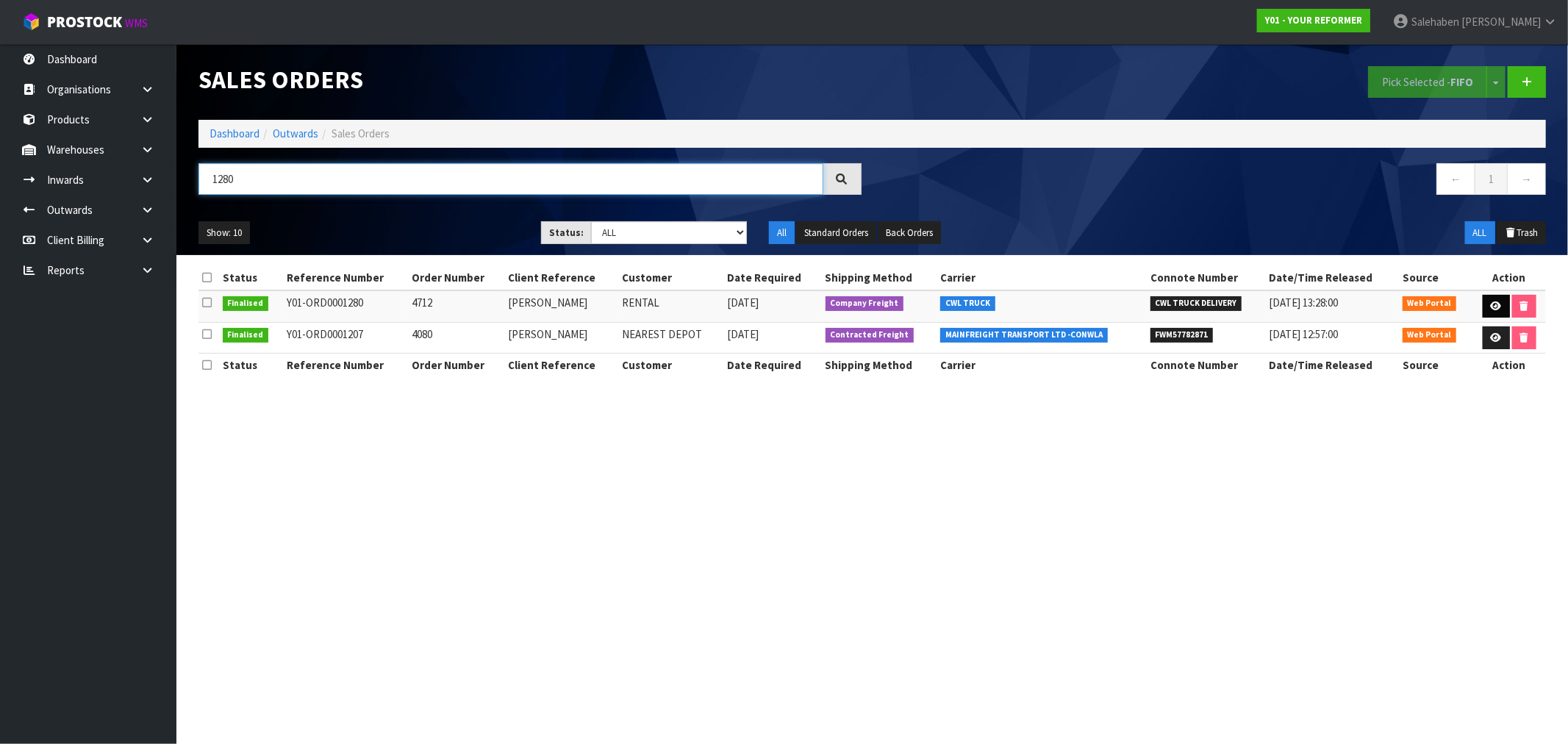
type input "1280"
click at [1500, 299] on link at bounding box center [1496, 306] width 27 height 24
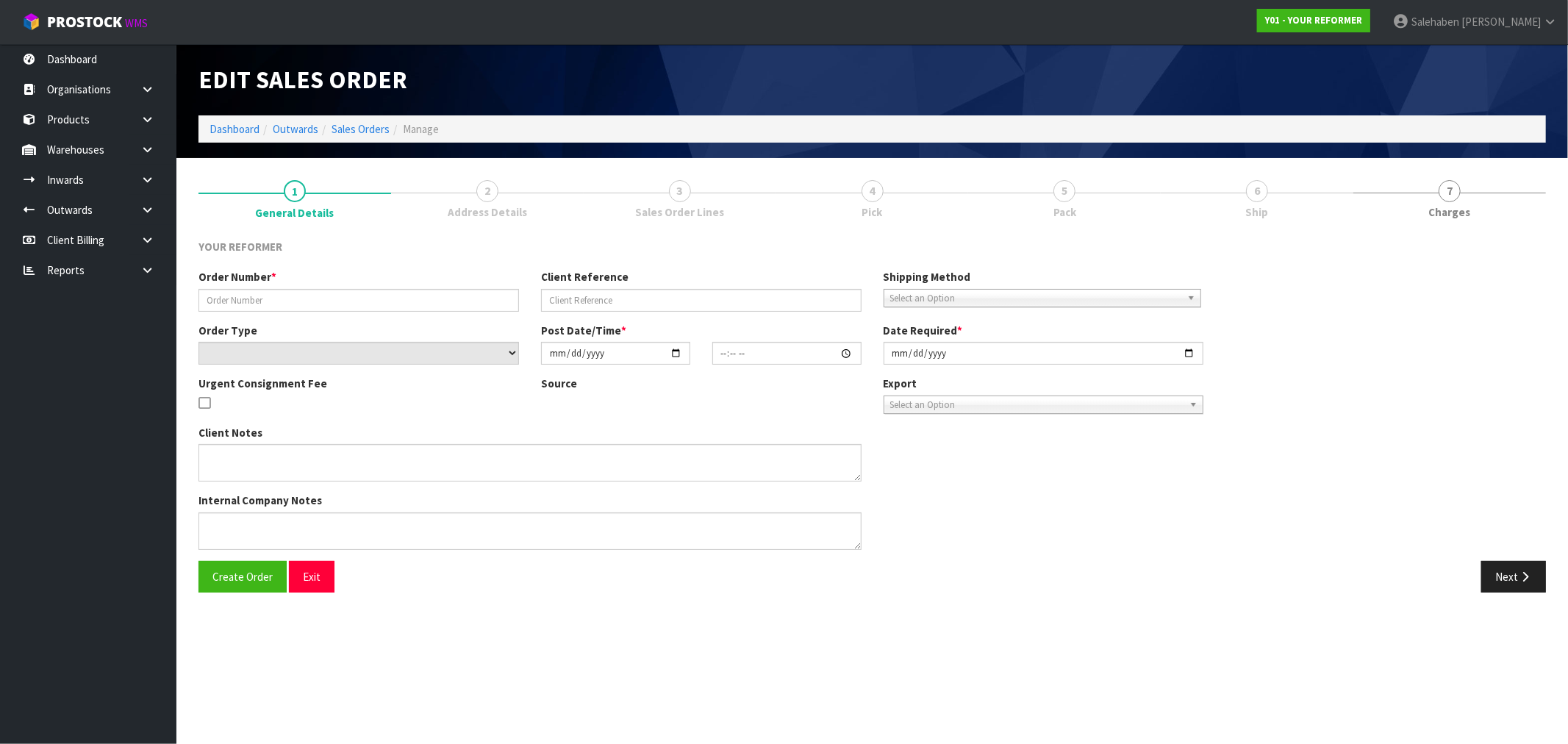
type input "4712"
type input "GURPREET KAUR"
select select "number:0"
type input "2025-08-07"
type input "15:22:00.000"
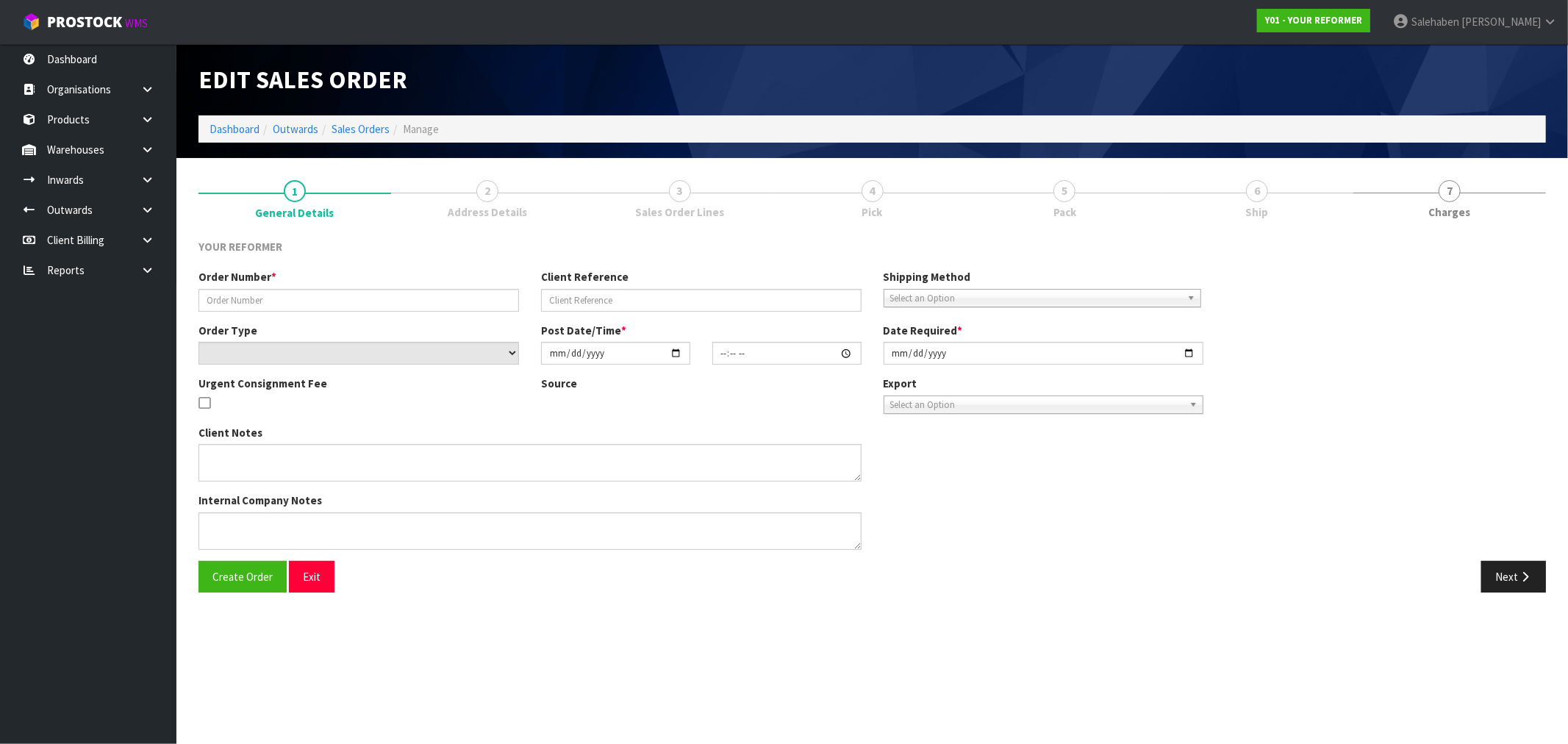
type input "2025-08-08"
type textarea "GURPREET KAUR 25 BROOMFIELDS ROAD AUK WHITFORD 2571 NEW ZEALAND +64 210 251 2429"
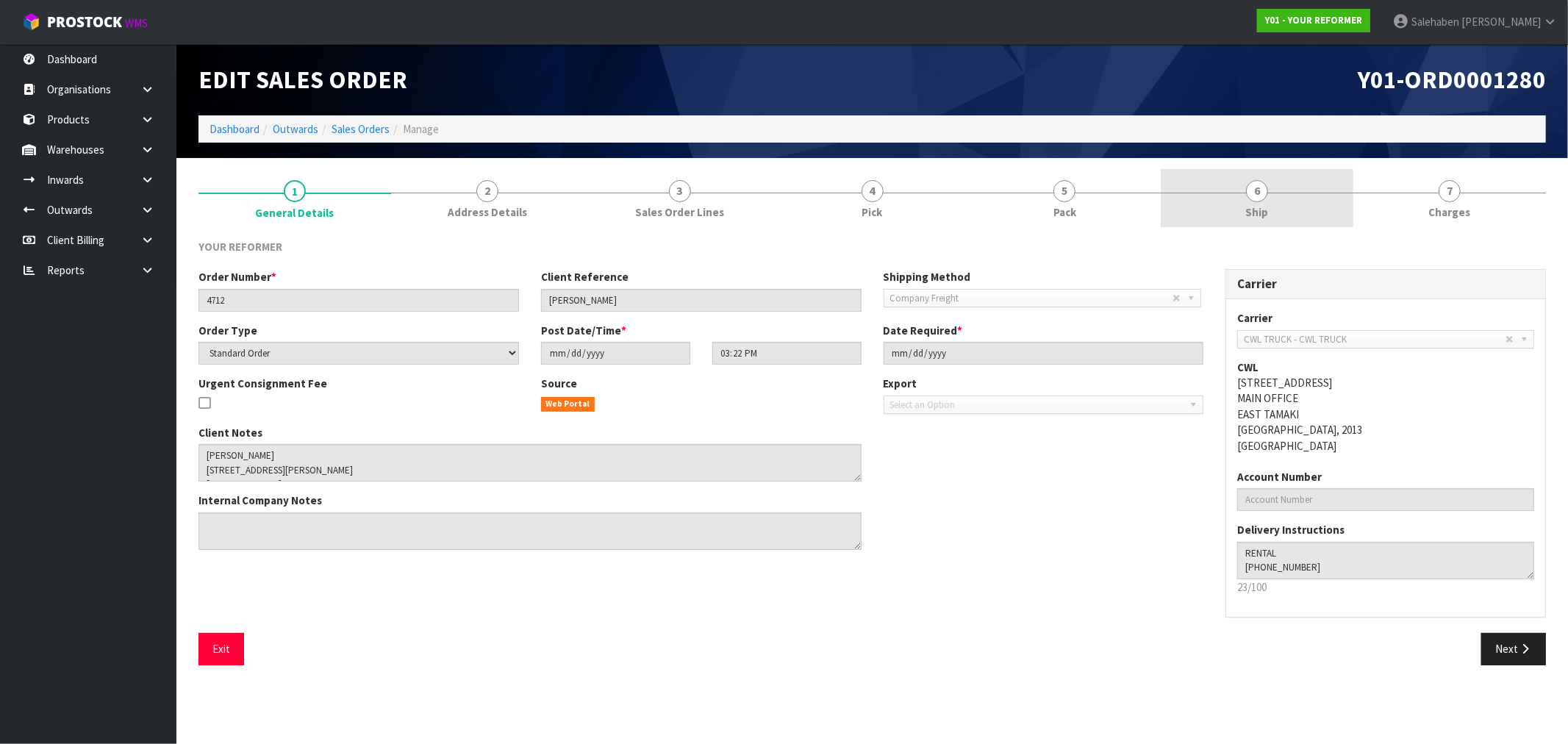
click at [1259, 214] on span "Ship" at bounding box center [1257, 212] width 23 height 16
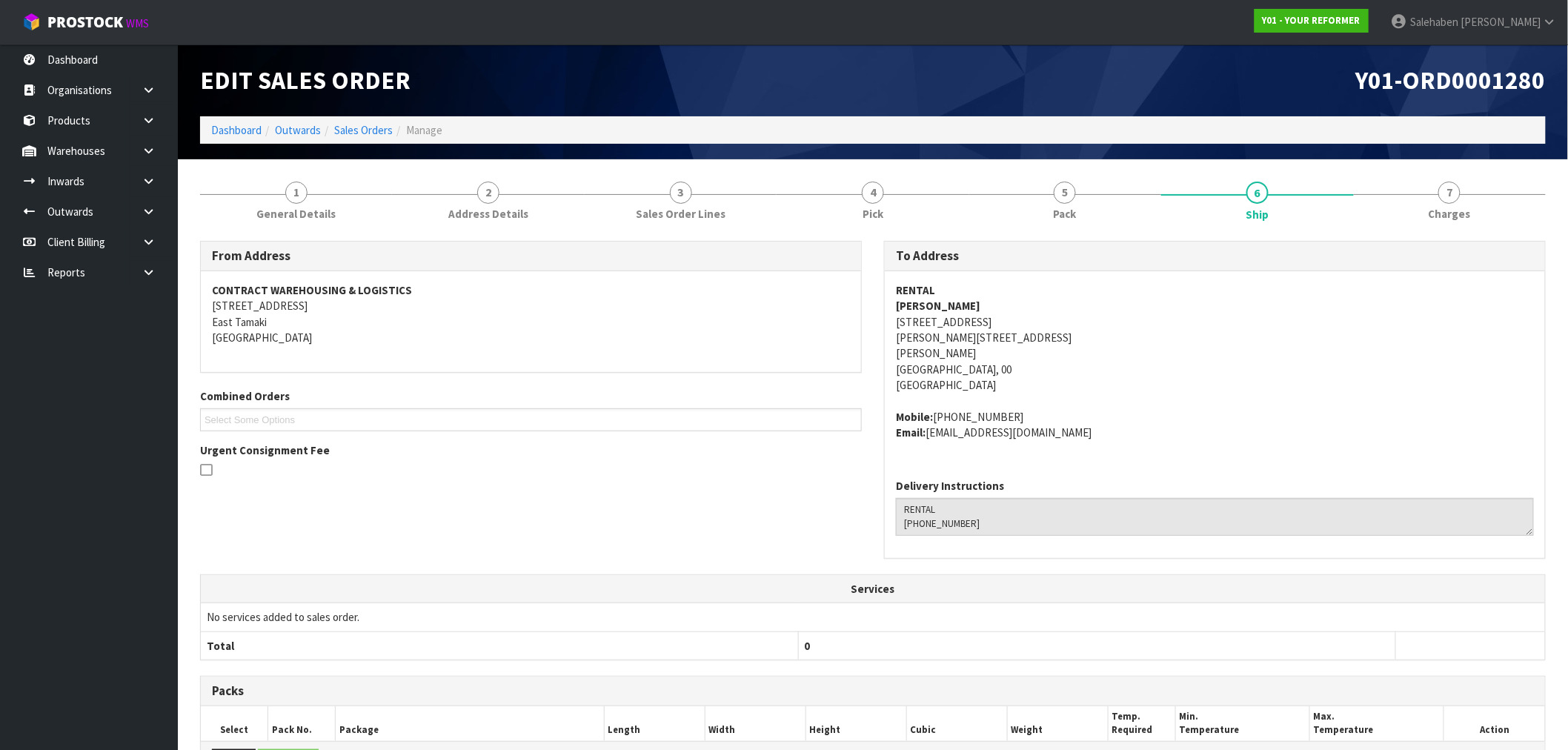
click at [404, 392] on div "Combined Orders Y01-ORD0001356 Y01-ORD0001357 Y01-ORD0001360 Y01-ORD0001361 Sel…" at bounding box center [530, 410] width 684 height 43
drag, startPoint x: 248, startPoint y: 129, endPoint x: 242, endPoint y: 134, distance: 7.8
click at [248, 129] on link "Dashboard" at bounding box center [236, 130] width 51 height 14
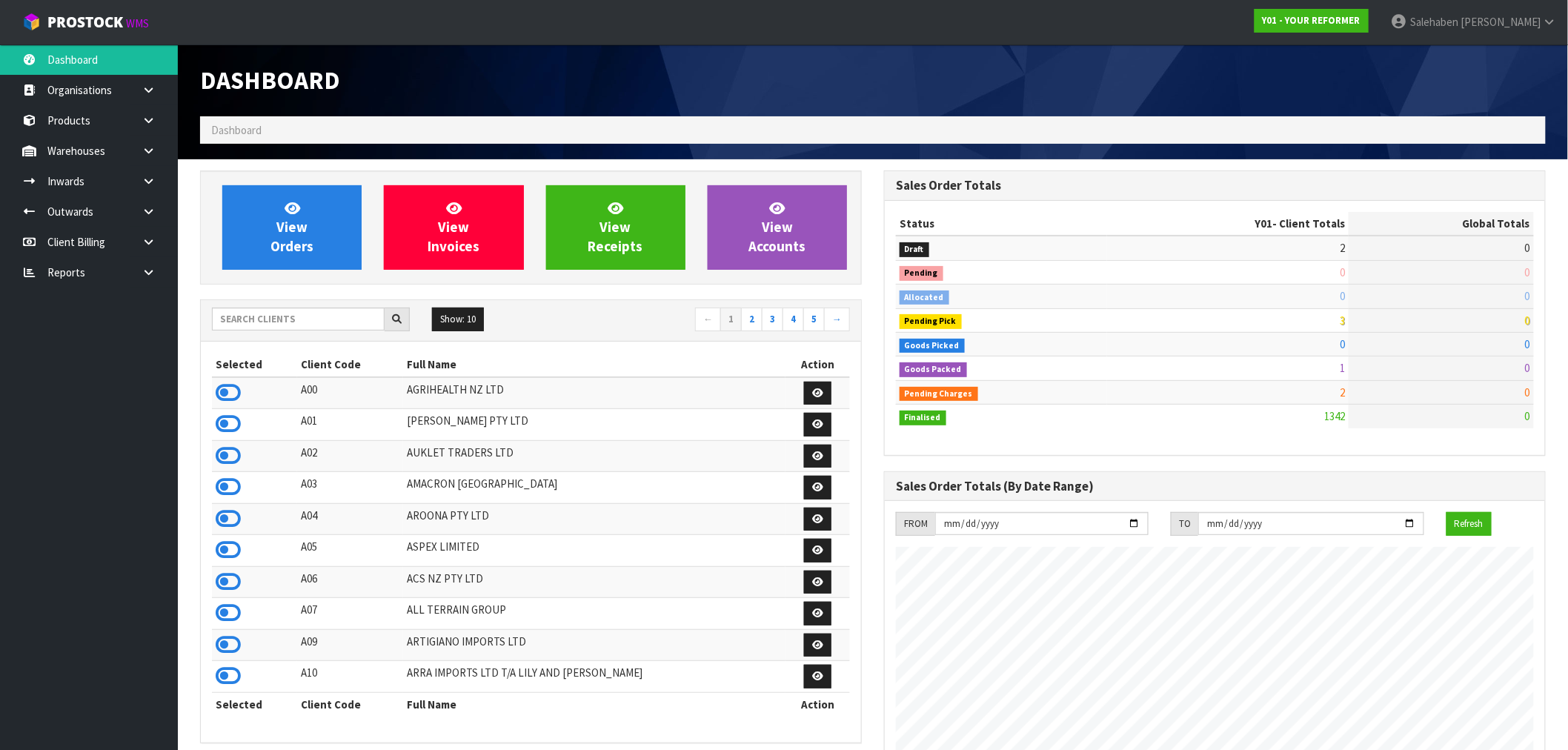
scroll to position [1123, 684]
click at [330, 322] on input "text" at bounding box center [298, 319] width 173 height 23
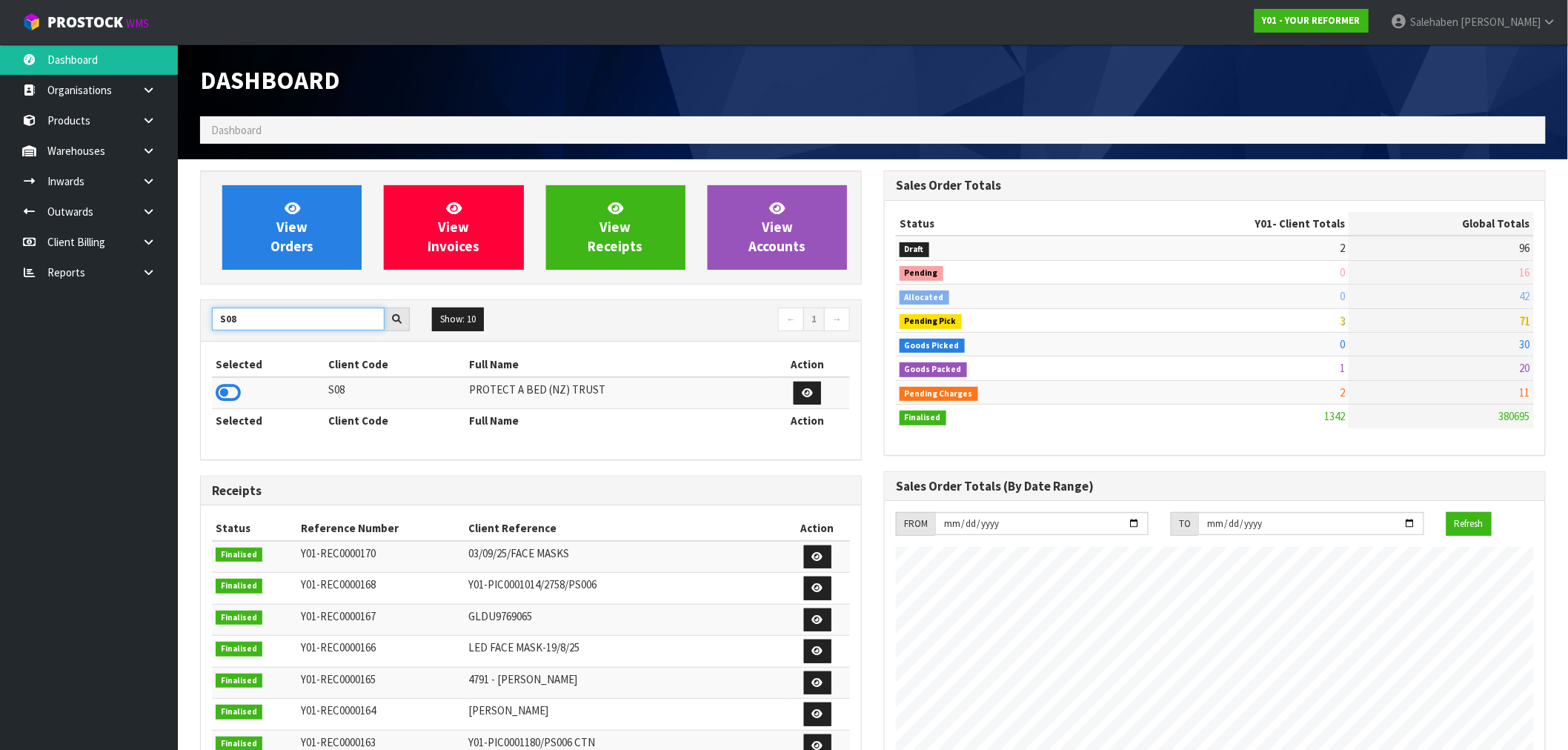
type input "S08"
click at [213, 390] on td at bounding box center [268, 393] width 113 height 32
click at [222, 399] on icon at bounding box center [228, 393] width 25 height 22
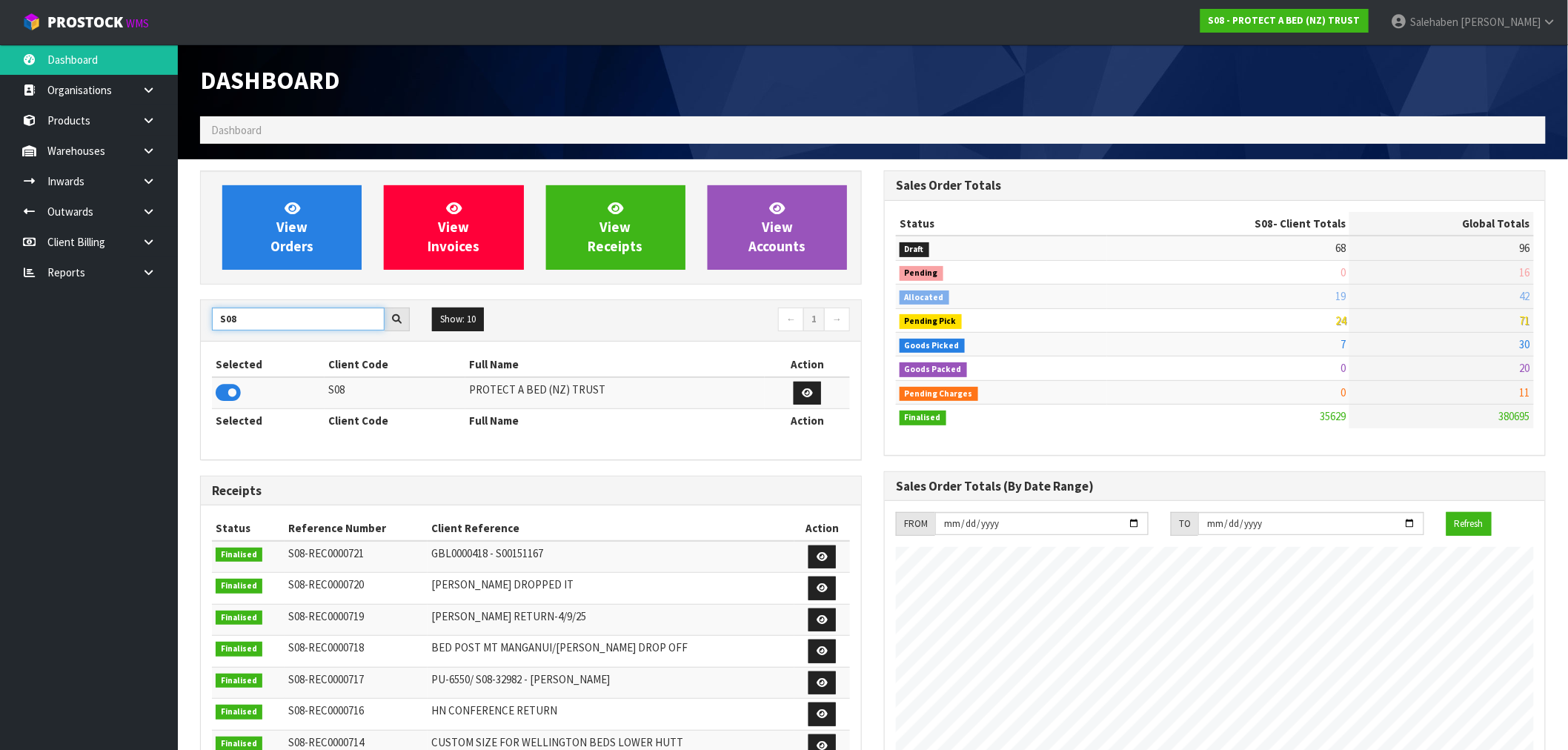
drag, startPoint x: 238, startPoint y: 319, endPoint x: 125, endPoint y: 336, distance: 114.3
click at [130, 337] on body "Toggle navigation ProStock WMS S08 - PROTECT A BED (NZ) TRUST [PERSON_NAME] Log…" at bounding box center [784, 375] width 1568 height 750
type input "OKAB"
click at [225, 395] on icon at bounding box center [228, 393] width 25 height 22
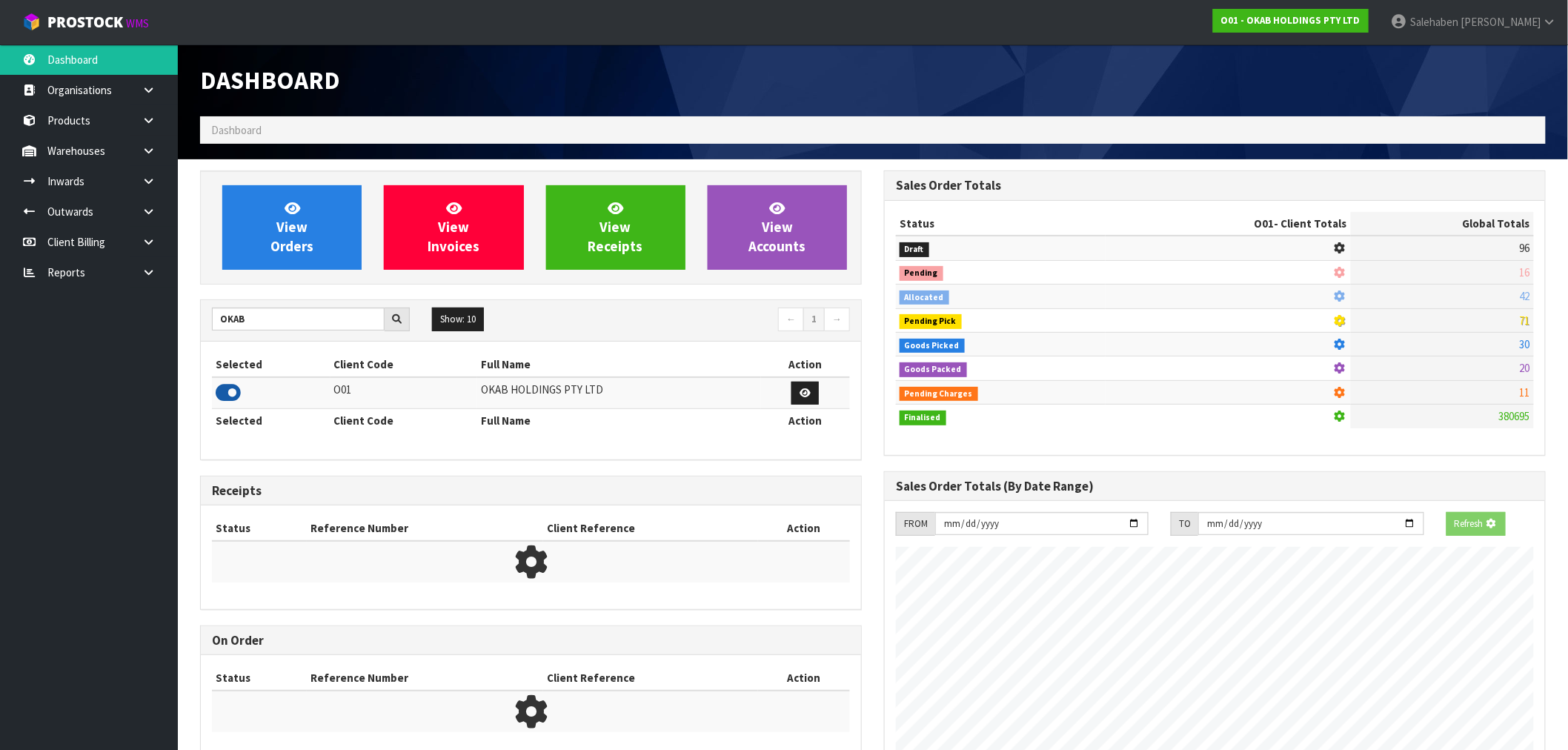
scroll to position [954, 684]
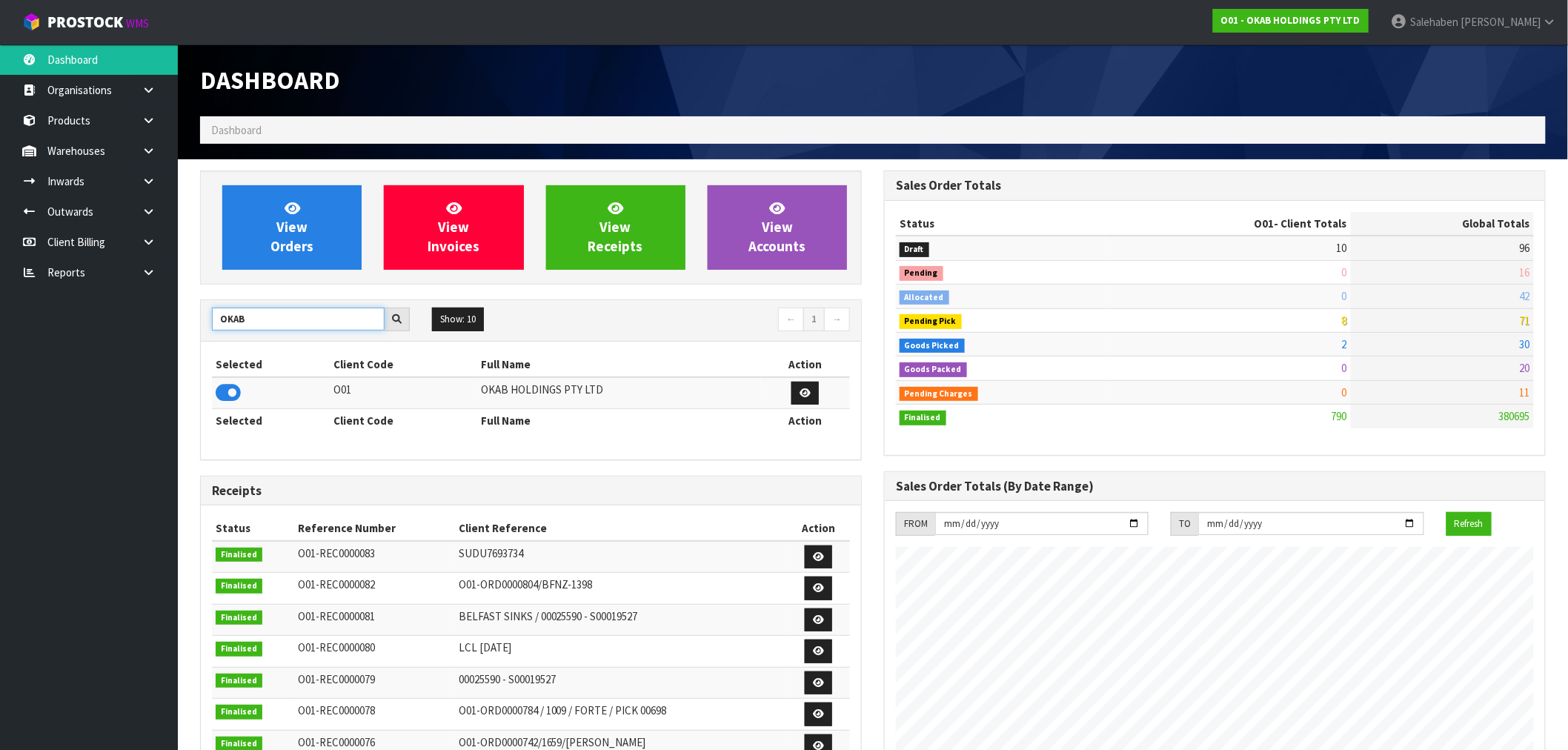
drag, startPoint x: 278, startPoint y: 320, endPoint x: 217, endPoint y: 336, distance: 63.1
click at [218, 335] on div "OKAB Show: 10 5 10 25 50 ← 1 →" at bounding box center [530, 321] width 660 height 42
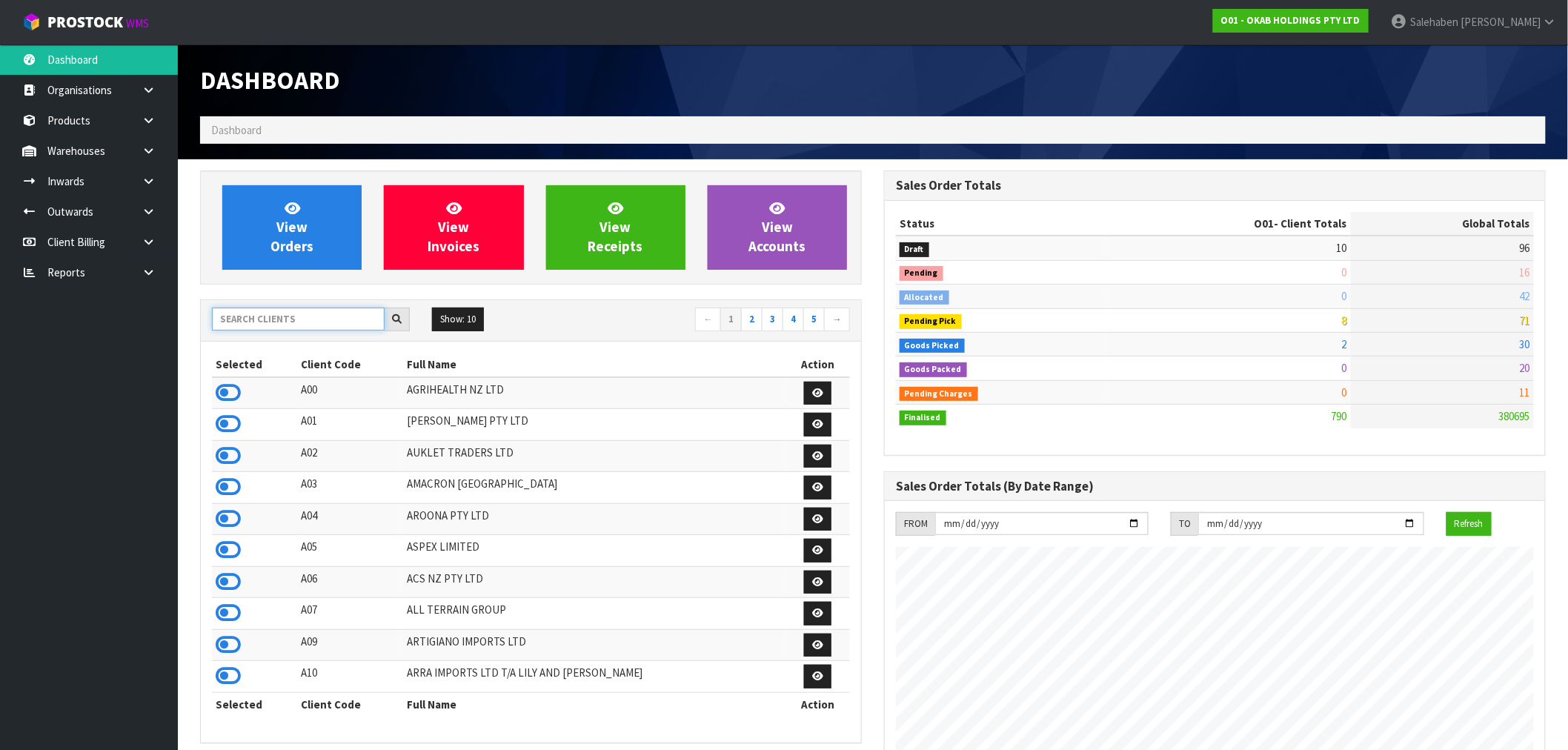
click at [326, 324] on input "text" at bounding box center [298, 319] width 173 height 23
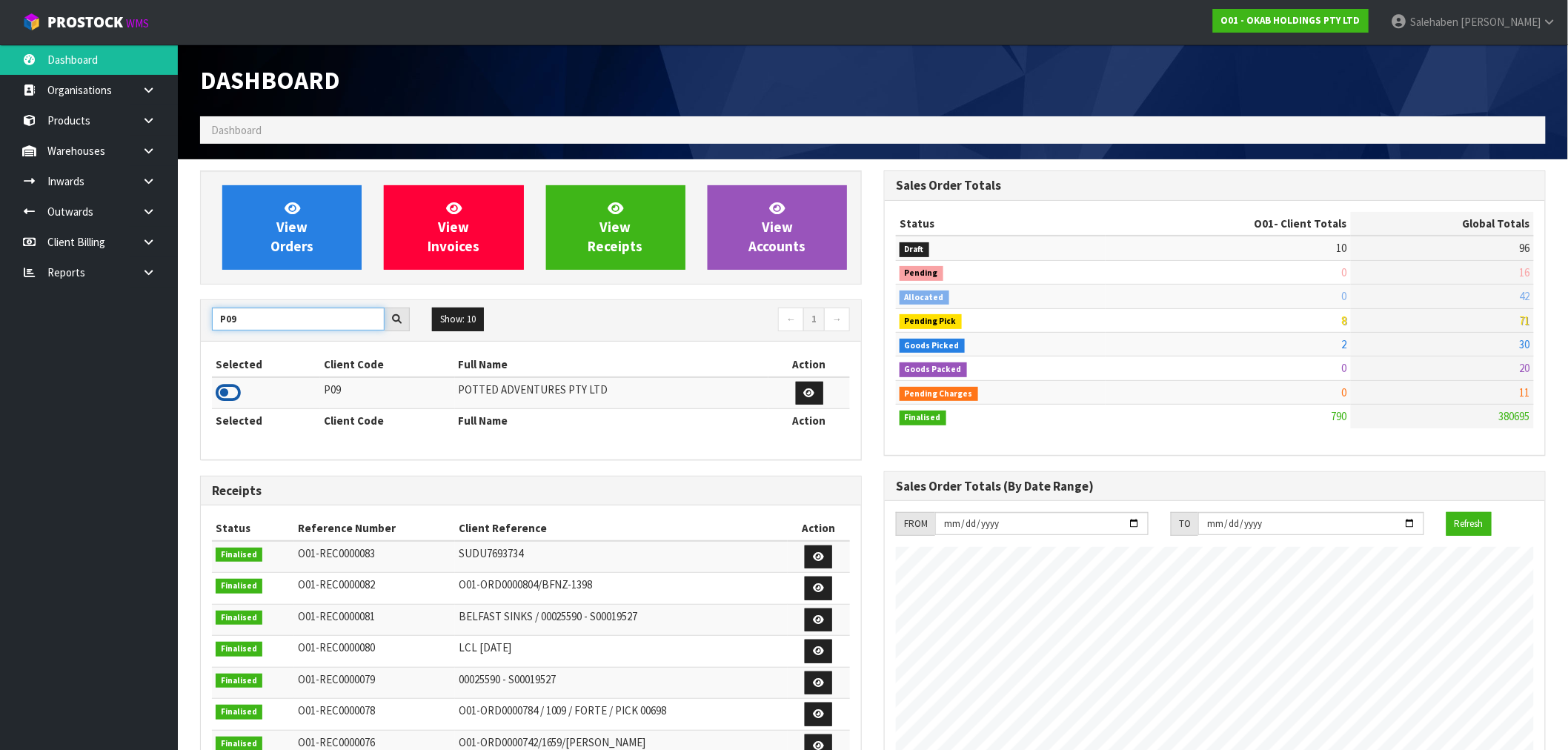
type input "P09"
click at [226, 397] on icon at bounding box center [228, 393] width 25 height 22
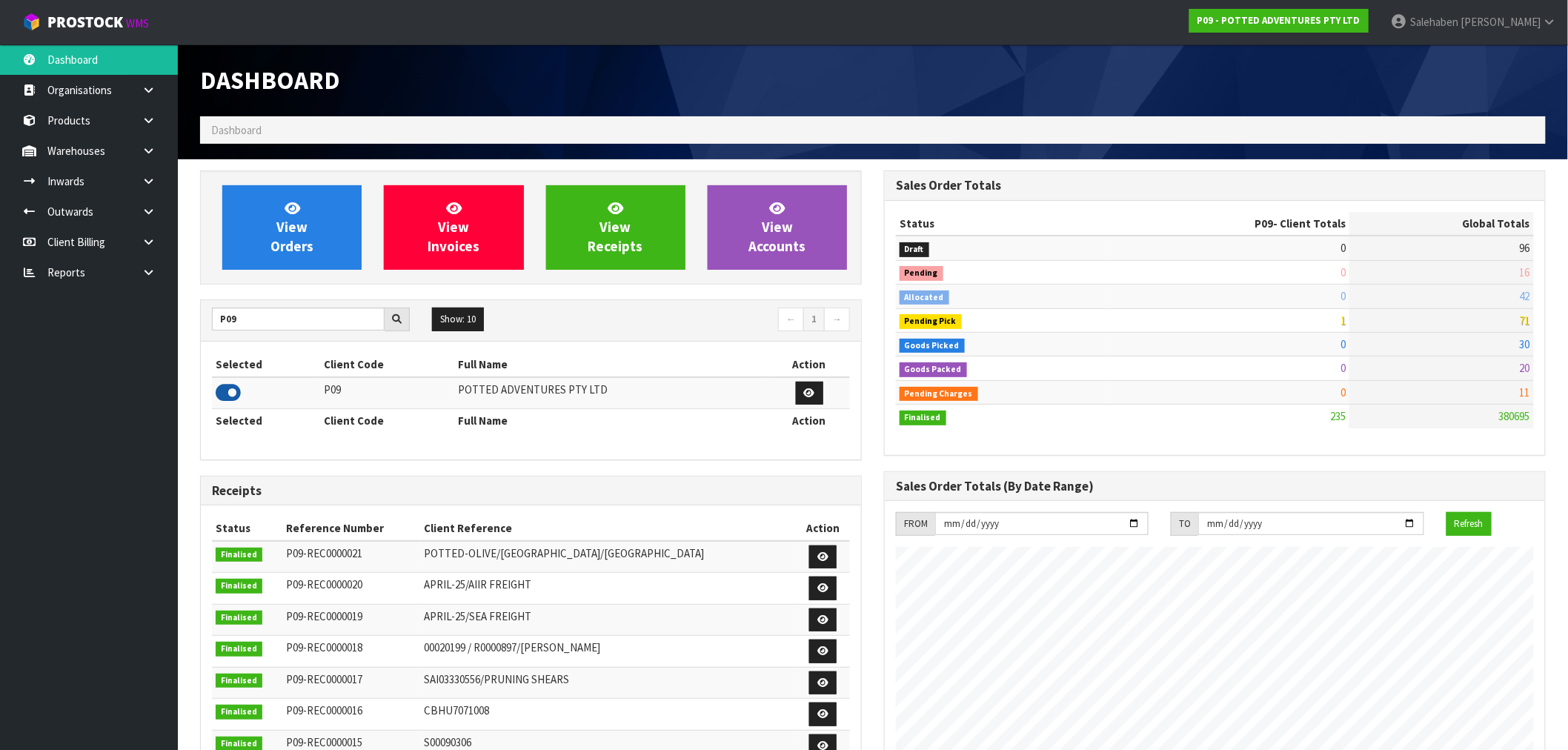
scroll to position [1123, 684]
click at [277, 228] on link "View Orders" at bounding box center [292, 227] width 139 height 84
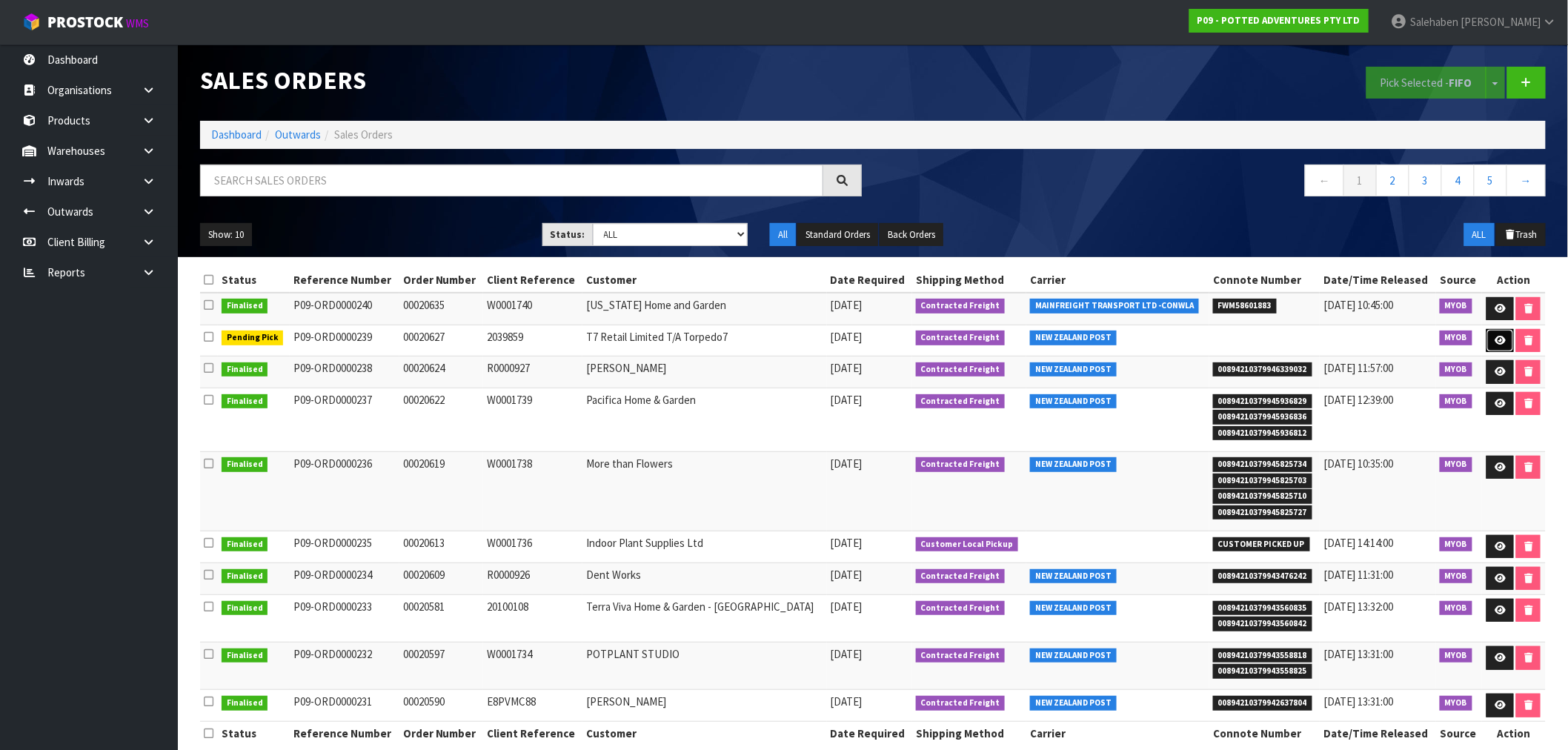
click at [1501, 342] on icon at bounding box center [1500, 340] width 11 height 10
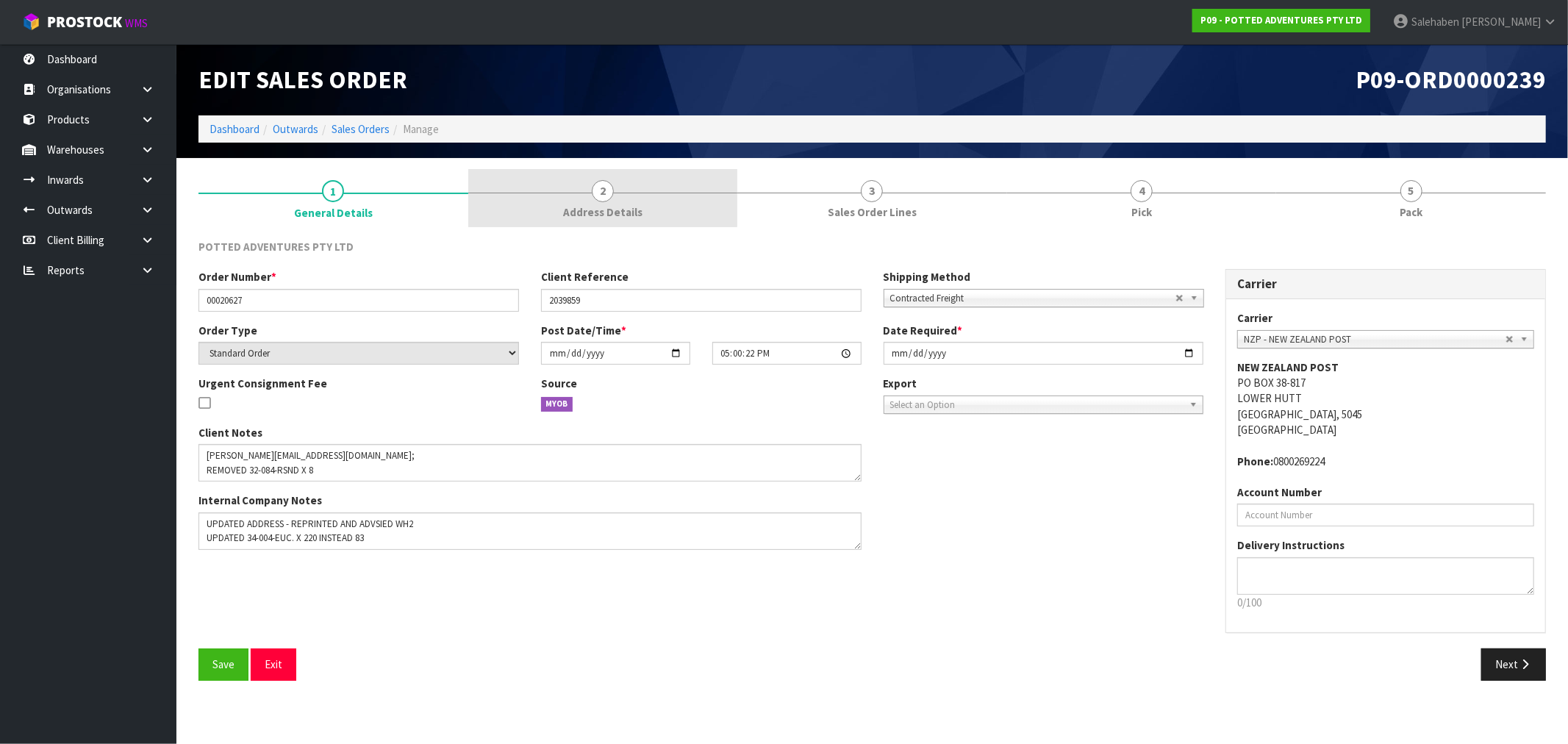
click at [606, 210] on span "Address Details" at bounding box center [602, 212] width 79 height 16
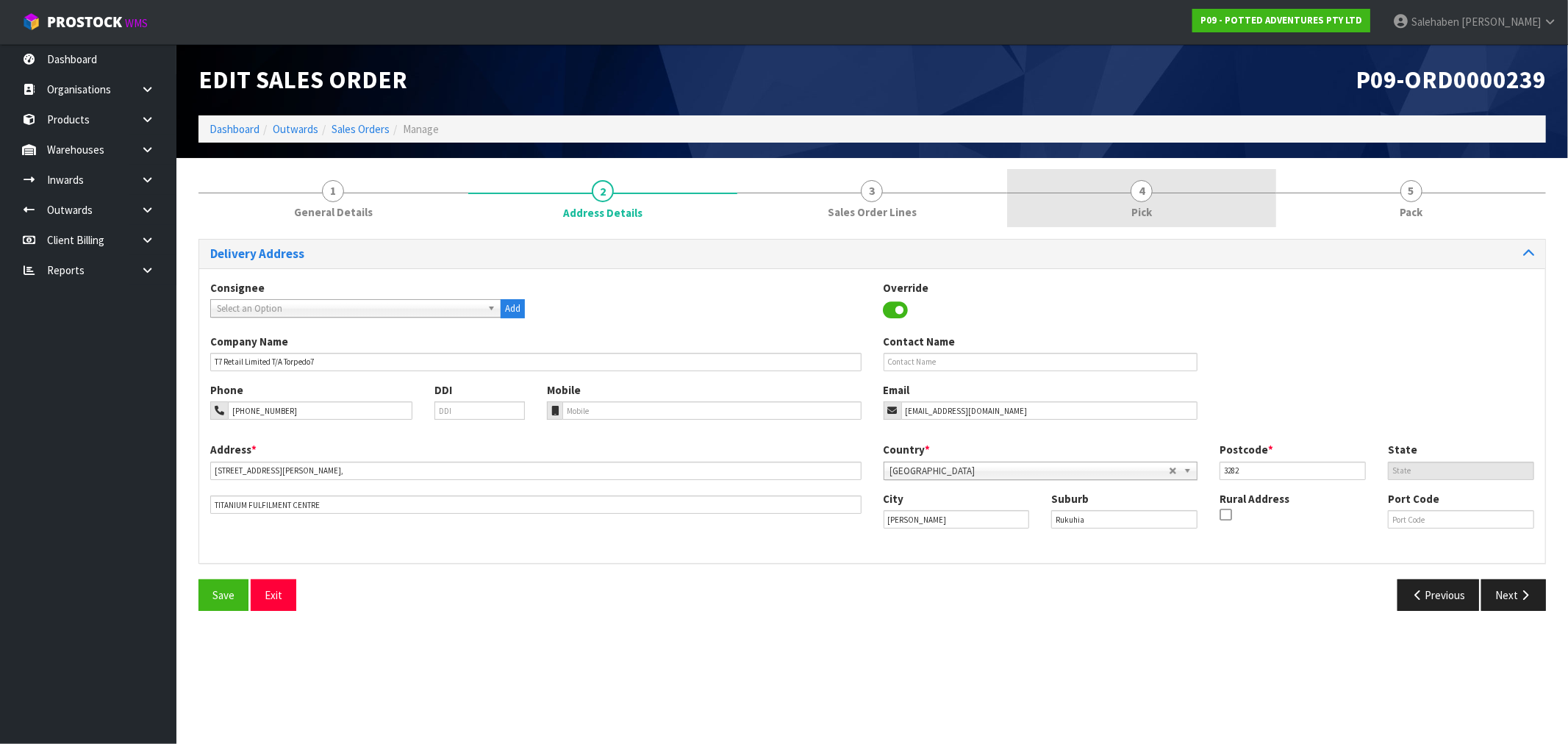
click at [1148, 207] on span "Pick" at bounding box center [1142, 212] width 21 height 16
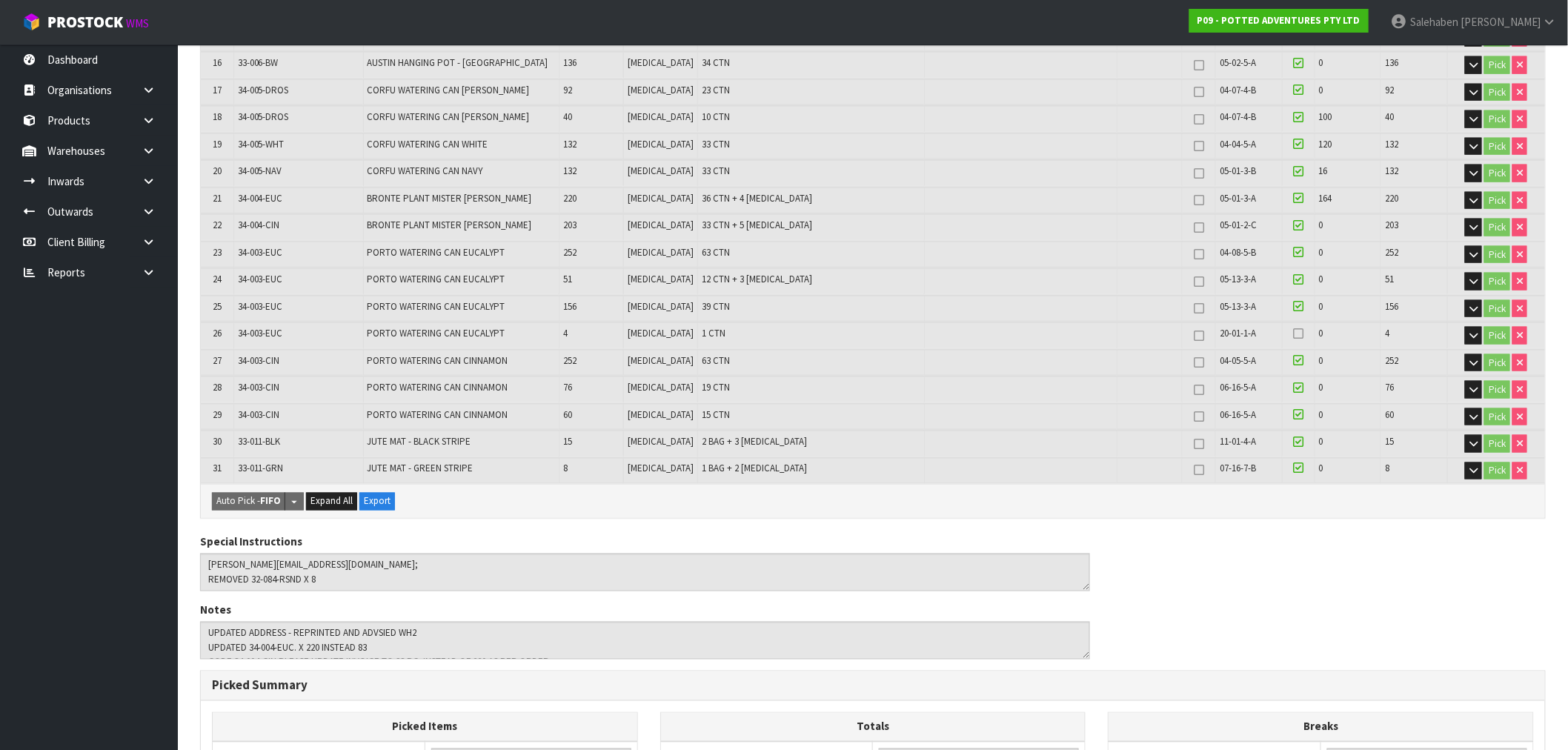
scroll to position [1077, 0]
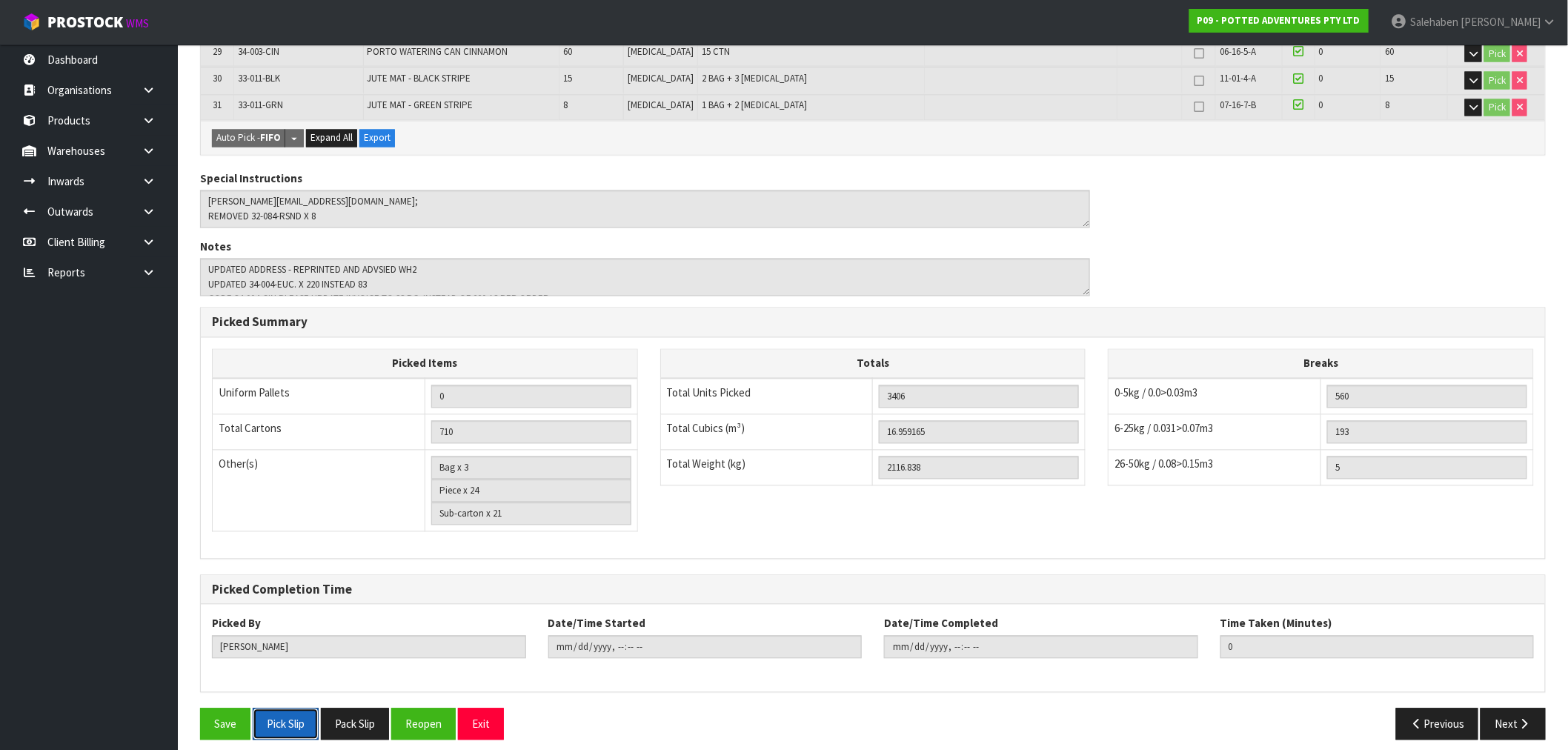
click at [290, 709] on button "Pick Slip" at bounding box center [286, 725] width 66 height 32
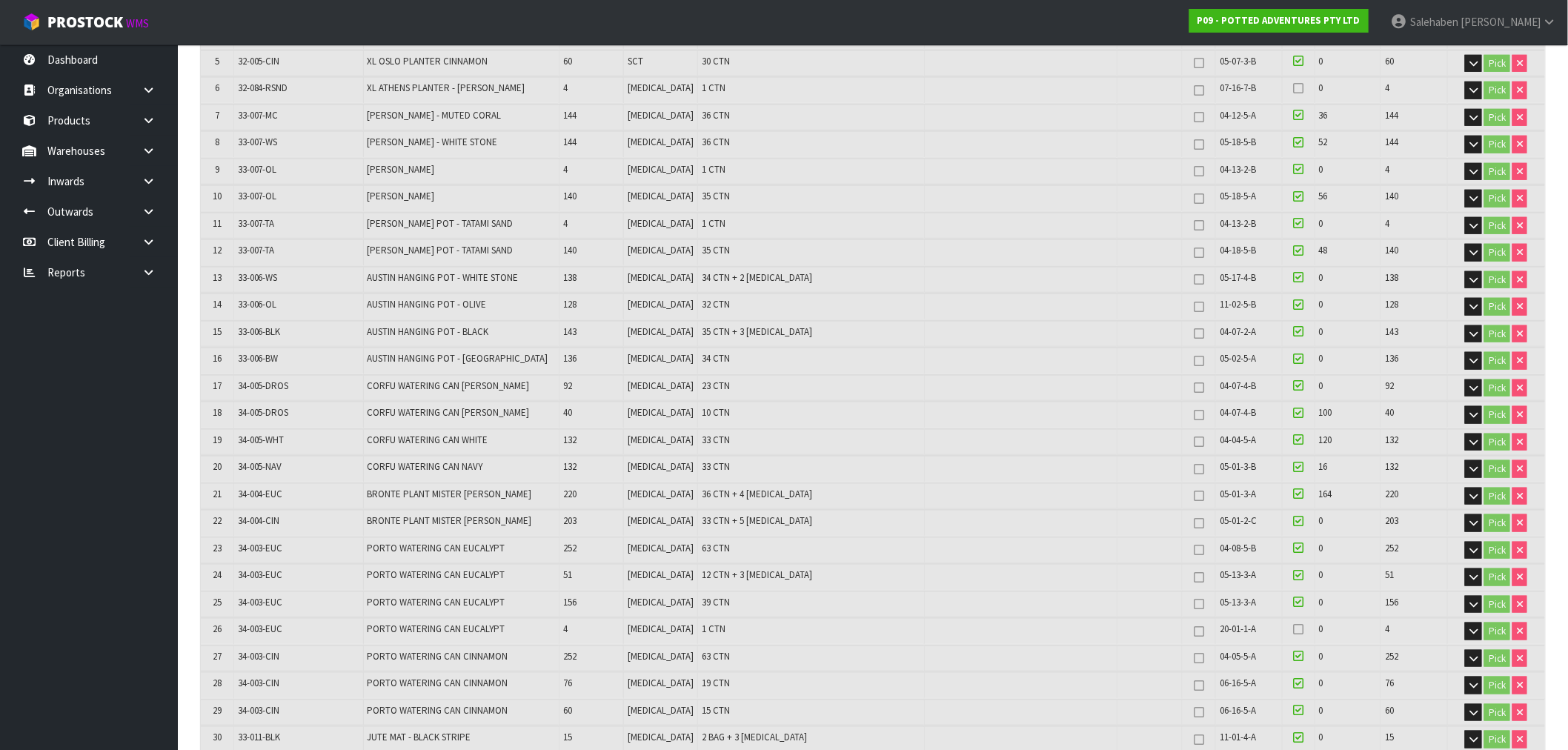
scroll to position [0, 0]
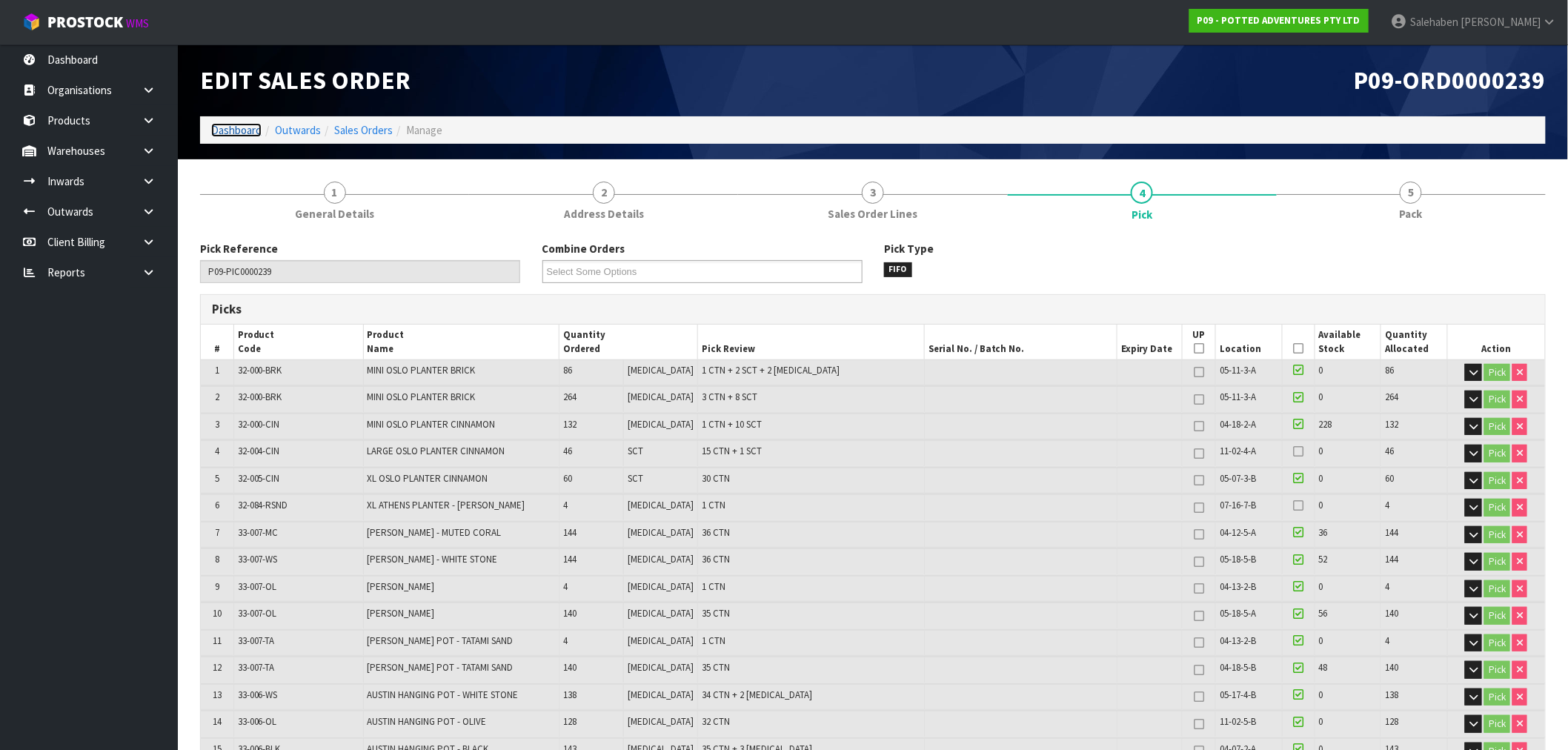
click at [239, 128] on link "Dashboard" at bounding box center [236, 130] width 51 height 14
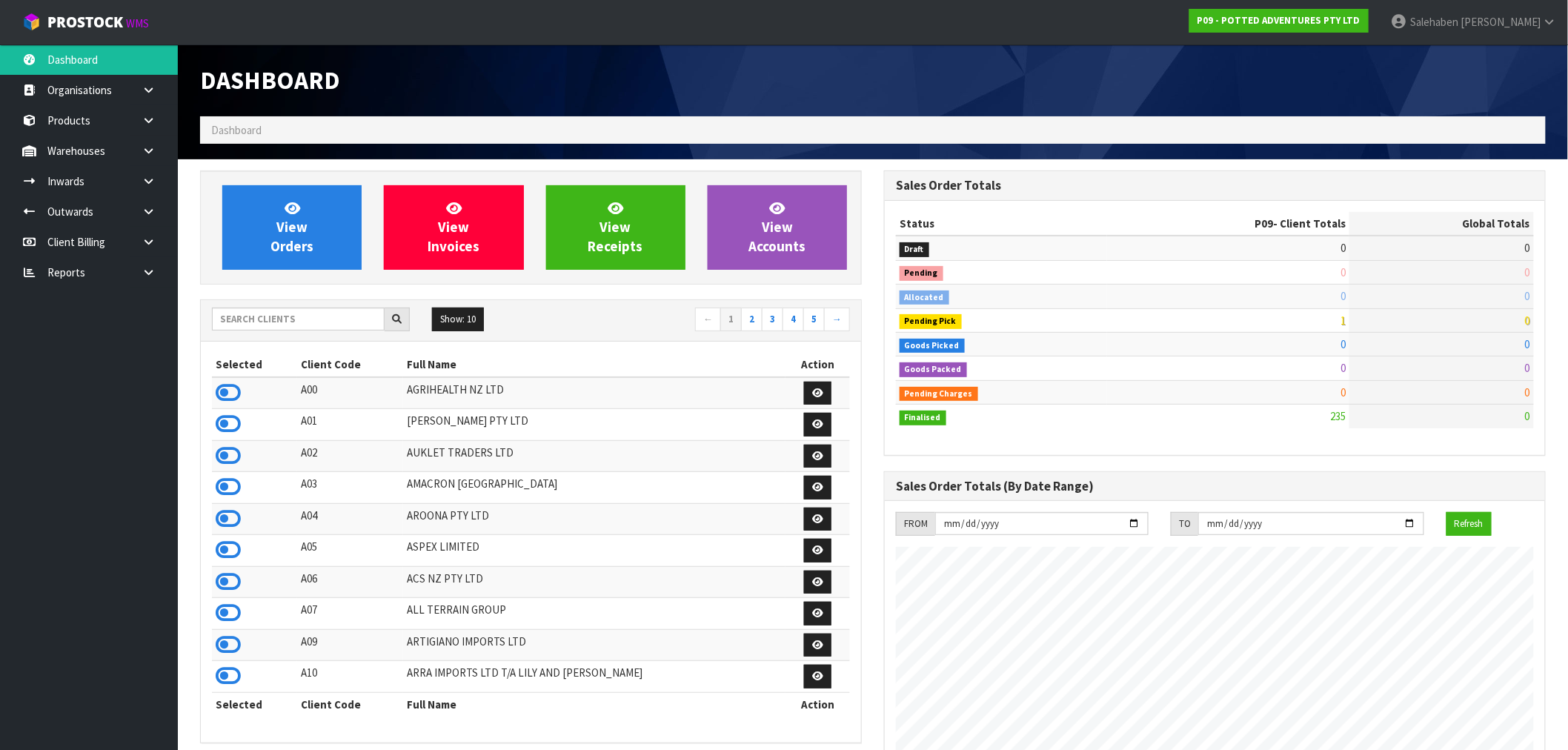
scroll to position [1123, 684]
click at [279, 312] on input "text" at bounding box center [298, 319] width 173 height 23
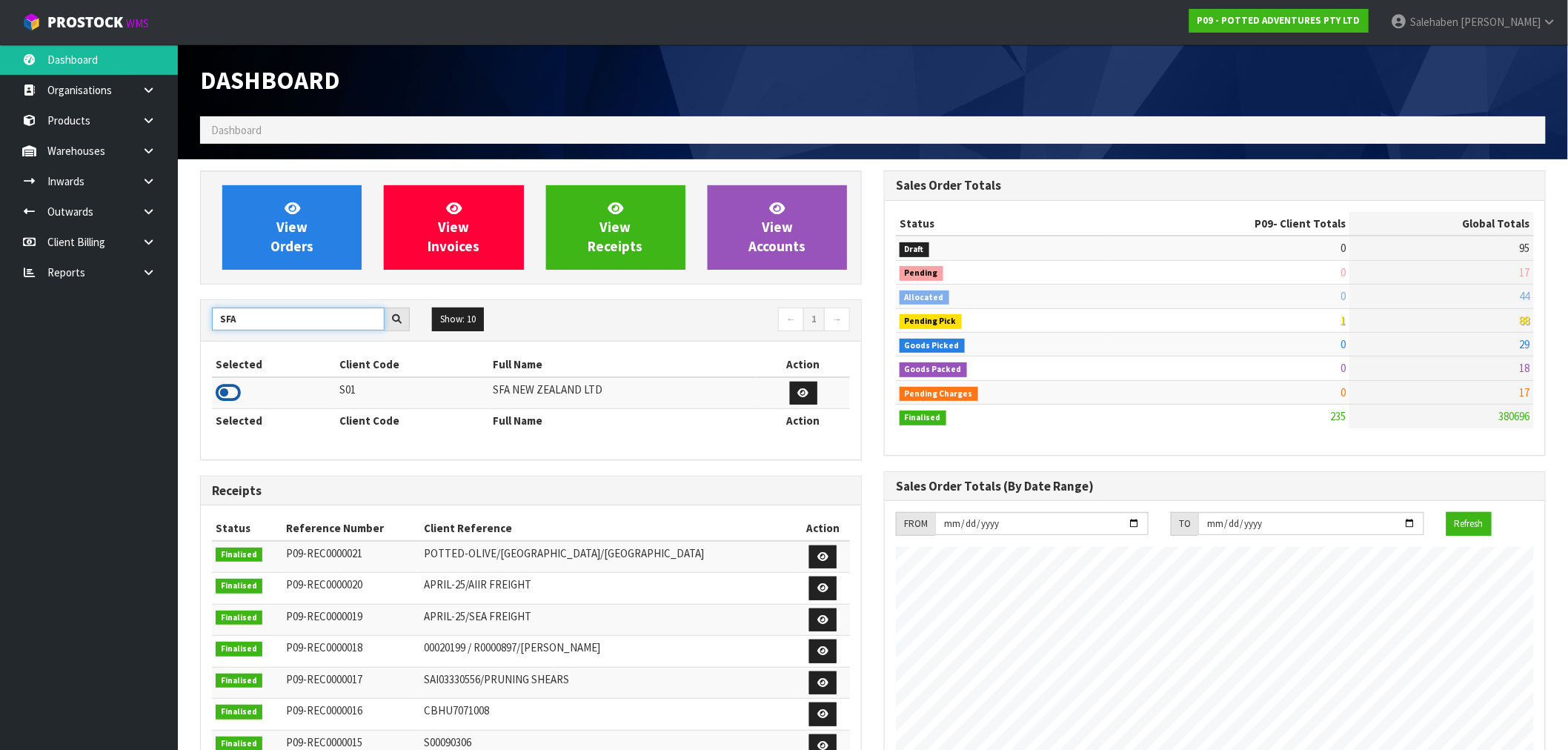
type input "SFA"
click at [222, 394] on icon at bounding box center [228, 393] width 25 height 22
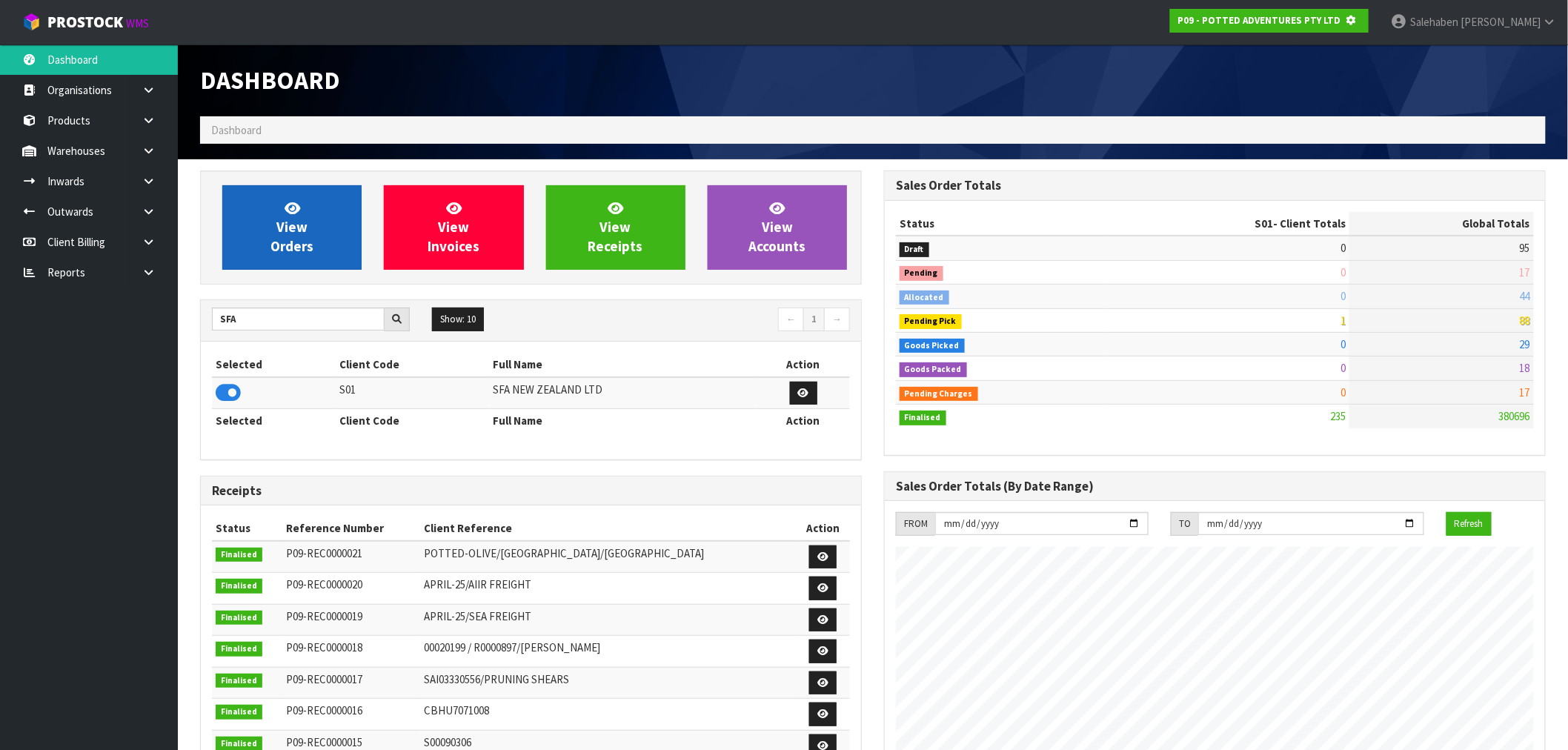
scroll to position [925, 684]
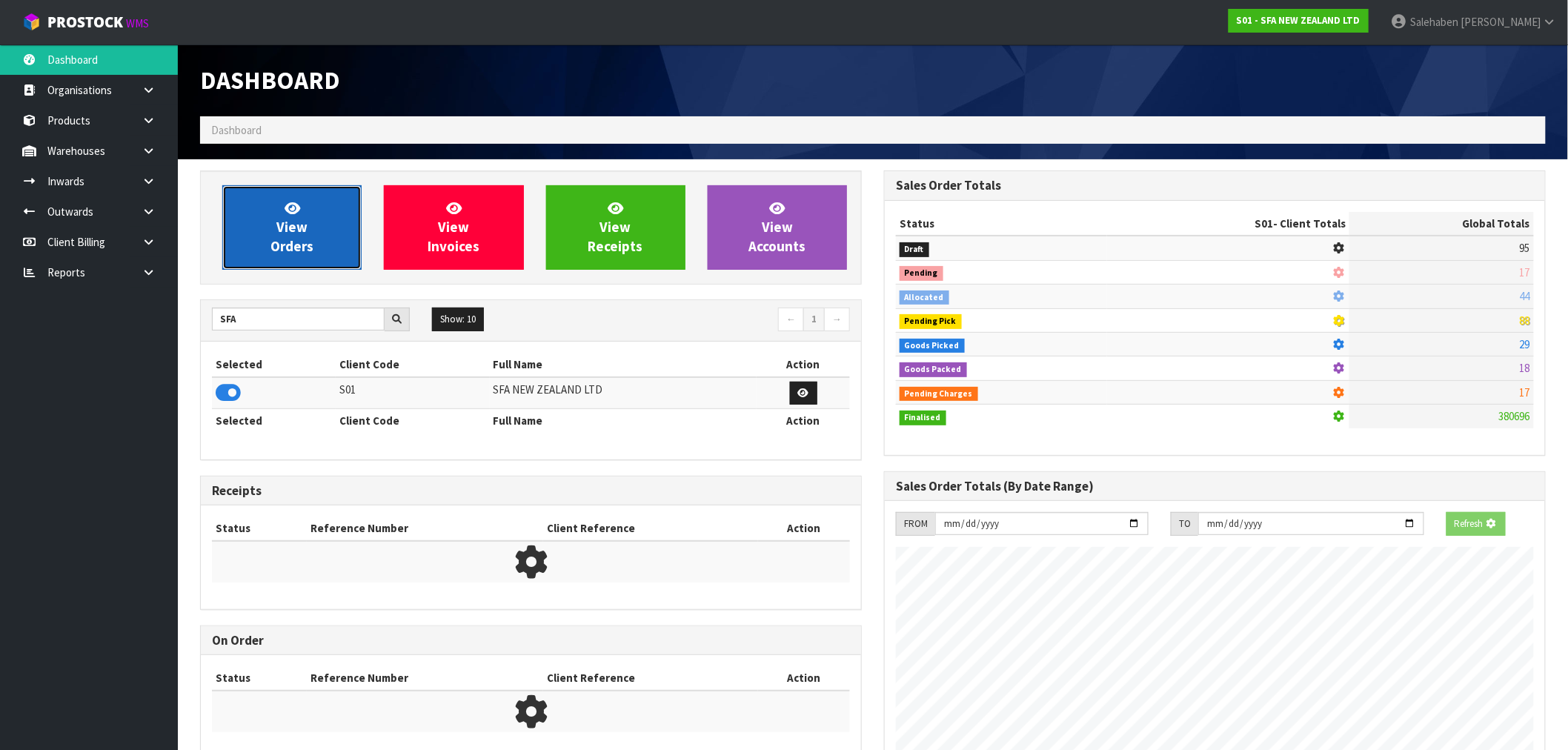
click at [302, 249] on span "View Orders" at bounding box center [292, 227] width 43 height 56
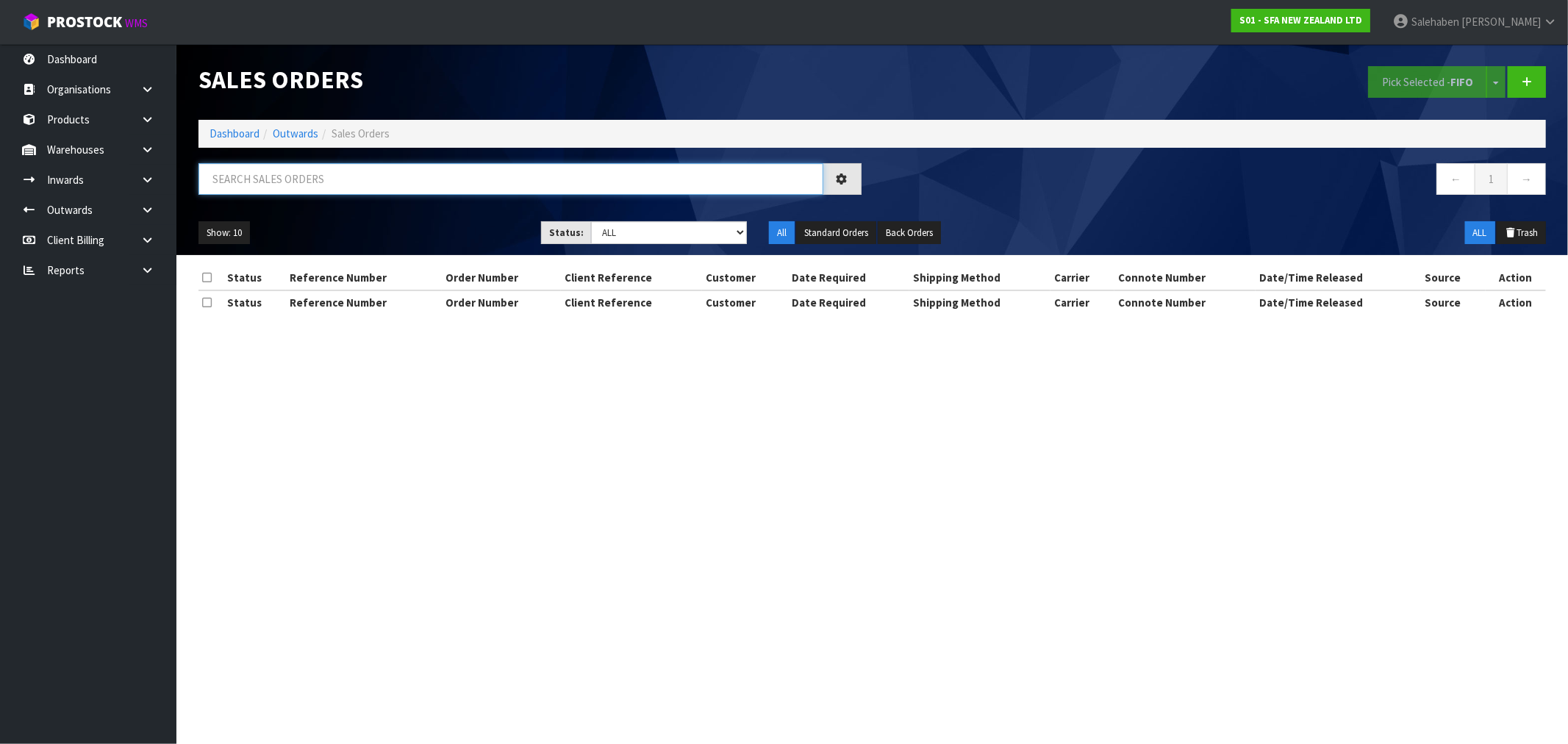
click at [282, 172] on input "text" at bounding box center [511, 179] width 625 height 32
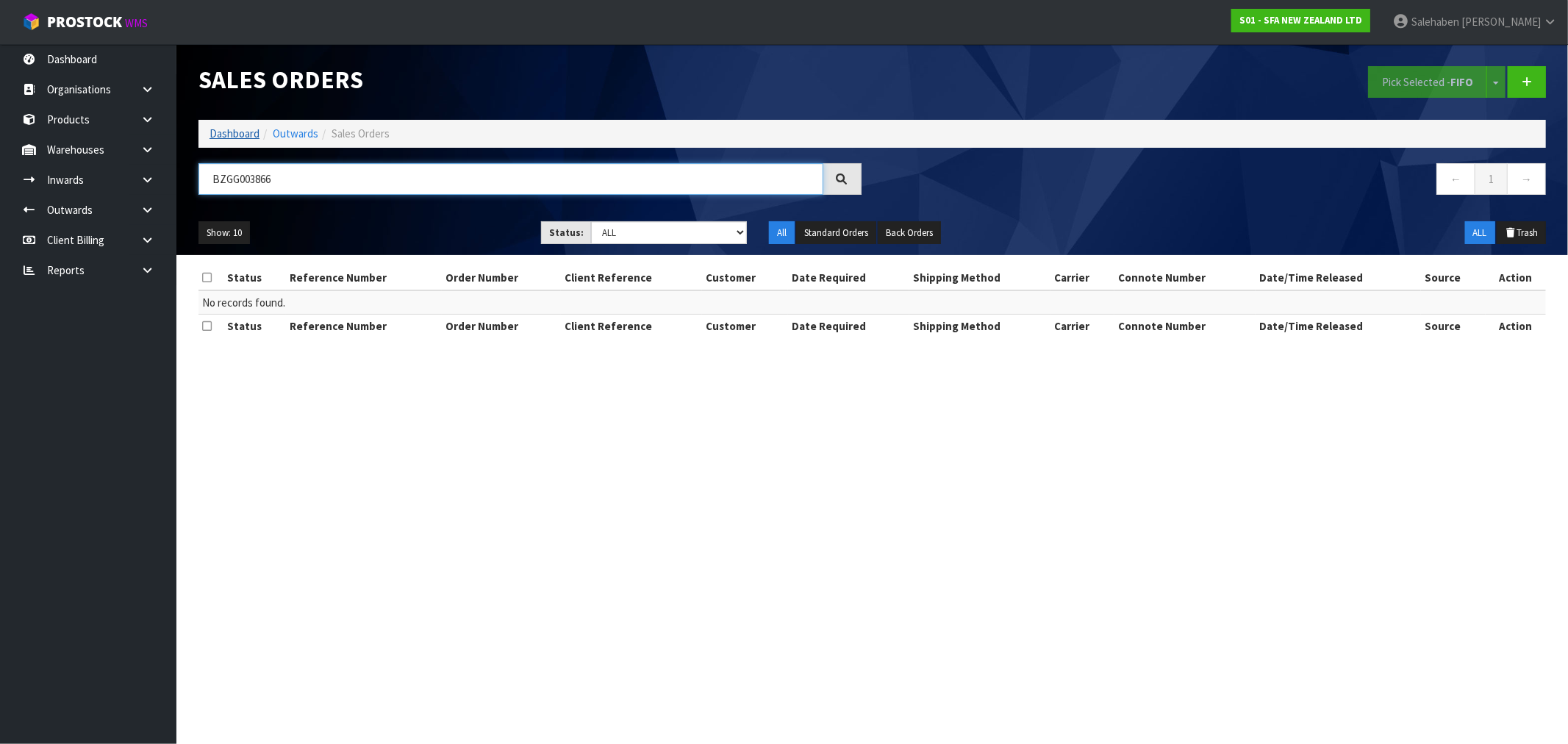
type input "BZGG003866"
click at [240, 133] on link "Dashboard" at bounding box center [235, 133] width 50 height 14
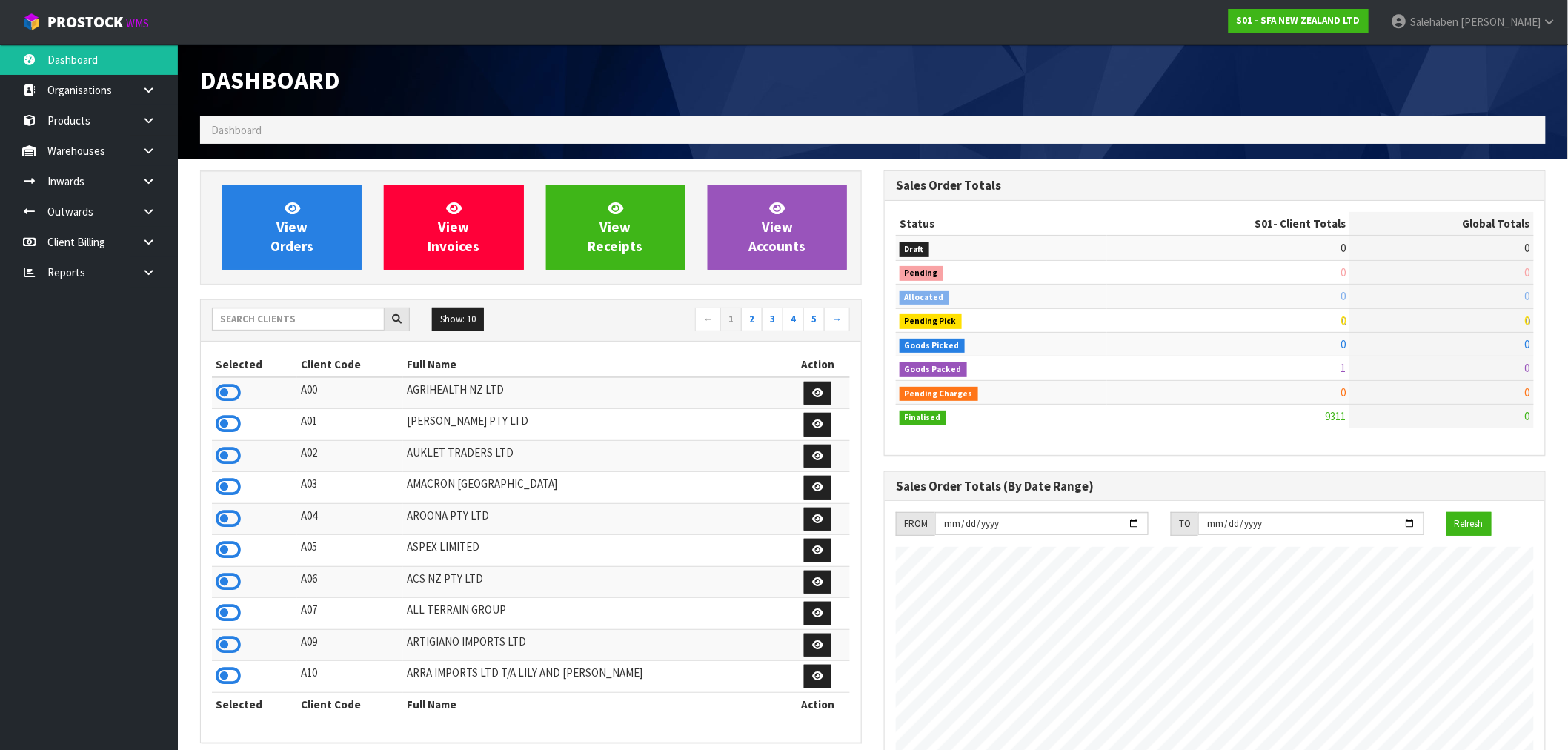
scroll to position [1123, 684]
click at [275, 319] on input "text" at bounding box center [298, 319] width 173 height 23
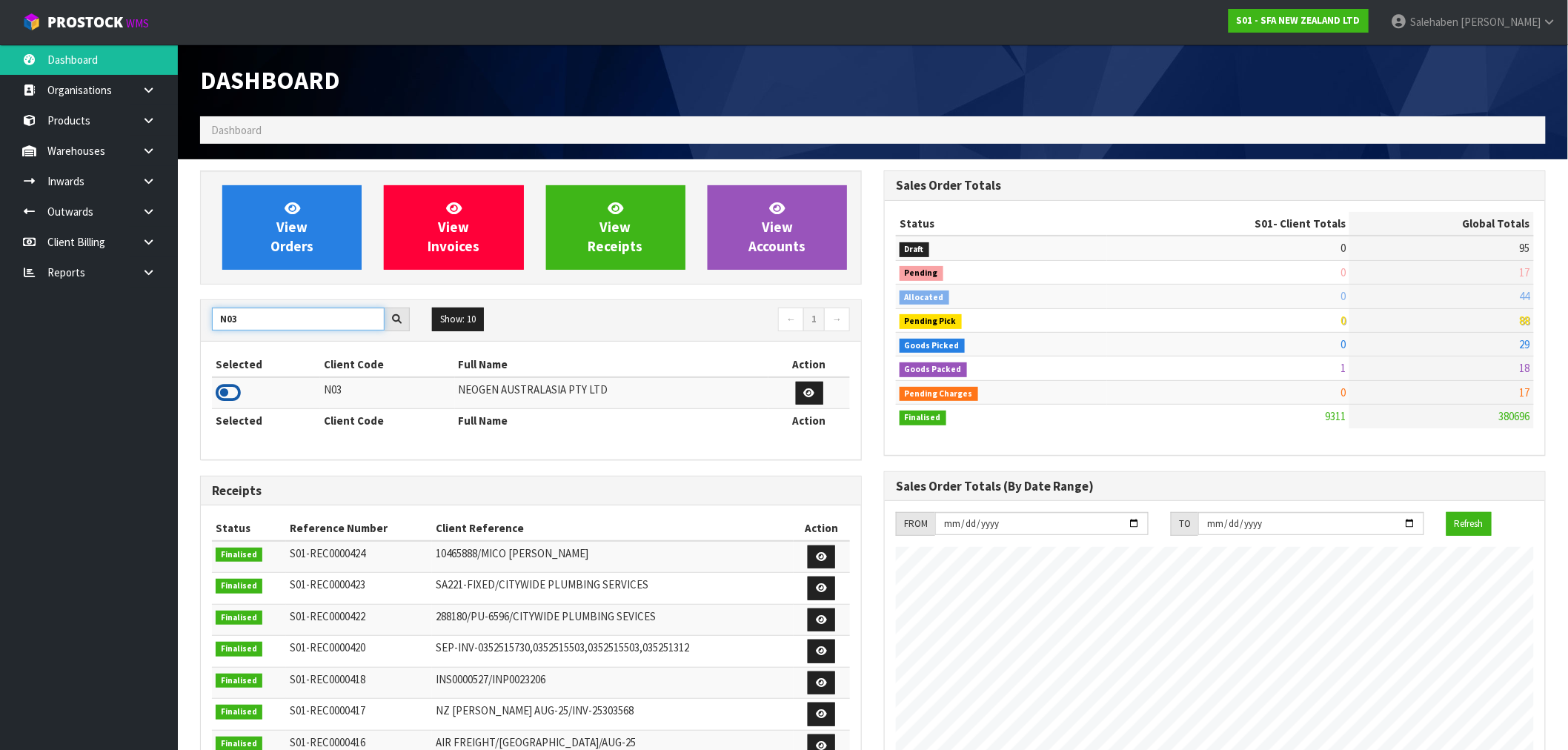
type input "N03"
click at [219, 396] on icon at bounding box center [228, 393] width 25 height 22
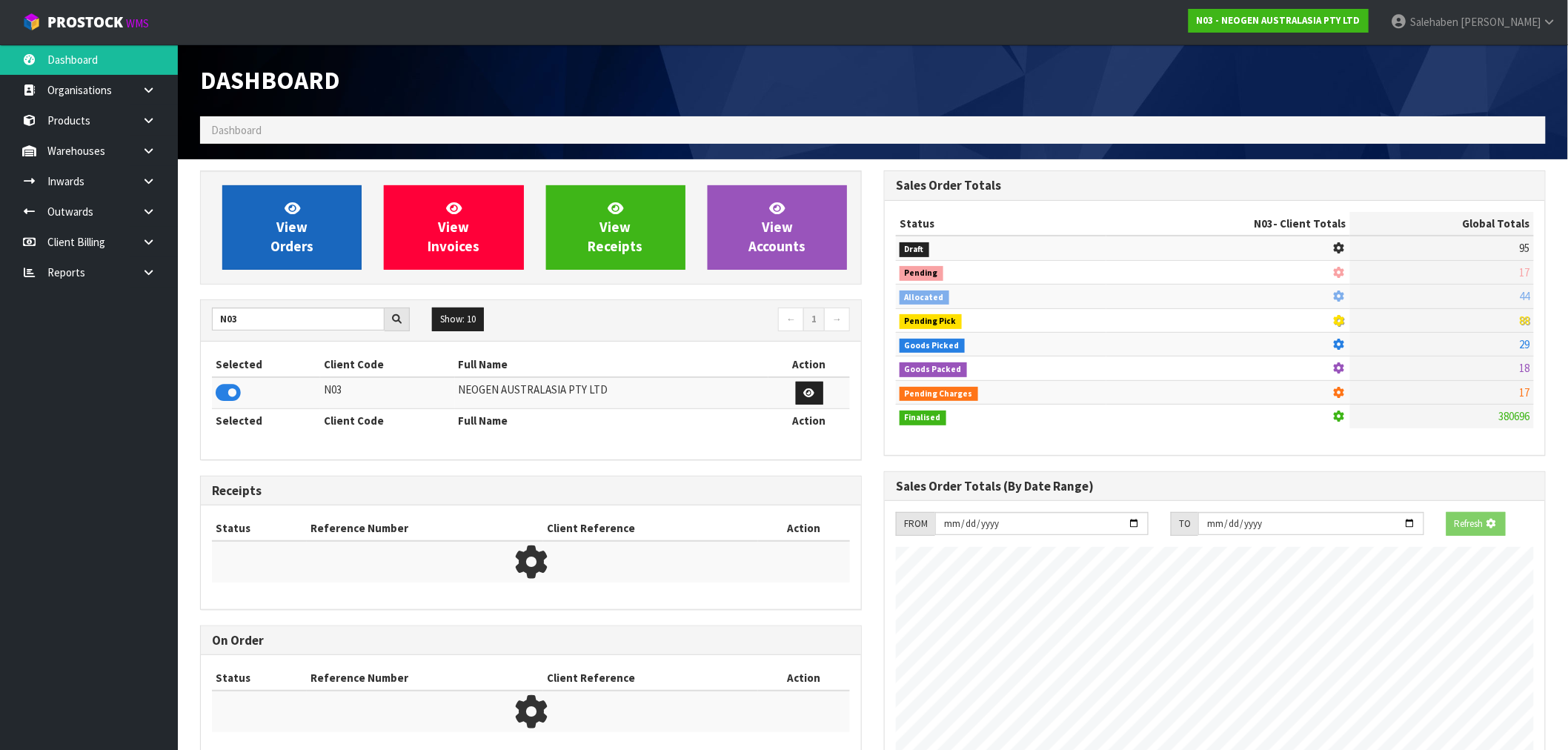
scroll to position [925, 684]
click at [292, 228] on span "View Orders" at bounding box center [292, 227] width 43 height 56
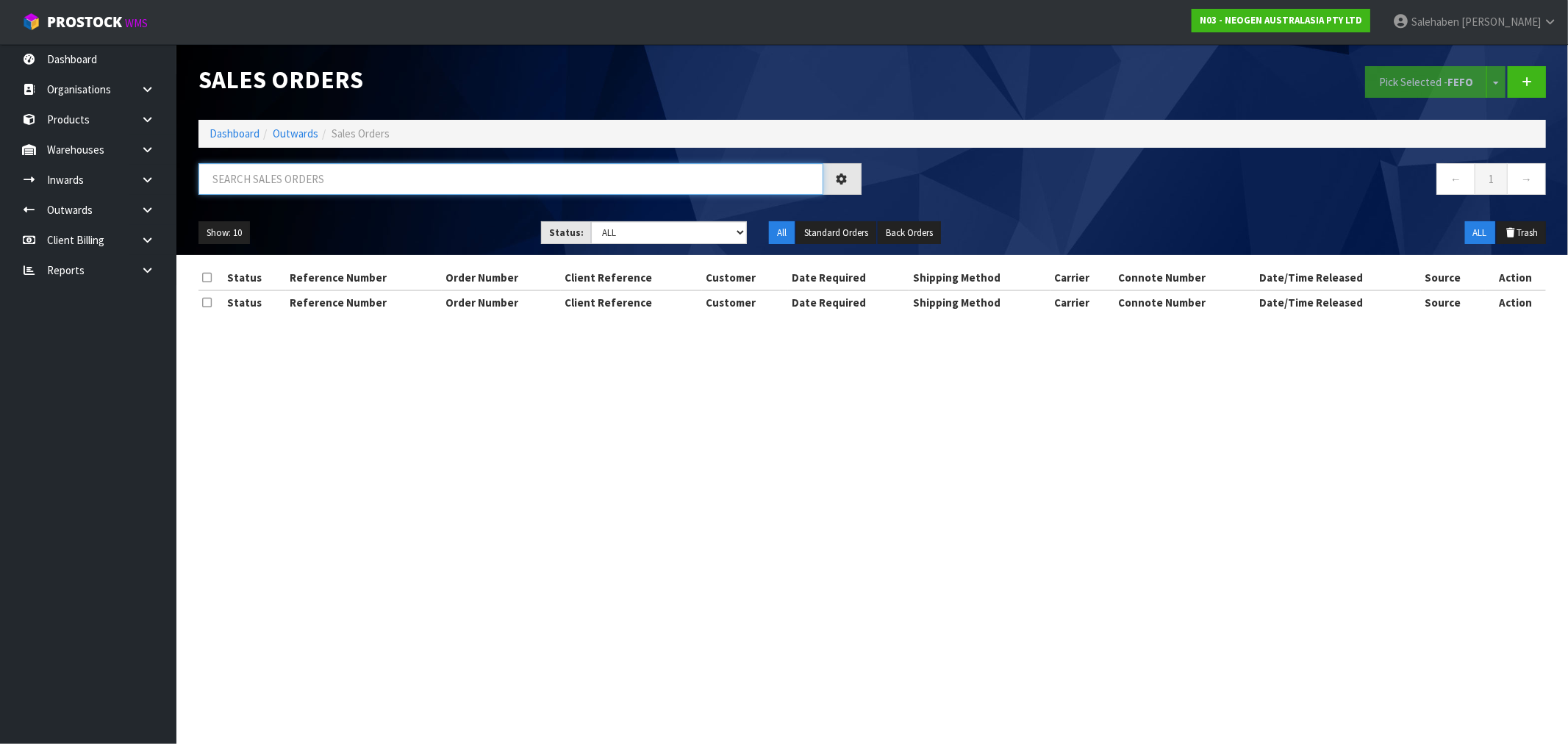
click at [294, 182] on input "text" at bounding box center [511, 179] width 625 height 32
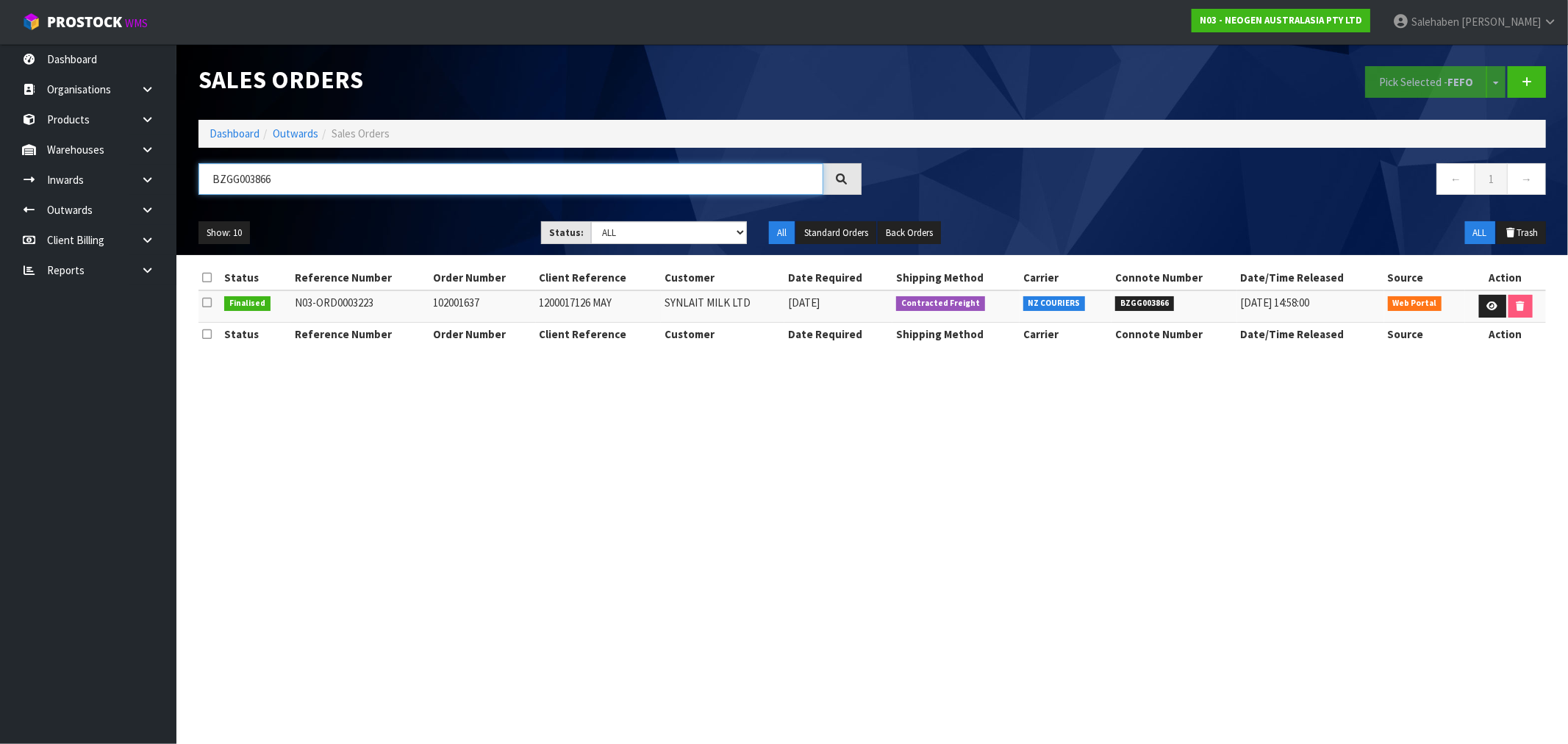
type input "BZGG003866"
click at [193, 123] on div "Sales Orders Pick Selected - FEFO Split button! FIFO - First In First Out FEFO …" at bounding box center [872, 150] width 1370 height 211
click at [222, 130] on link "Dashboard" at bounding box center [235, 133] width 50 height 14
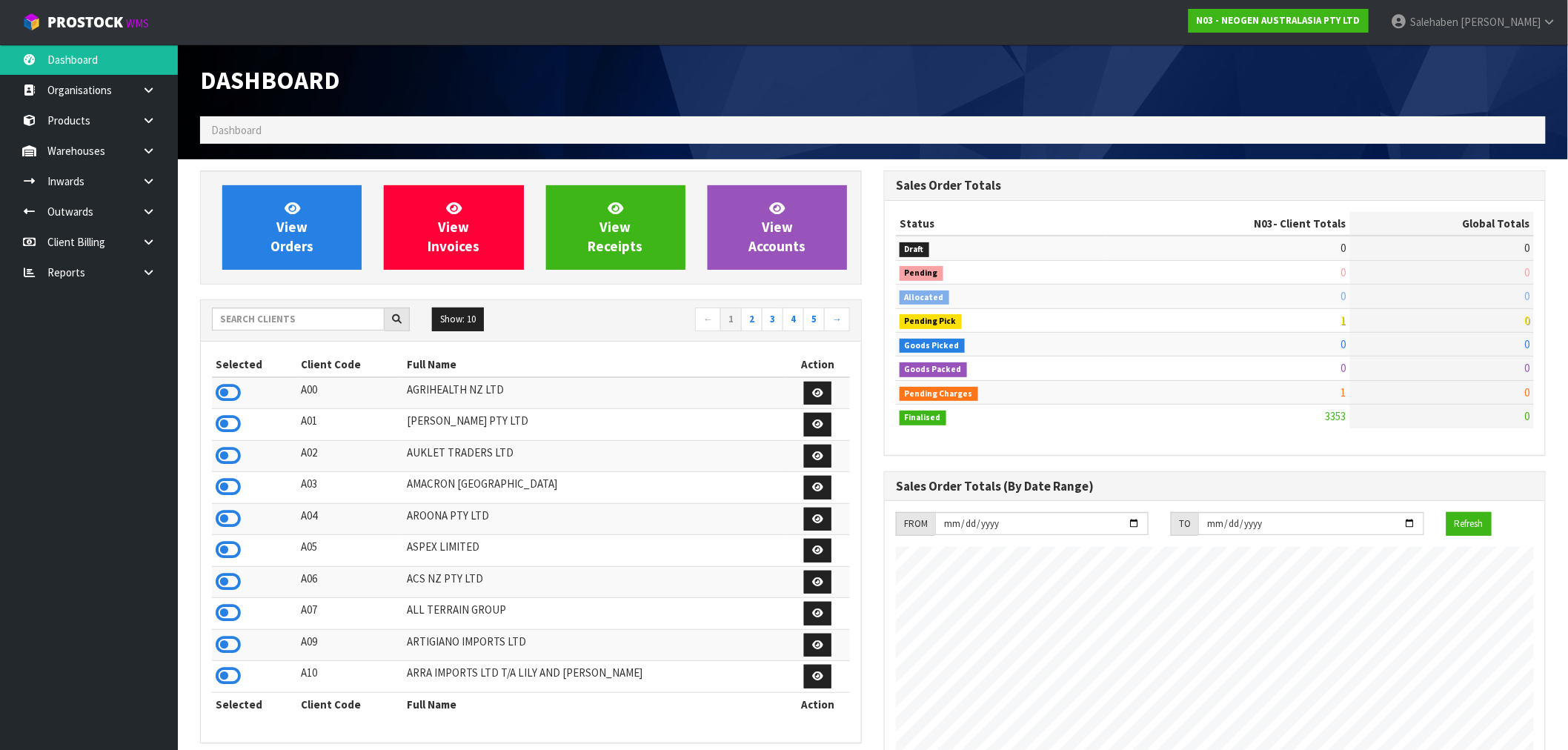
scroll to position [1123, 684]
click at [334, 310] on input "text" at bounding box center [298, 319] width 173 height 23
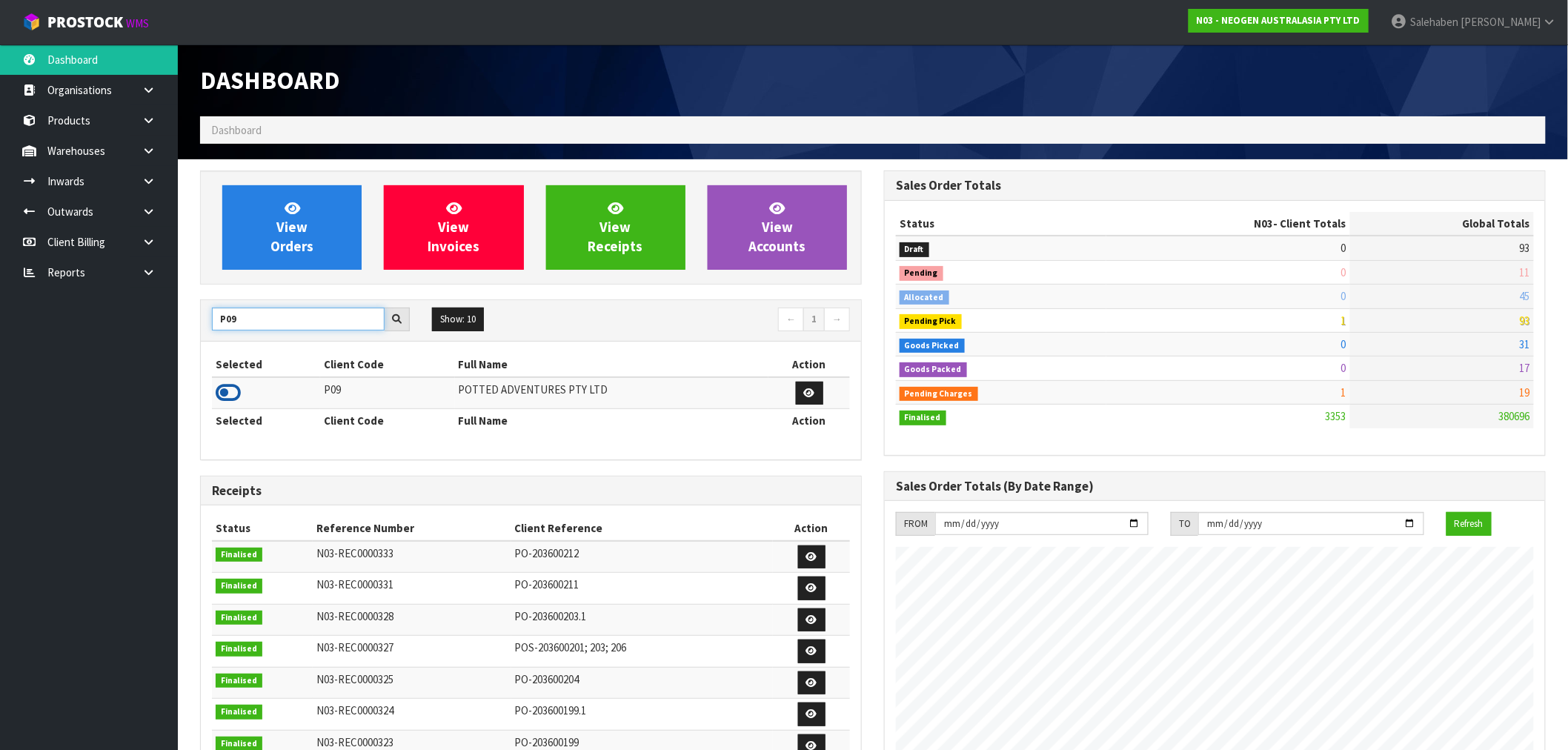
type input "P09"
click at [231, 391] on icon at bounding box center [228, 393] width 25 height 22
